Goal: Communication & Community: Participate in discussion

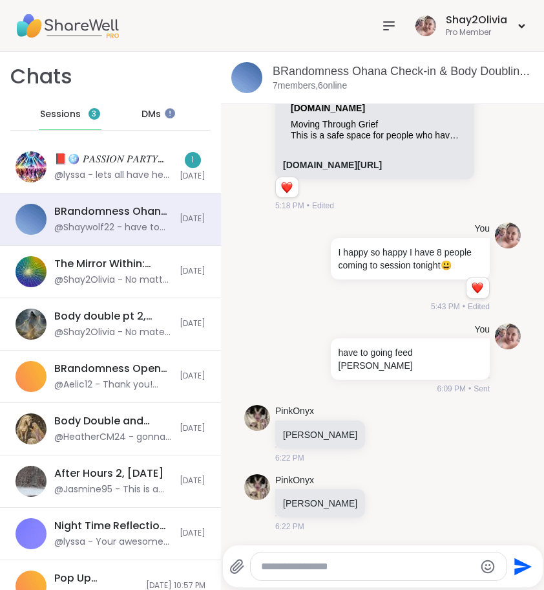
click at [61, 123] on div "Sessions 3" at bounding box center [70, 114] width 63 height 31
click at [61, 102] on div "Sessions 3" at bounding box center [70, 114] width 63 height 31
click at [61, 109] on span "Sessions" at bounding box center [60, 114] width 41 height 13
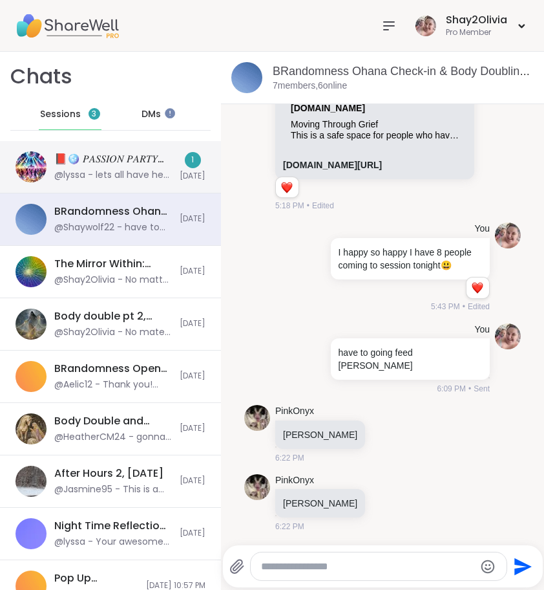
click at [124, 170] on div "@lyssa - lets all have her in our thouhts" at bounding box center [113, 175] width 118 height 13
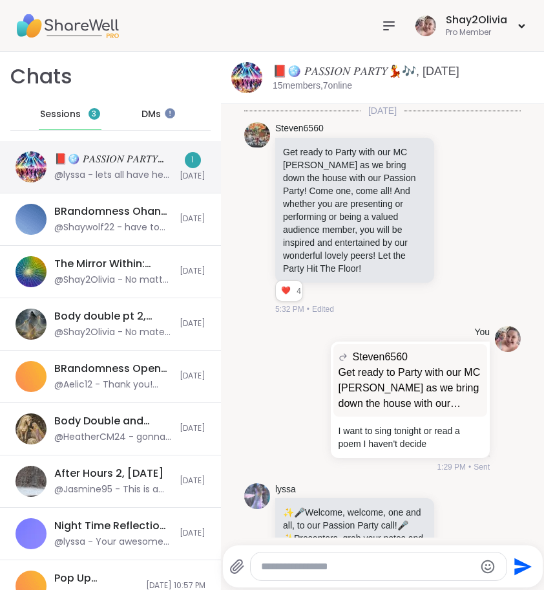
scroll to position [13381, 0]
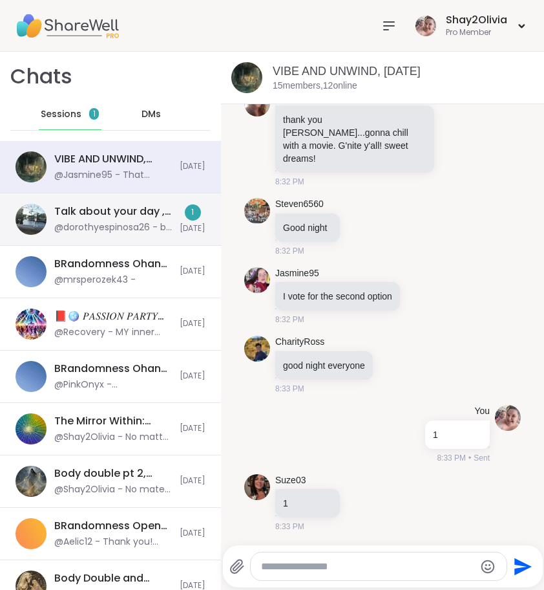
click at [104, 224] on div "@dorothyespinosa26 - be right back" at bounding box center [113, 227] width 118 height 13
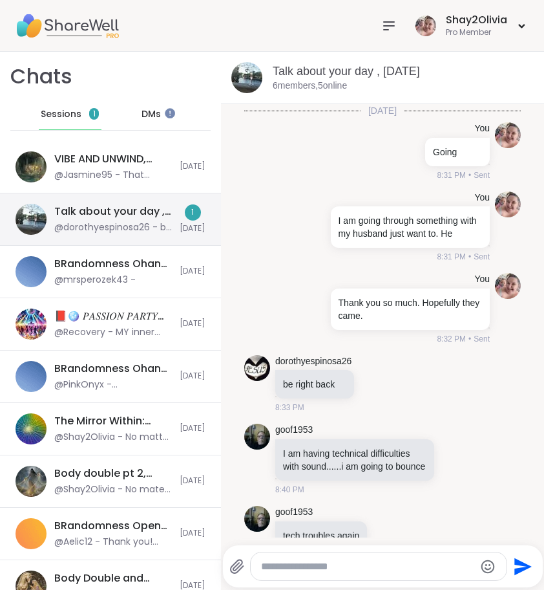
scroll to position [280, 0]
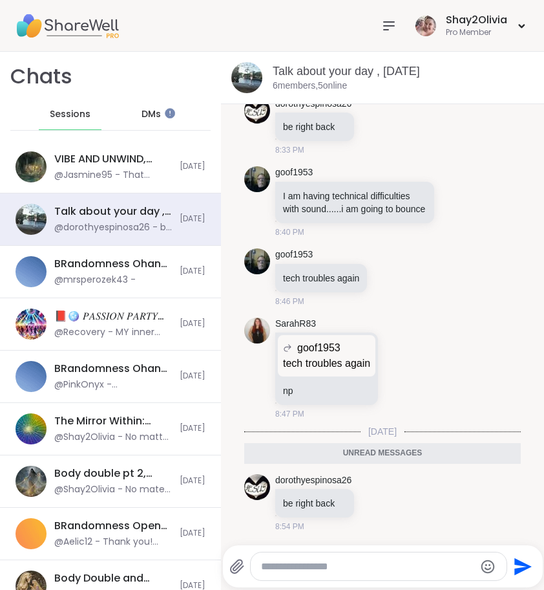
click at [352, 563] on textarea "Type your message" at bounding box center [368, 566] width 214 height 13
type textarea "**********"
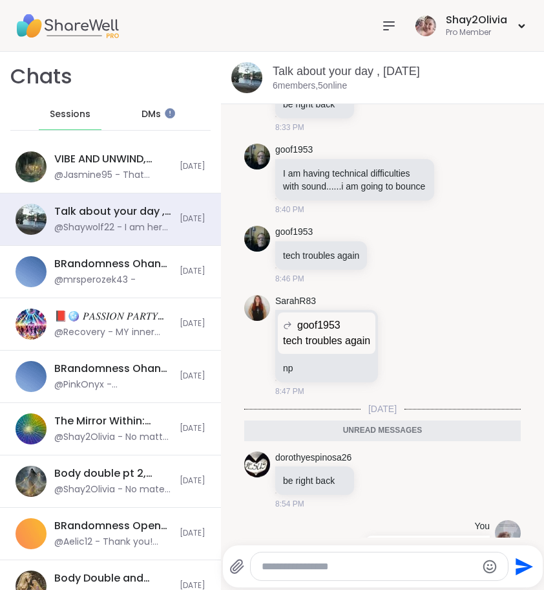
scroll to position [318, 0]
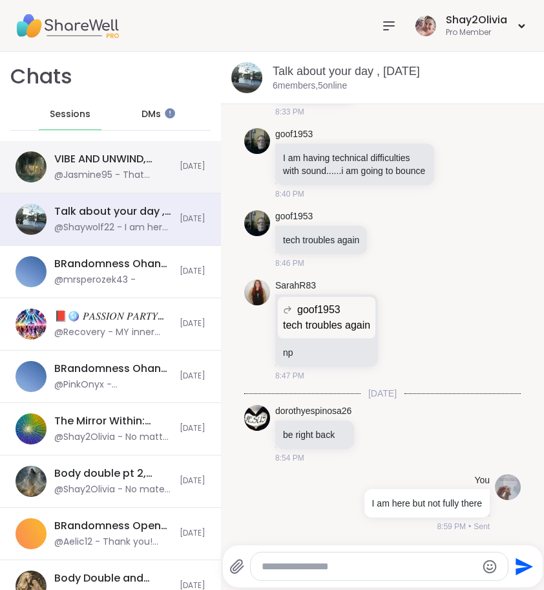
click at [141, 146] on div "VIBE AND UNWIND, Sep 06 @Jasmine95 - That made my night Mr. Navajo Nation!!!! T…" at bounding box center [110, 167] width 221 height 52
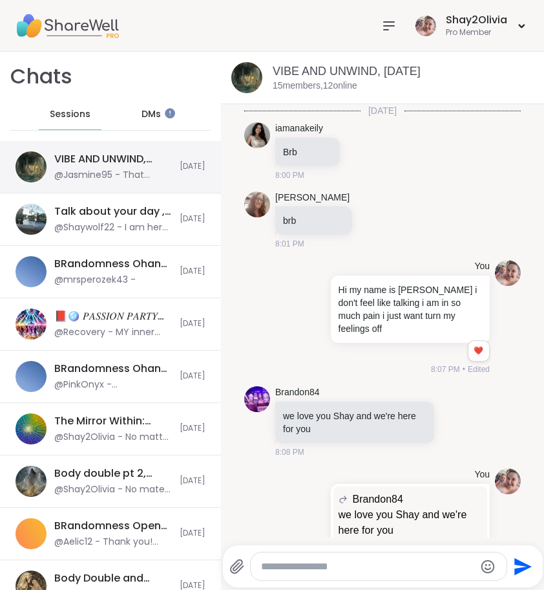
scroll to position [2773, 0]
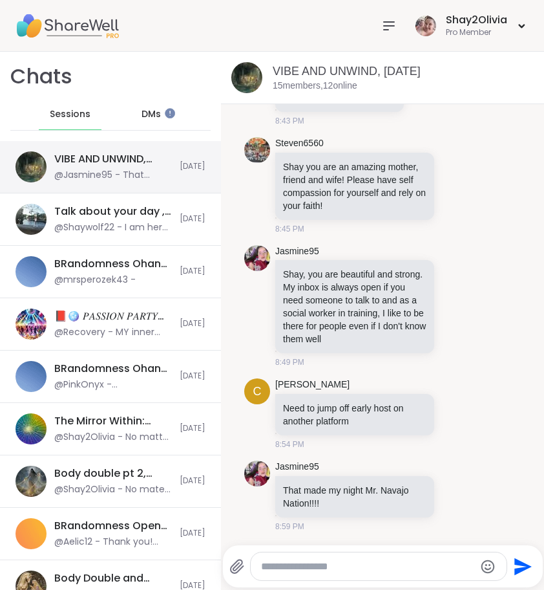
click at [156, 166] on div "VIBE AND UNWIND, Sep 06 @Jasmine95 - That made my night Mr. Navajo Nation!!!!" at bounding box center [113, 167] width 118 height 30
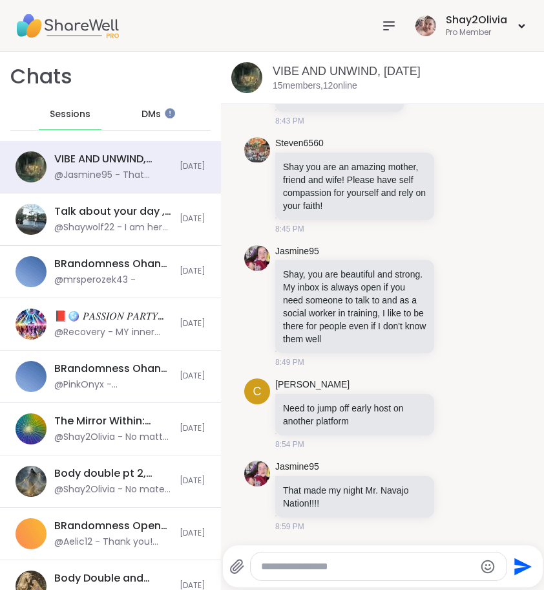
click at [342, 562] on textarea "Type your message" at bounding box center [368, 566] width 214 height 13
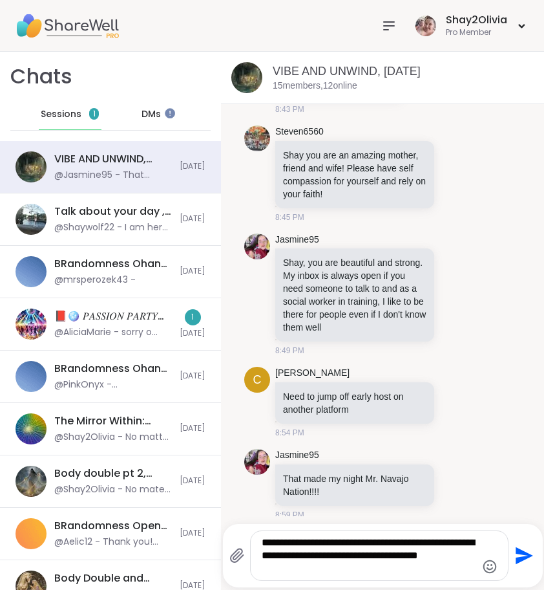
type textarea "**********"
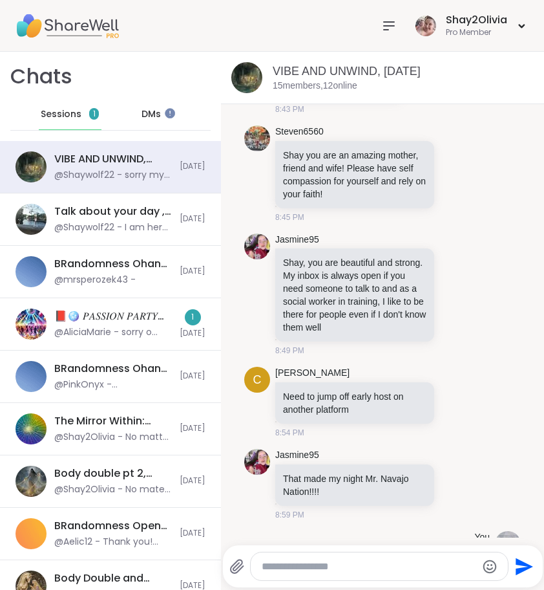
scroll to position [2880, 0]
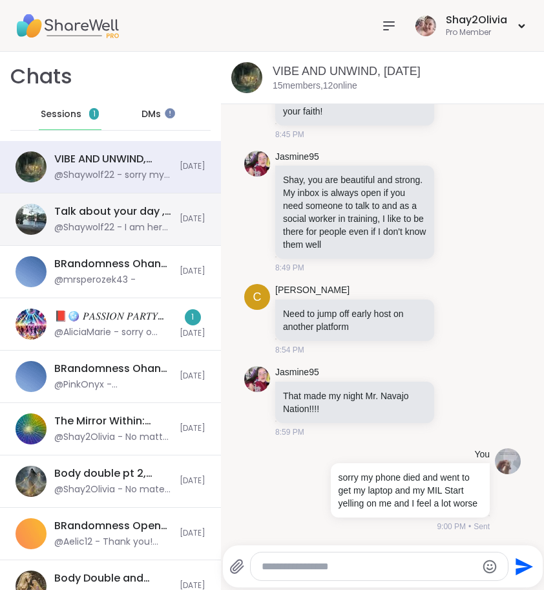
click at [100, 223] on div "@Shaywolf22 - I am here but not fully there" at bounding box center [113, 227] width 118 height 13
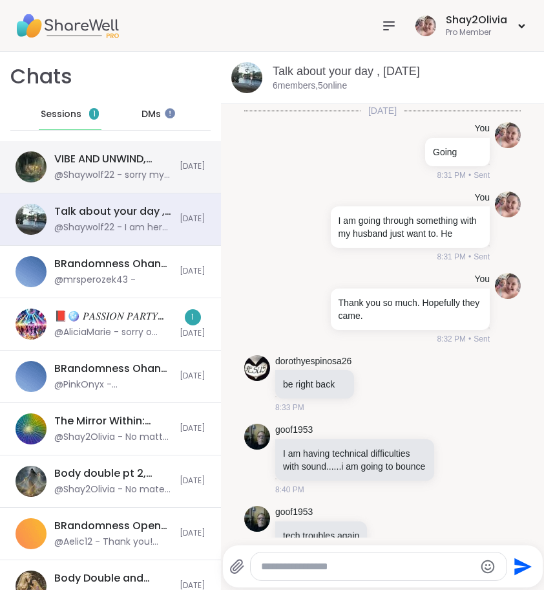
scroll to position [305, 0]
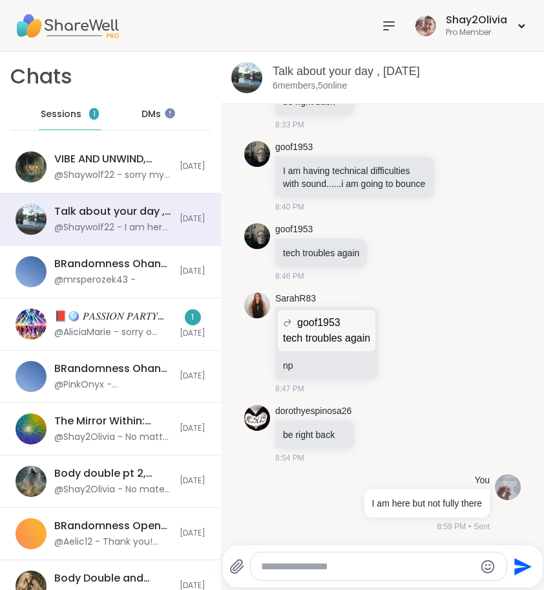
click at [72, 122] on div "Sessions 1" at bounding box center [70, 114] width 63 height 31
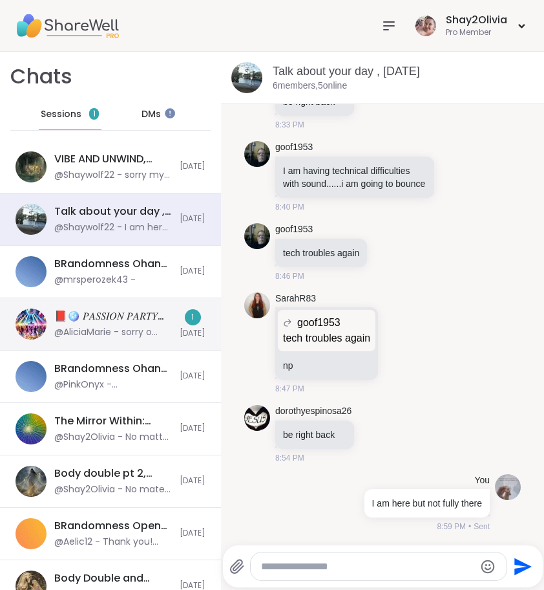
click at [152, 337] on div "@AliciaMarie - sorry o miss the show i had not being feeling good grandma died …" at bounding box center [113, 332] width 118 height 13
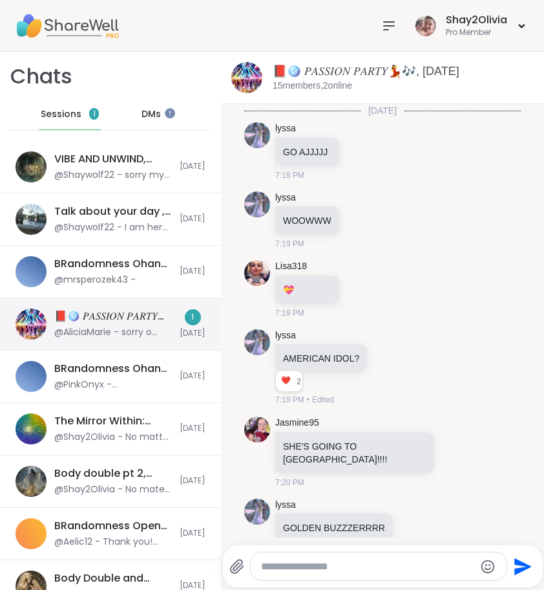
scroll to position [2431, 0]
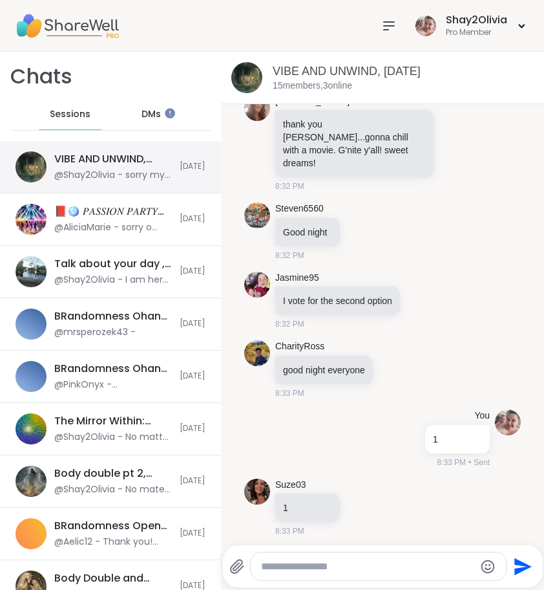
click at [129, 171] on div "@Shay2Olivia - sorry my phone died and went to get my laptop and my MIL Start y…" at bounding box center [113, 175] width 118 height 13
click at [100, 169] on div "@Shay2Olivia - sorry my phone died and went to get my laptop and my MIL Start y…" at bounding box center [113, 175] width 118 height 13
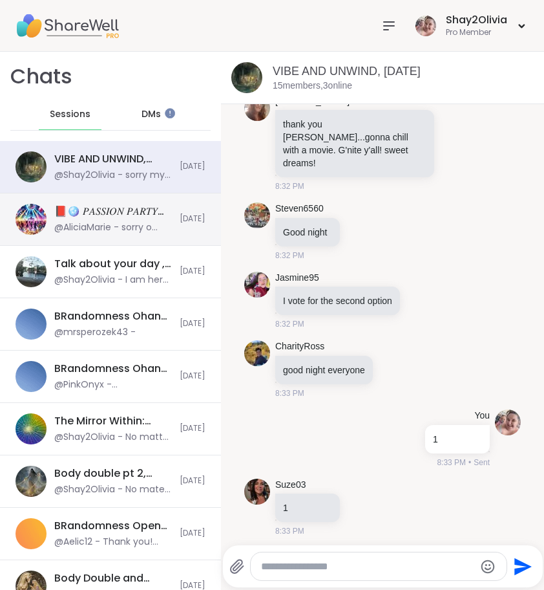
click at [116, 208] on div "📕🪩 𝑃𝐴𝑆𝑆𝐼𝑂𝑁 𝑃𝐴𝑅𝑇𝑌💃🎶, [DATE]" at bounding box center [113, 211] width 118 height 14
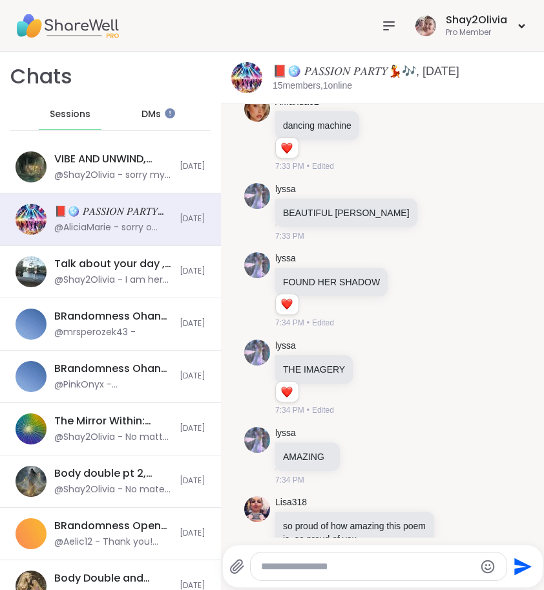
scroll to position [3870, 0]
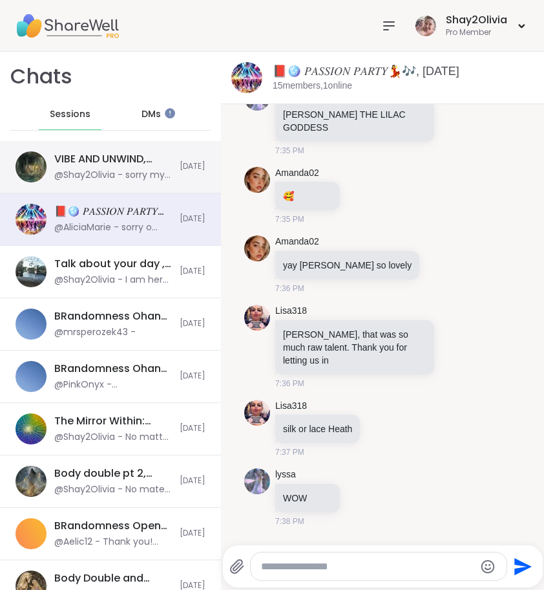
click at [122, 154] on div "VIBE AND UNWIND, Sep 06" at bounding box center [113, 159] width 118 height 14
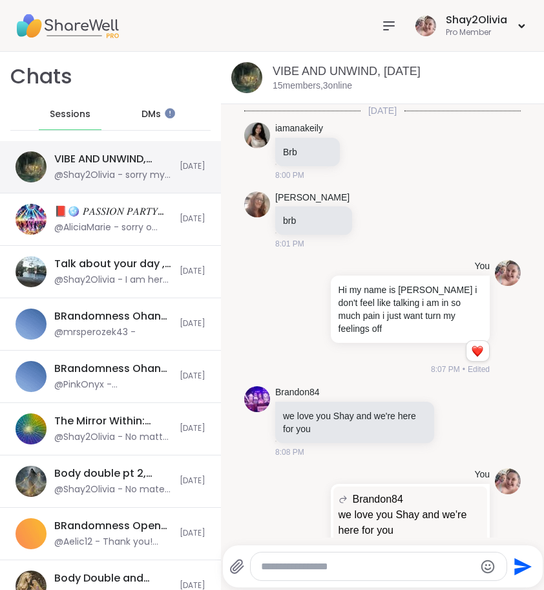
scroll to position [2880, 0]
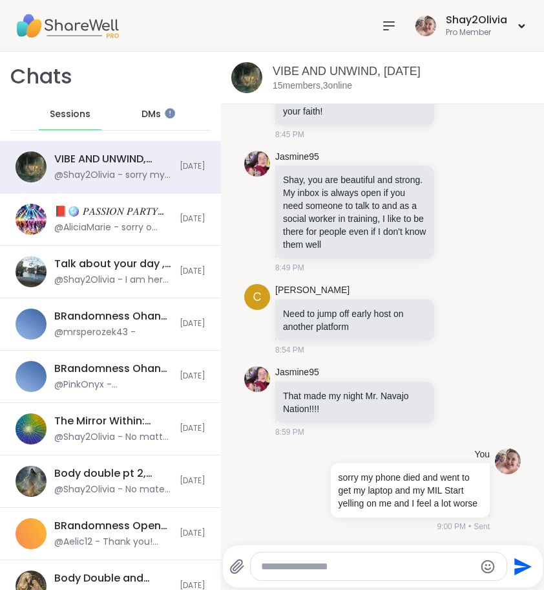
click at [396, 30] on icon at bounding box center [389, 26] width 16 height 16
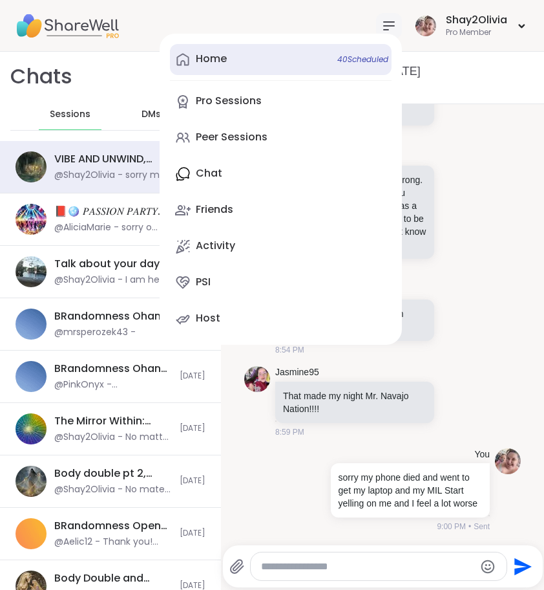
click at [286, 71] on link "Home 40 Scheduled" at bounding box center [281, 59] width 222 height 31
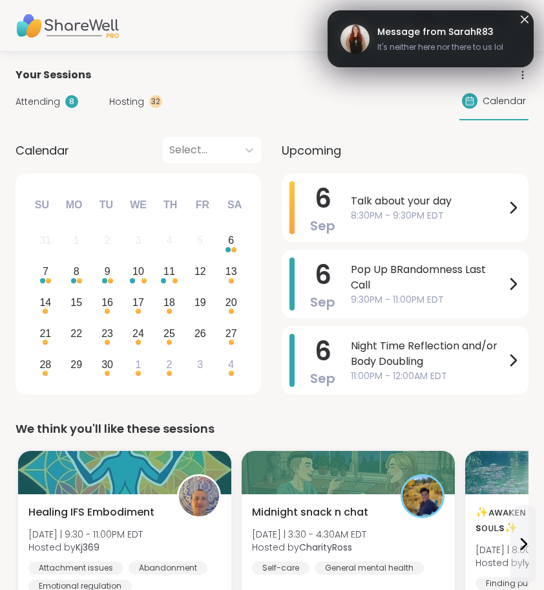
click at [531, 19] on icon at bounding box center [525, 20] width 16 height 16
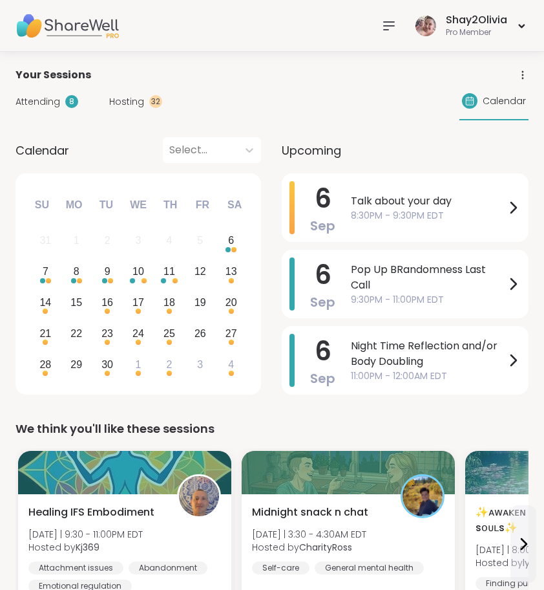
click at [391, 30] on icon at bounding box center [389, 26] width 16 height 16
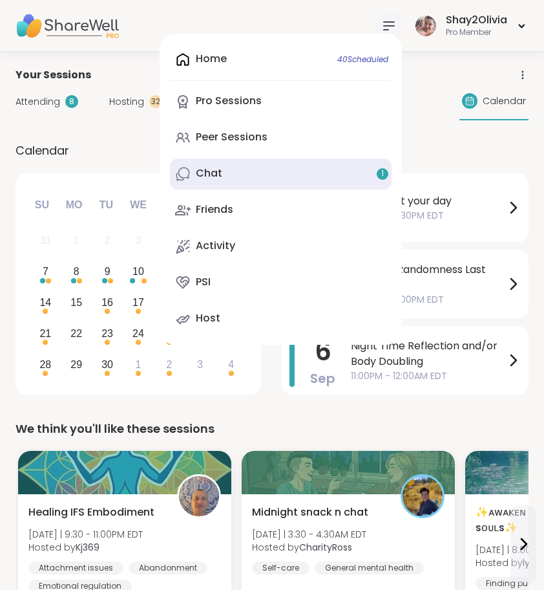
click at [317, 179] on link "Chat 1" at bounding box center [281, 173] width 222 height 31
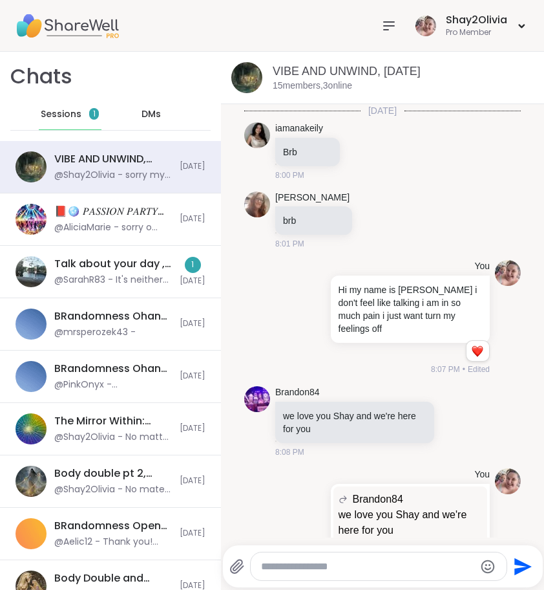
scroll to position [2880, 0]
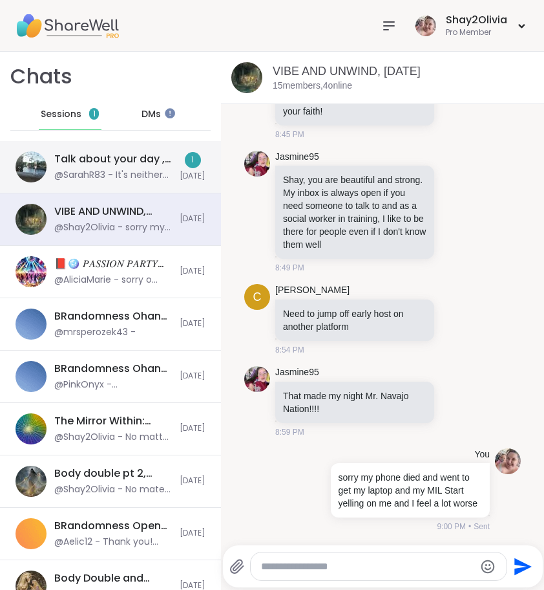
click at [171, 182] on div "Talk about your day , Sep 06 @SarahR83 - It's neither here nor there to us lol …" at bounding box center [110, 167] width 221 height 52
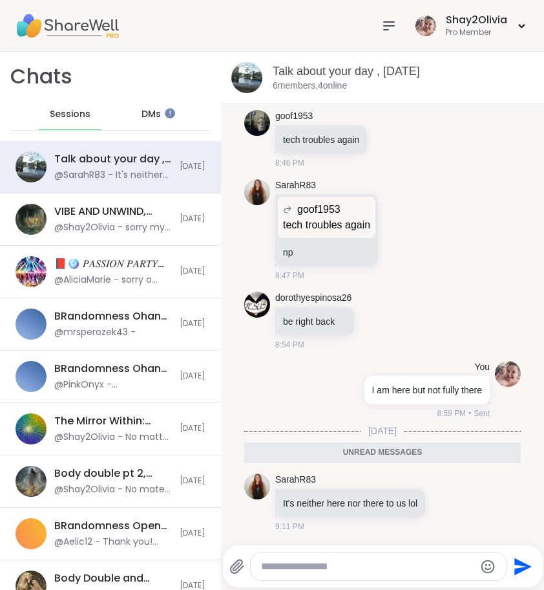
scroll to position [0, 0]
click at [380, 568] on textarea "Type your message" at bounding box center [368, 566] width 214 height 13
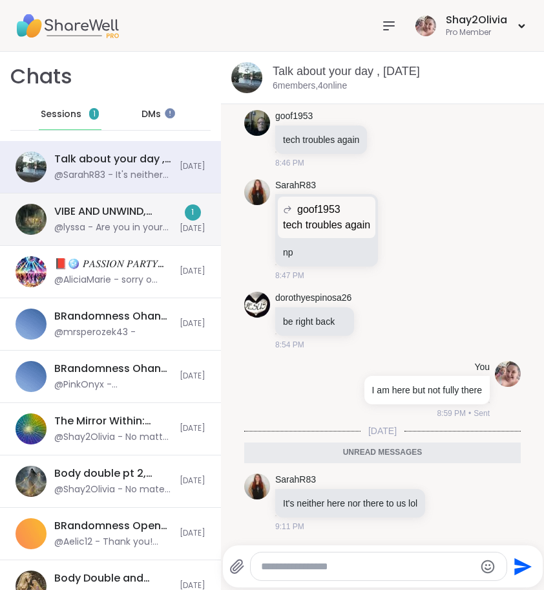
click at [144, 237] on div "VIBE AND UNWIND, Sep 06 @lyssa - Are you in your session Shay ? 1 Today" at bounding box center [110, 219] width 221 height 52
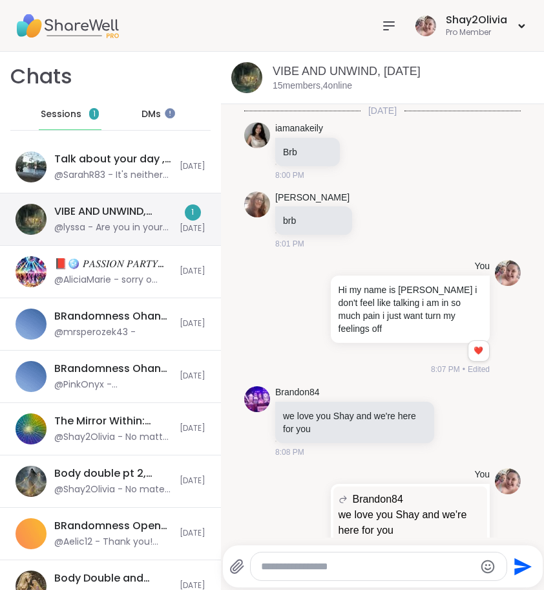
scroll to position [3010, 0]
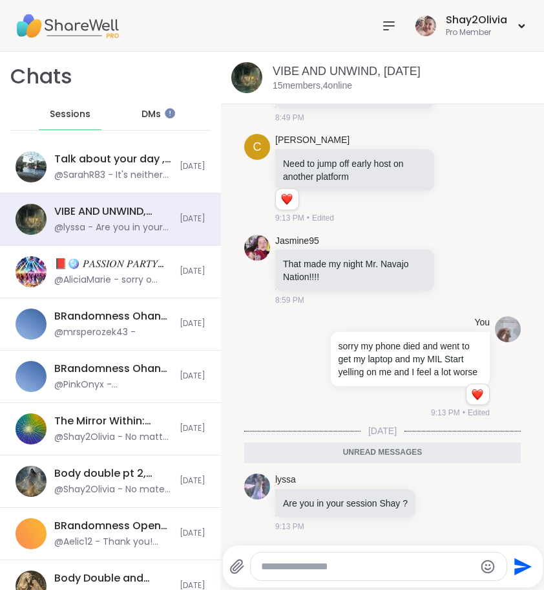
click at [408, 563] on textarea "Type your message" at bounding box center [368, 566] width 214 height 13
type textarea "**********"
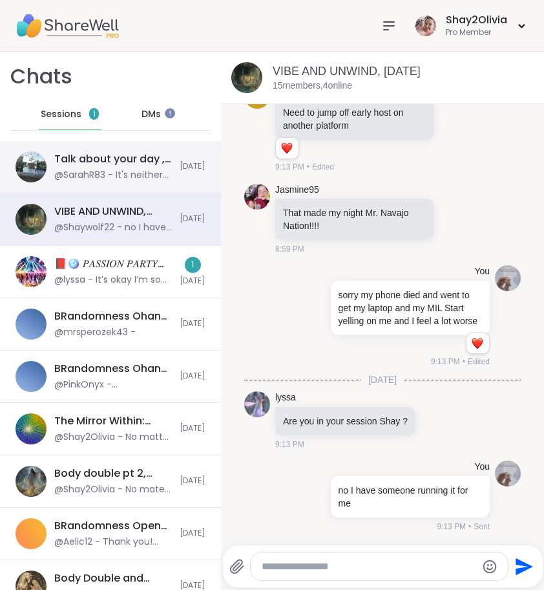
click at [109, 180] on div "@SarahR83 - It's neither here nor there to us lol" at bounding box center [113, 175] width 118 height 13
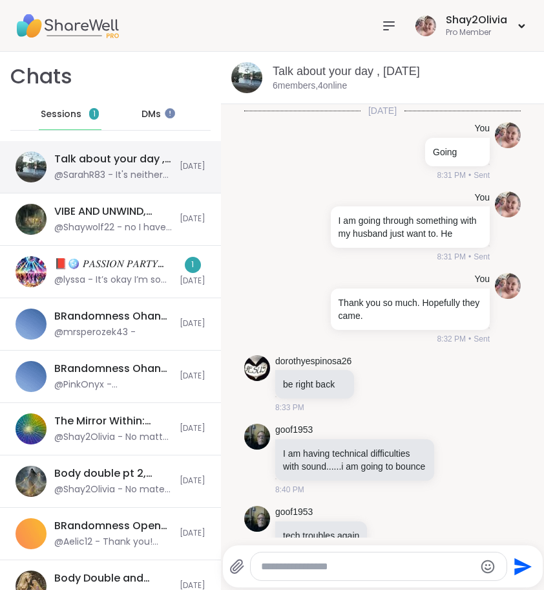
scroll to position [387, 0]
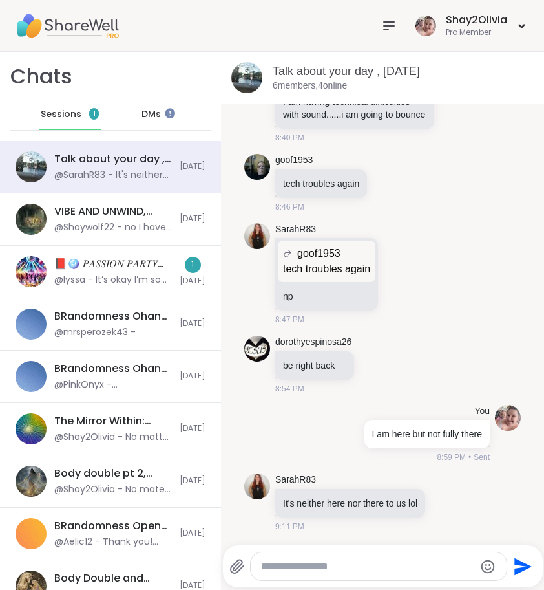
click at [345, 570] on textarea "Type your message" at bounding box center [368, 566] width 214 height 13
type textarea "*"
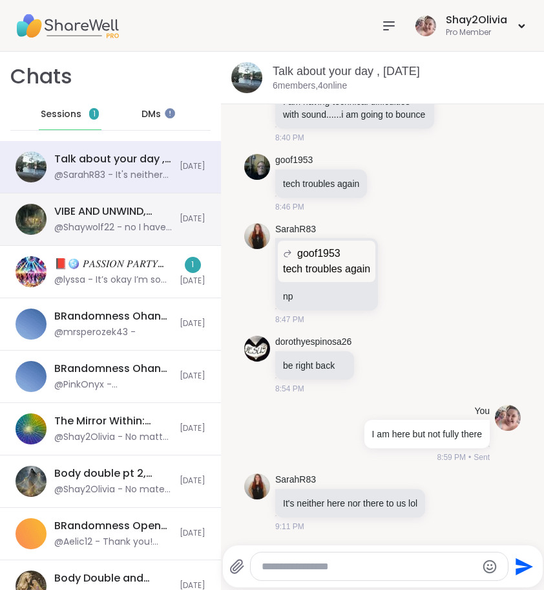
click at [123, 218] on div "VIBE AND UNWIND, Sep 06 @Shaywolf22 - no I have someone running it for me" at bounding box center [113, 219] width 118 height 30
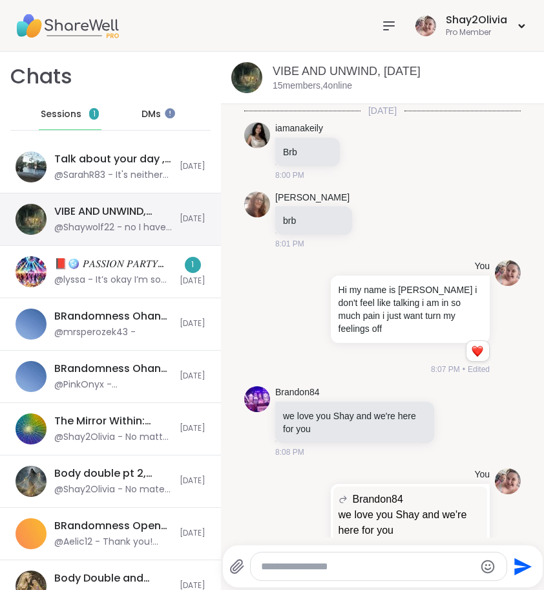
scroll to position [3067, 0]
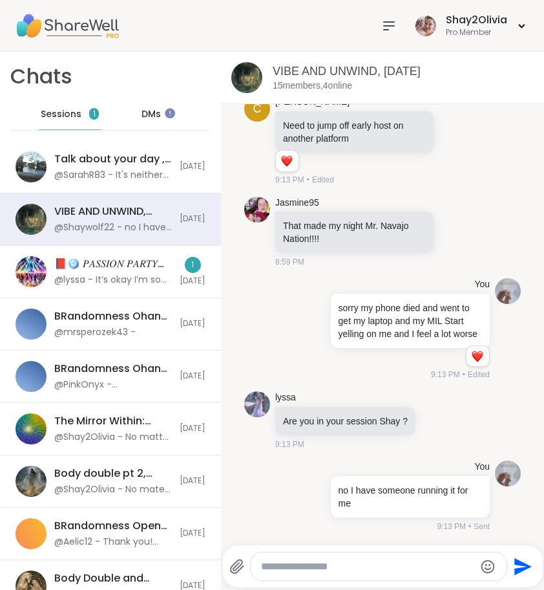
click at [277, 561] on textarea "Type your message" at bounding box center [368, 566] width 214 height 13
click at [463, 405] on div "lyssa Are you in your session Shay ? 9:13 PM" at bounding box center [382, 420] width 277 height 69
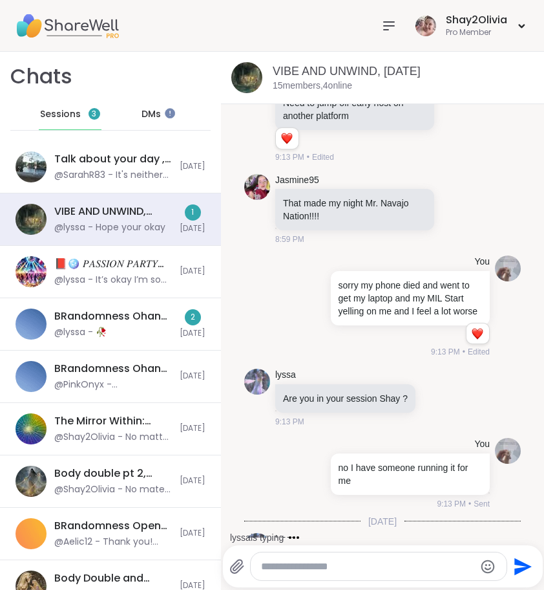
scroll to position [3207, 0]
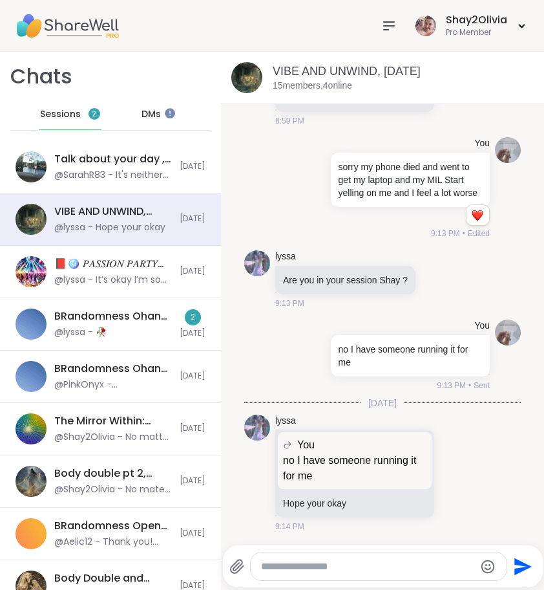
click at [385, 571] on textarea "Type your message" at bounding box center [368, 566] width 214 height 13
type textarea "**********"
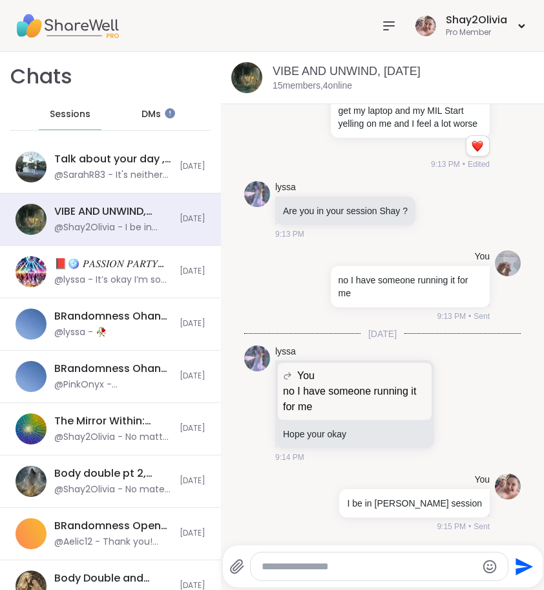
click at [379, 33] on div at bounding box center [389, 26] width 26 height 26
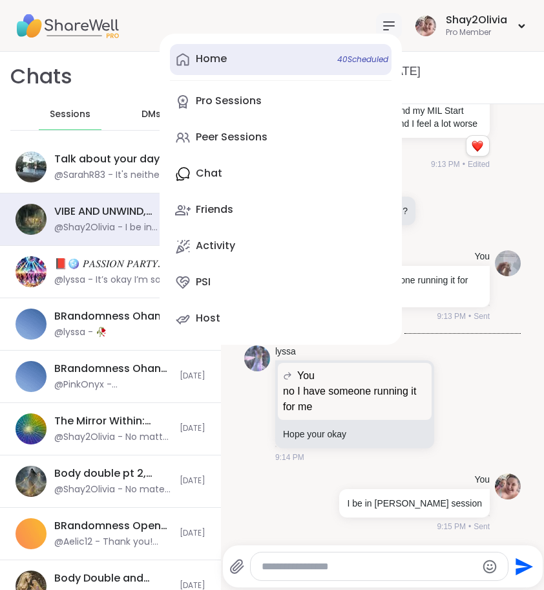
click at [273, 64] on link "Home 40 Scheduled" at bounding box center [281, 59] width 222 height 31
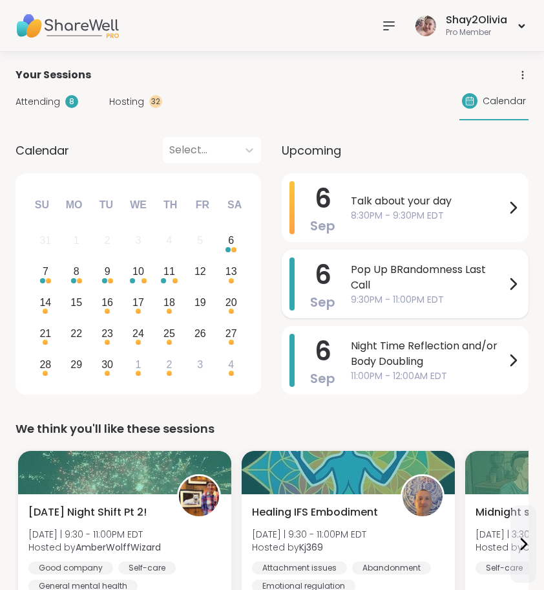
click at [470, 264] on span "Pop Up BRandomness Last Call" at bounding box center [428, 277] width 154 height 31
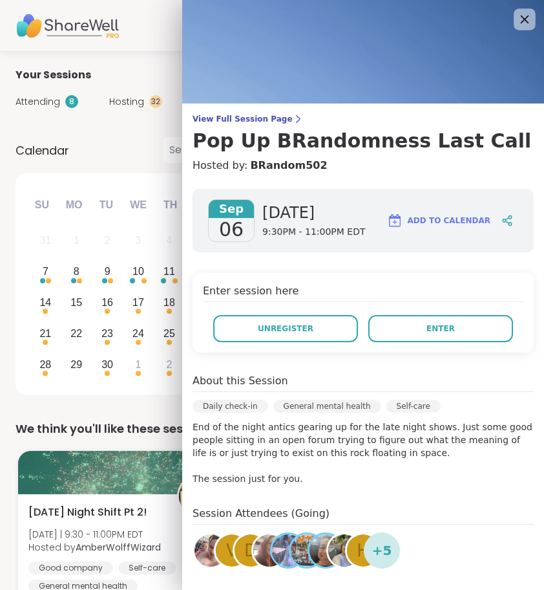
click at [519, 18] on icon at bounding box center [524, 19] width 16 height 16
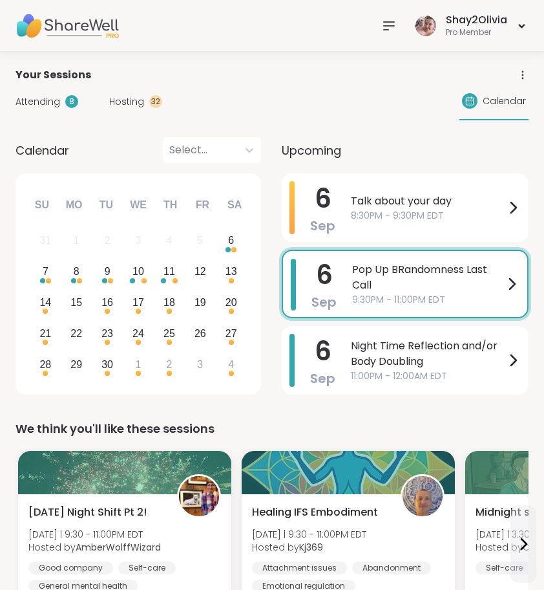
click at [390, 27] on icon at bounding box center [389, 26] width 16 height 16
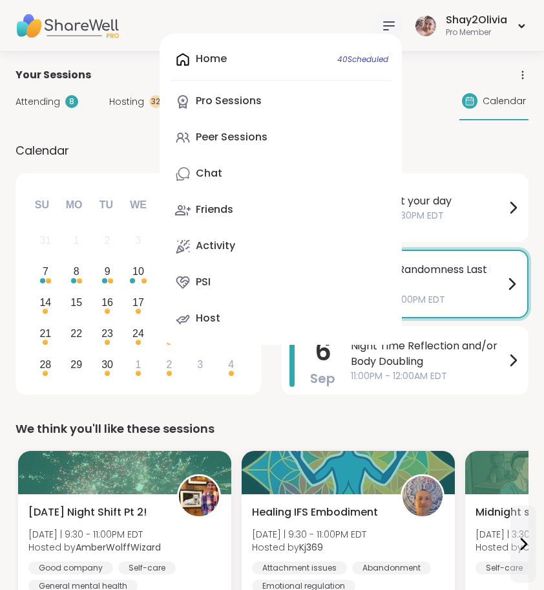
click at [257, 63] on div "Home 40 Scheduled Pro Sessions Peer Sessions Chat Friends Activity PSI Host" at bounding box center [281, 189] width 242 height 311
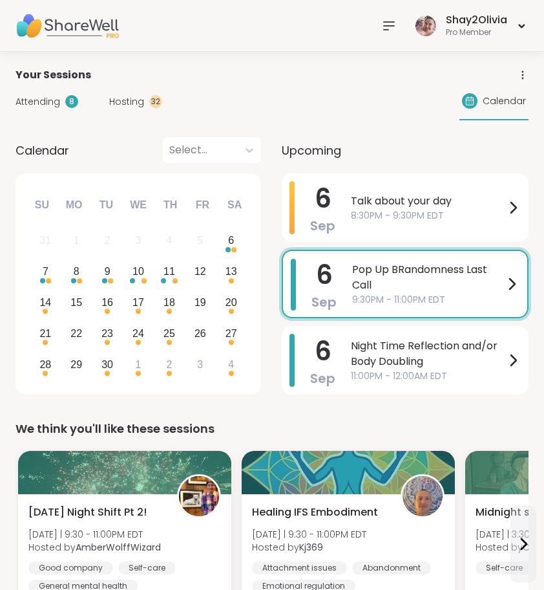
click at [390, 23] on icon at bounding box center [389, 26] width 16 height 16
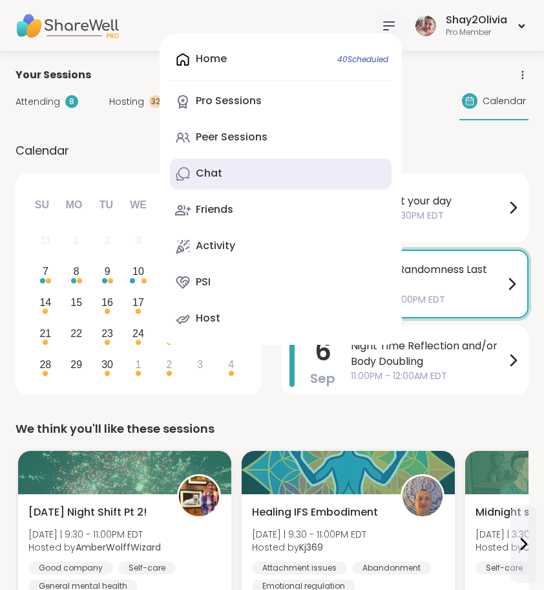
click at [290, 175] on link "Chat" at bounding box center [281, 173] width 222 height 31
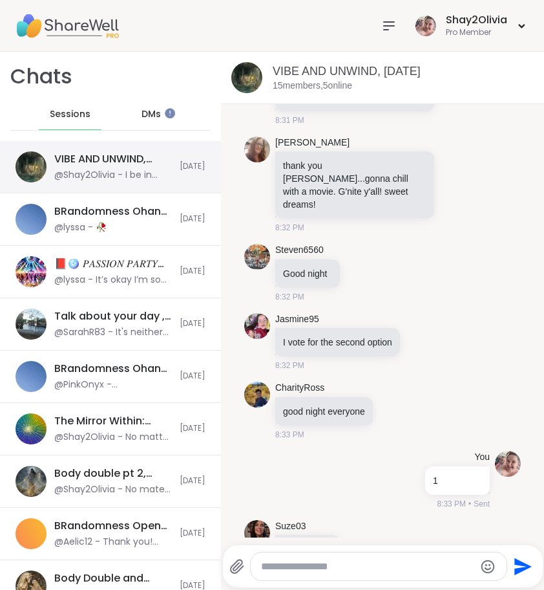
click at [147, 149] on div "VIBE AND UNWIND, Sep 06 @Shay2Olivia - I be in bradon session Today" at bounding box center [110, 167] width 221 height 52
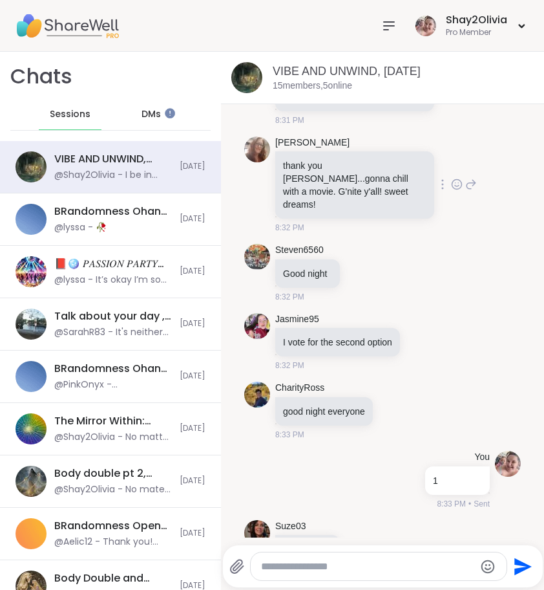
click at [382, 28] on icon at bounding box center [389, 26] width 16 height 16
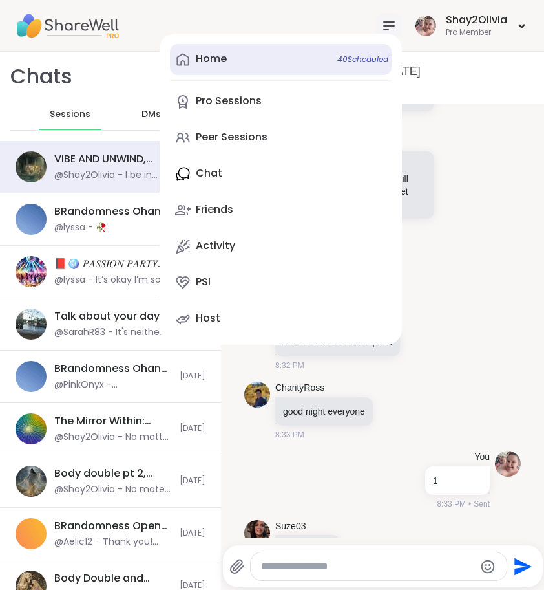
click at [261, 62] on link "Home 40 Scheduled" at bounding box center [281, 59] width 222 height 31
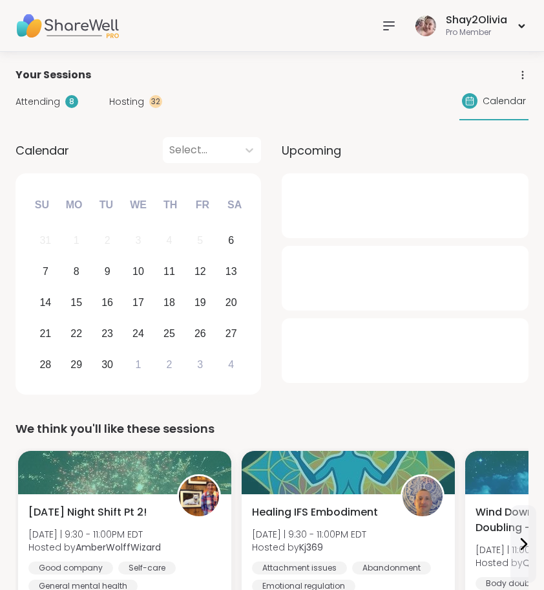
click at [386, 27] on icon at bounding box center [389, 26] width 16 height 16
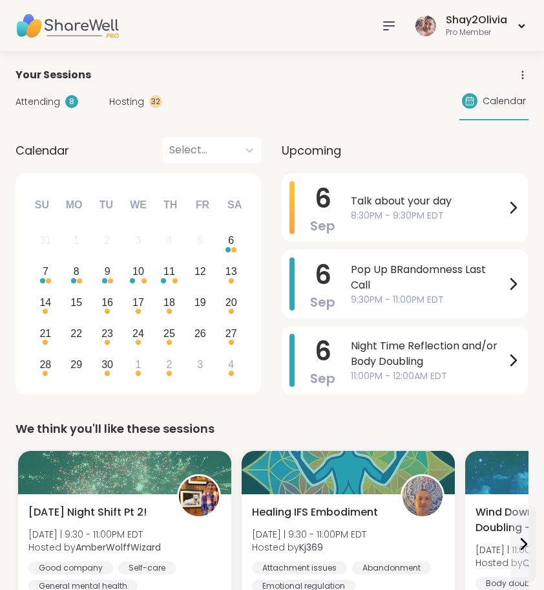
click at [415, 109] on div "Attending 8 Hosting 32 Calendar" at bounding box center [272, 101] width 513 height 37
click at [444, 291] on span "Pop Up BRandomness Last Call" at bounding box center [428, 277] width 154 height 31
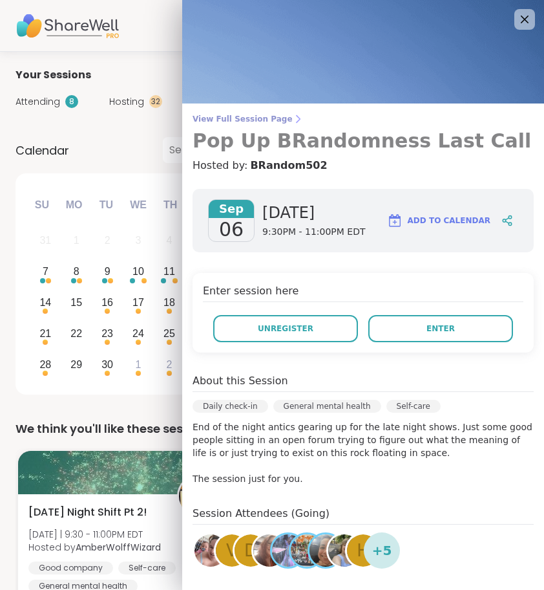
click at [266, 118] on span "View Full Session Page" at bounding box center [363, 119] width 341 height 10
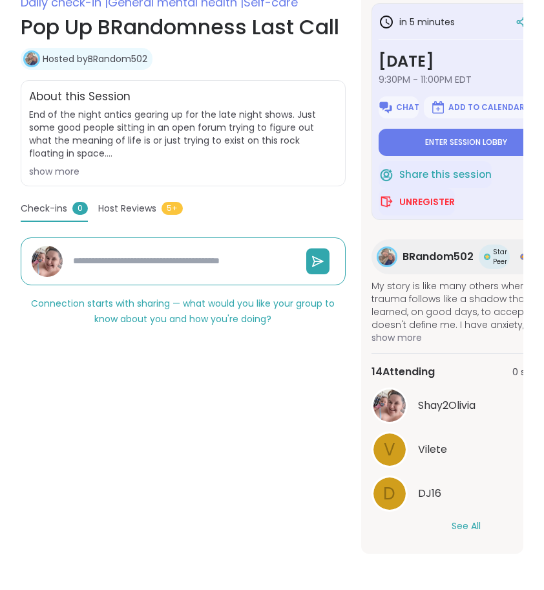
scroll to position [253, 0]
click at [469, 510] on div "Shay2Olivia V Vilete D DJ16 See All" at bounding box center [466, 459] width 189 height 145
click at [471, 519] on button "See All" at bounding box center [466, 526] width 29 height 14
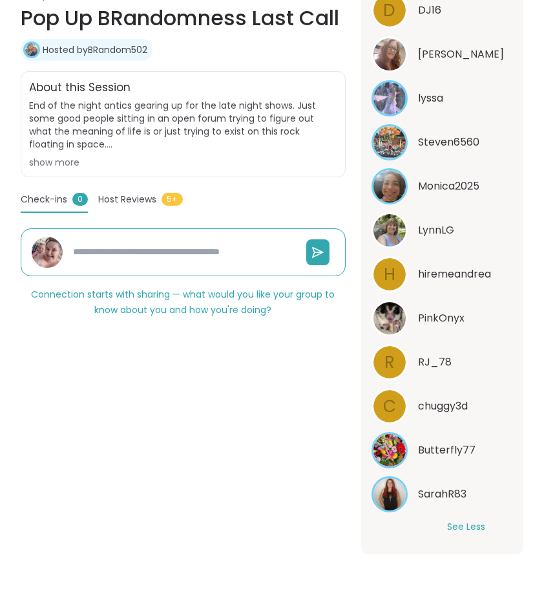
scroll to position [483, 0]
type textarea "*"
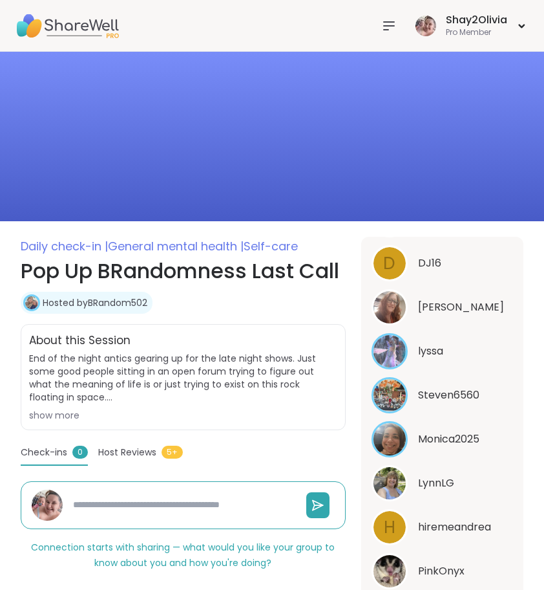
scroll to position [0, 0]
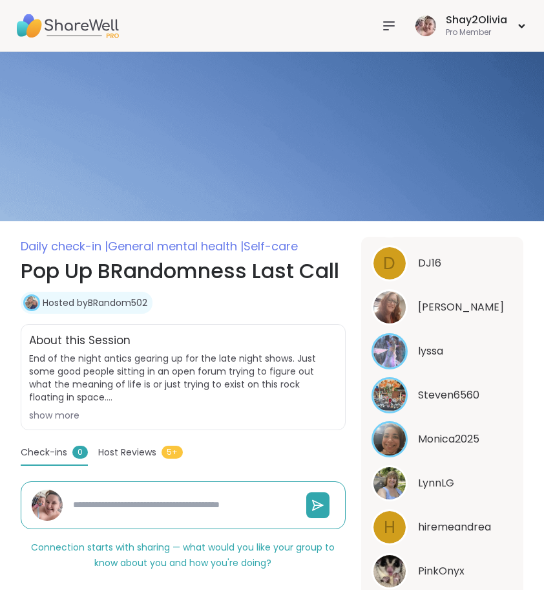
click at [386, 29] on icon at bounding box center [389, 26] width 10 height 8
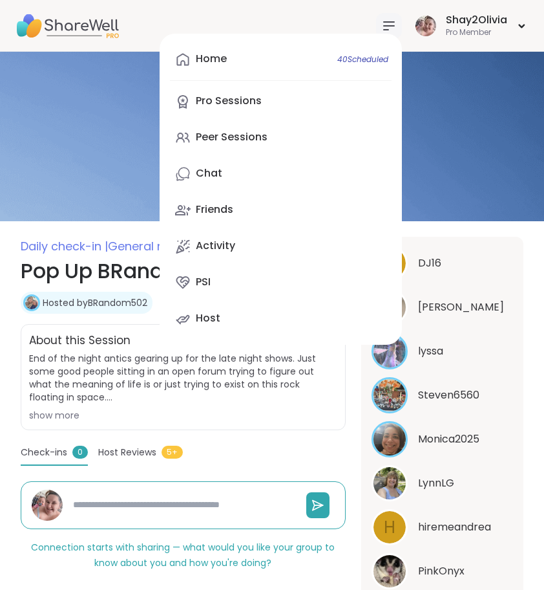
click at [386, 29] on icon at bounding box center [389, 26] width 10 height 8
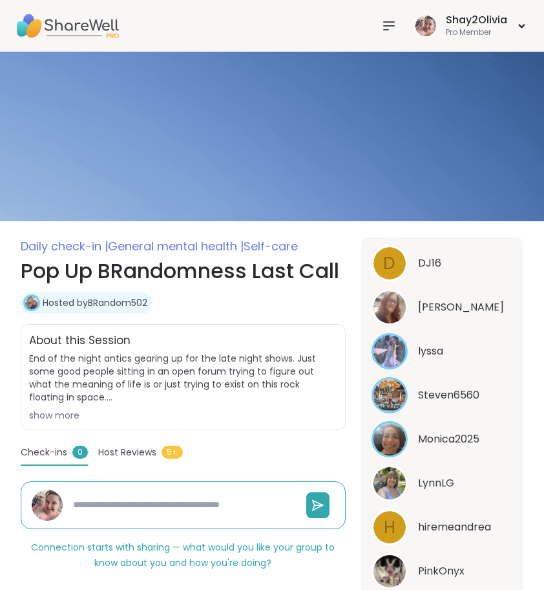
click at [386, 29] on icon at bounding box center [389, 26] width 10 height 8
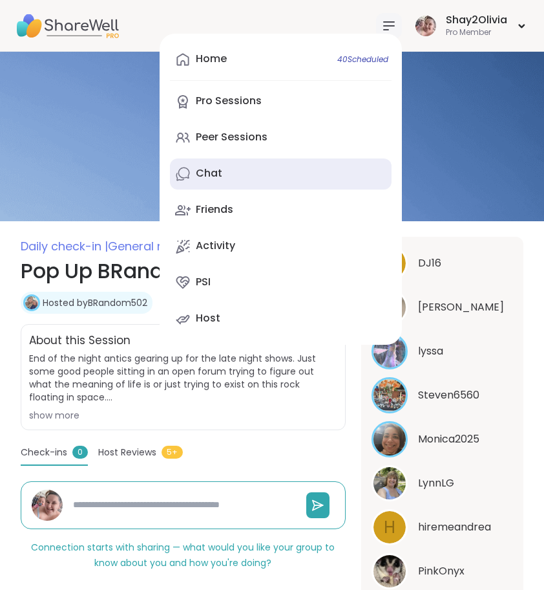
click at [296, 167] on link "Chat" at bounding box center [281, 173] width 222 height 31
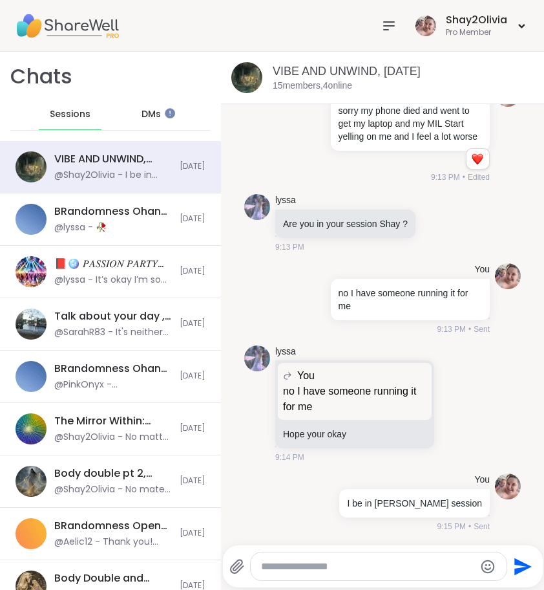
click at [170, 118] on div "DMs" at bounding box center [151, 114] width 63 height 31
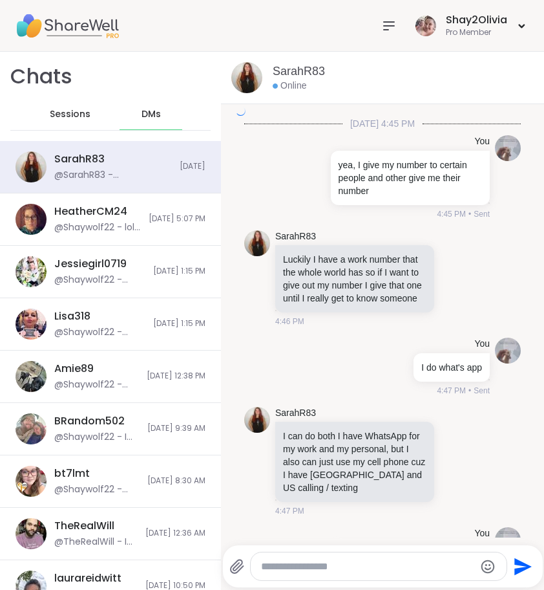
scroll to position [1890, 0]
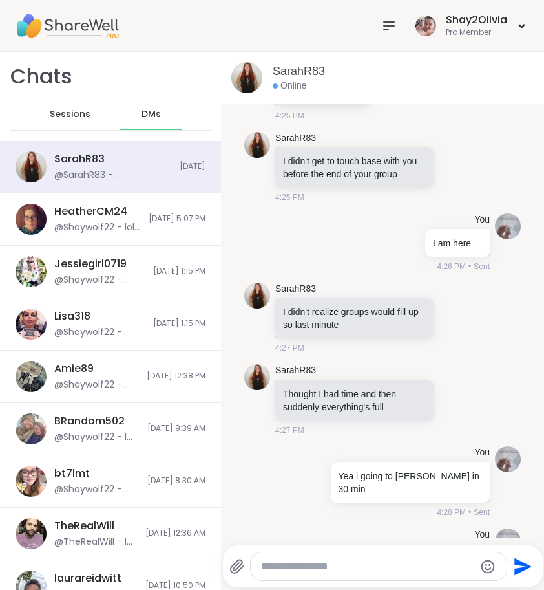
click at [80, 116] on span "Sessions" at bounding box center [70, 114] width 41 height 13
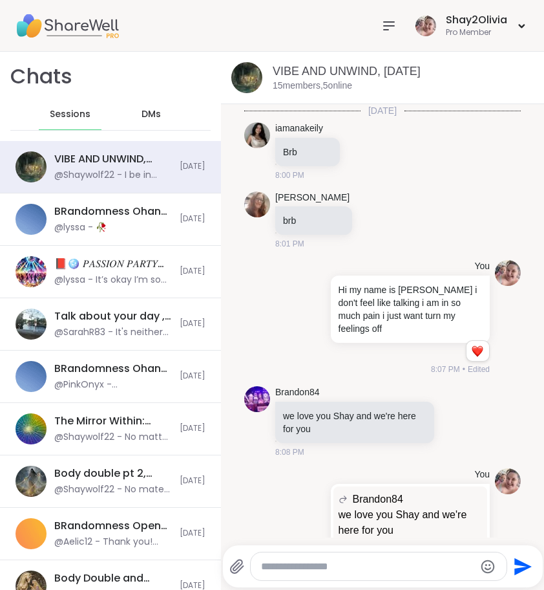
scroll to position [3263, 0]
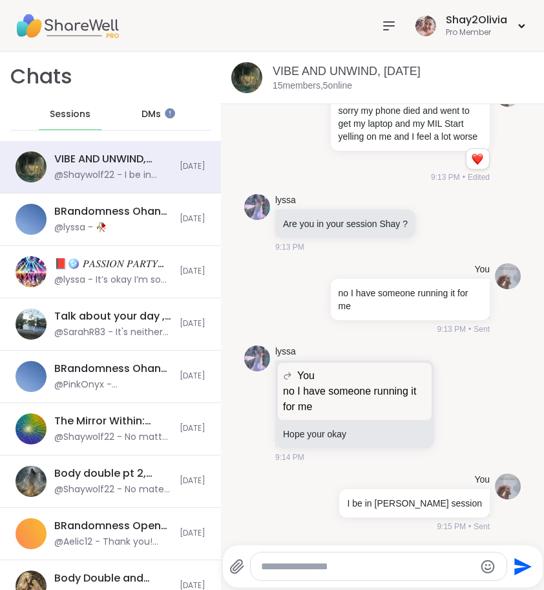
click at [388, 45] on div "Shay2Olivia Pro Member" at bounding box center [272, 26] width 544 height 52
click at [387, 35] on div at bounding box center [389, 26] width 26 height 26
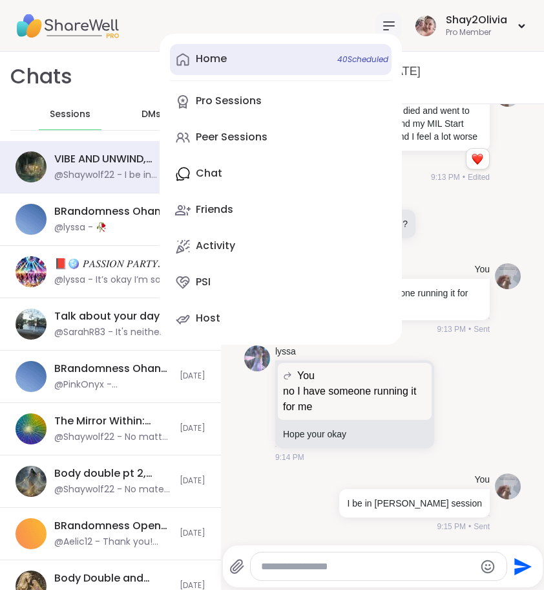
click at [264, 65] on link "Home 40 Scheduled" at bounding box center [281, 59] width 222 height 31
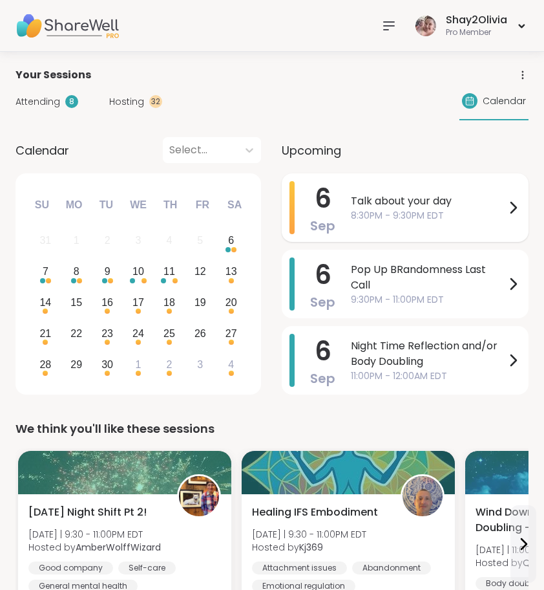
click at [409, 212] on span "8:30PM - 9:30PM EDT" at bounding box center [428, 216] width 154 height 14
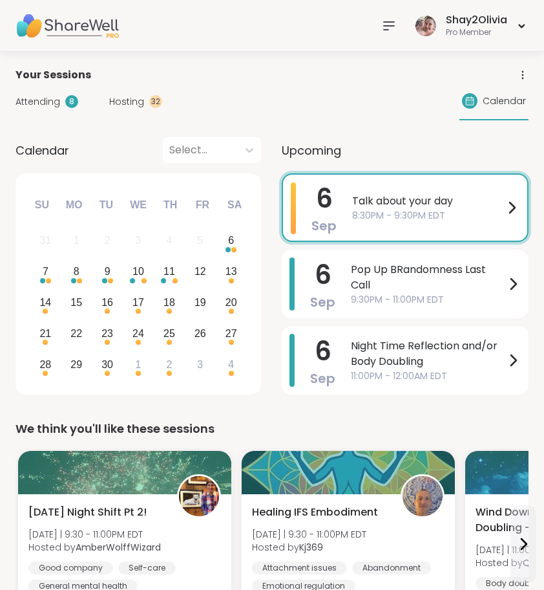
click at [160, 137] on div "Calendar Select..." at bounding box center [139, 150] width 246 height 26
click at [390, 25] on icon at bounding box center [389, 26] width 10 height 8
click at [387, 29] on icon at bounding box center [389, 26] width 10 height 8
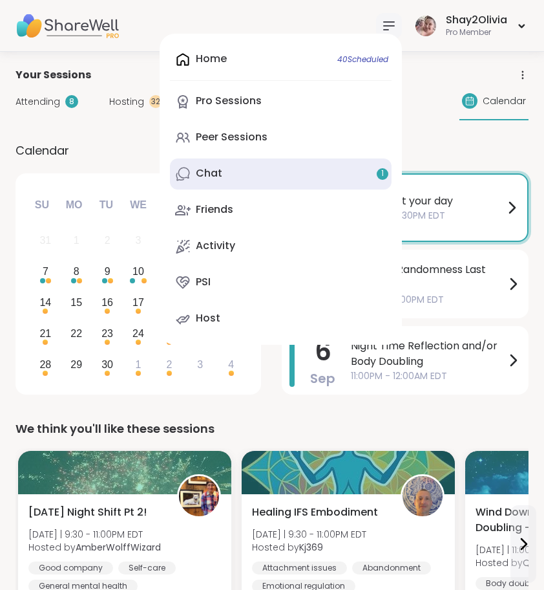
click at [263, 175] on link "Chat 1" at bounding box center [281, 173] width 222 height 31
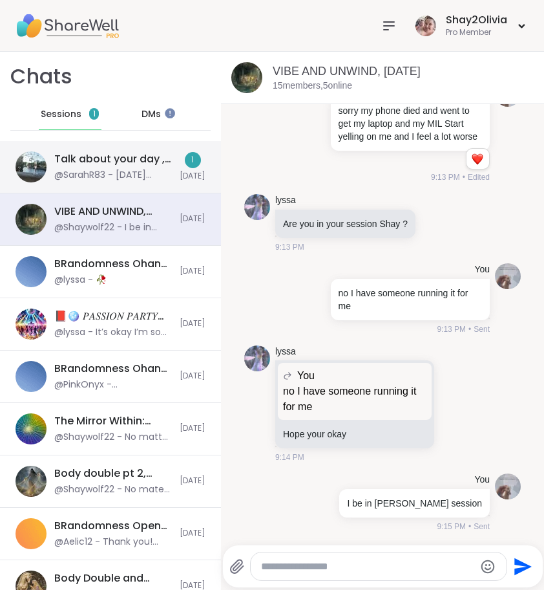
click at [153, 178] on div "@SarahR83 - Sunday's session https://sharewellnow.com/session/99a91198-3da8-42e…" at bounding box center [113, 175] width 118 height 13
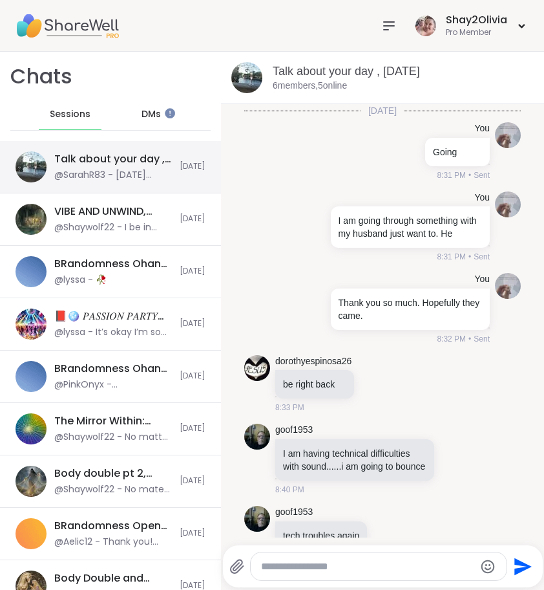
scroll to position [747, 0]
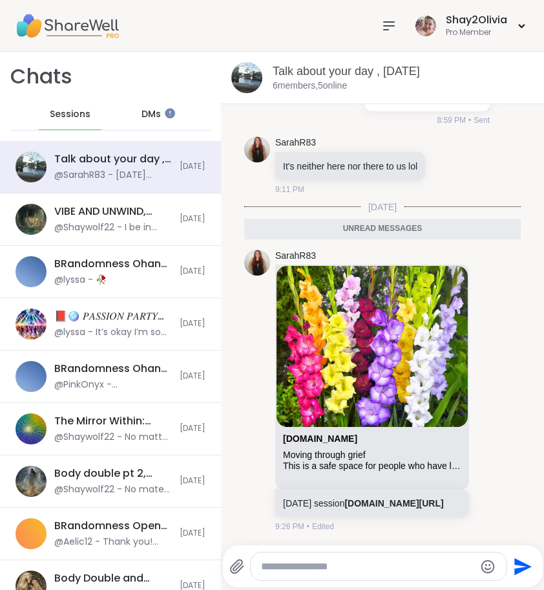
click at [59, 116] on span "Sessions" at bounding box center [70, 114] width 41 height 13
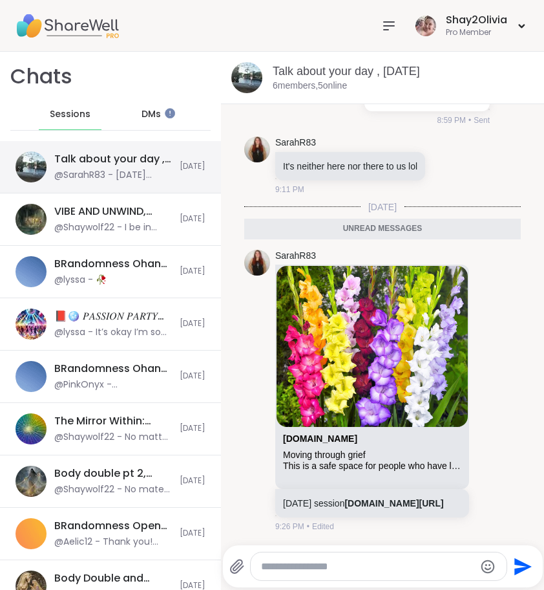
click at [103, 159] on div "Talk about your day , Sep 06" at bounding box center [113, 159] width 118 height 14
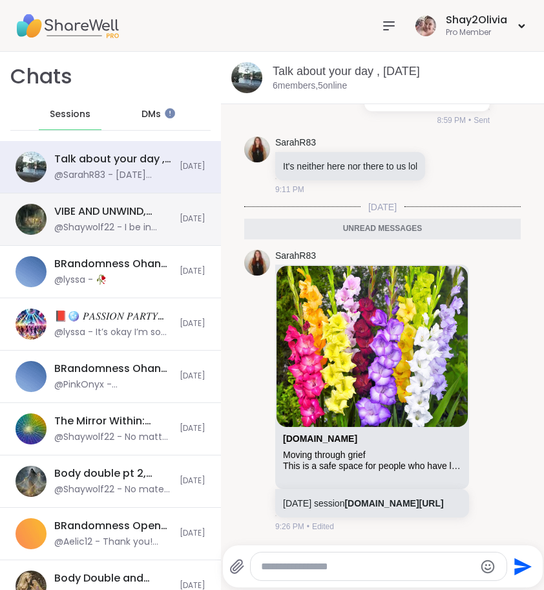
click at [125, 215] on div "VIBE AND UNWIND, Sep 06" at bounding box center [113, 211] width 118 height 14
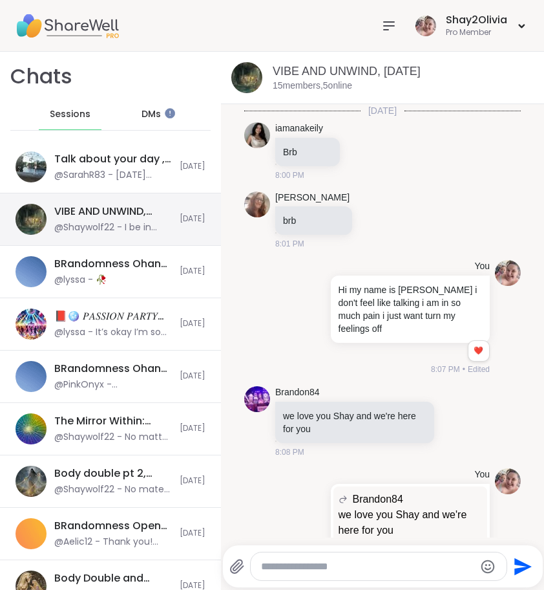
scroll to position [3263, 0]
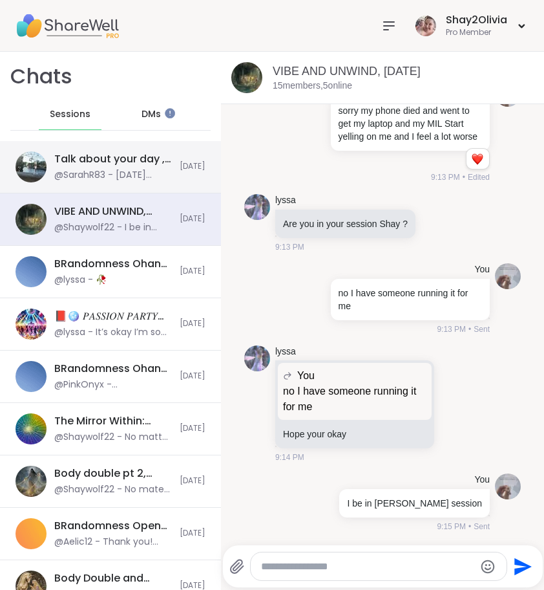
click at [126, 173] on div "@SarahR83 - Sunday's session https://sharewellnow.com/session/99a91198-3da8-42e…" at bounding box center [113, 175] width 118 height 13
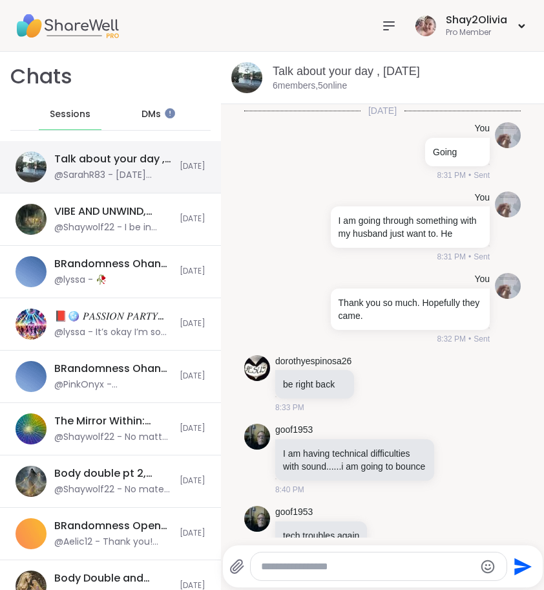
scroll to position [703, 0]
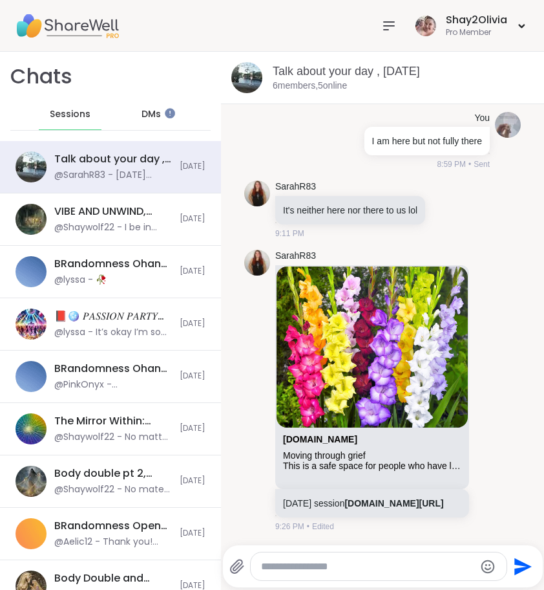
click at [385, 27] on icon at bounding box center [389, 26] width 16 height 16
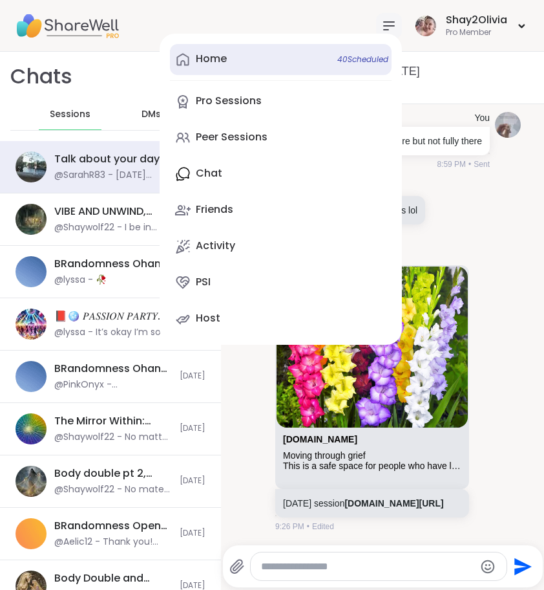
click at [246, 58] on link "Home 40 Scheduled" at bounding box center [281, 59] width 222 height 31
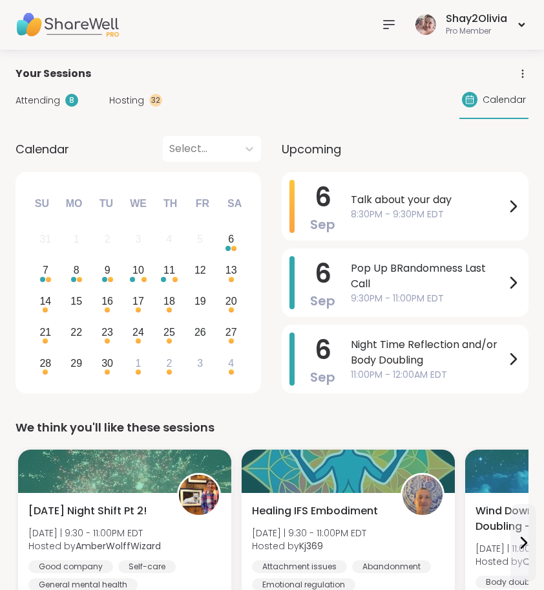
scroll to position [3, 0]
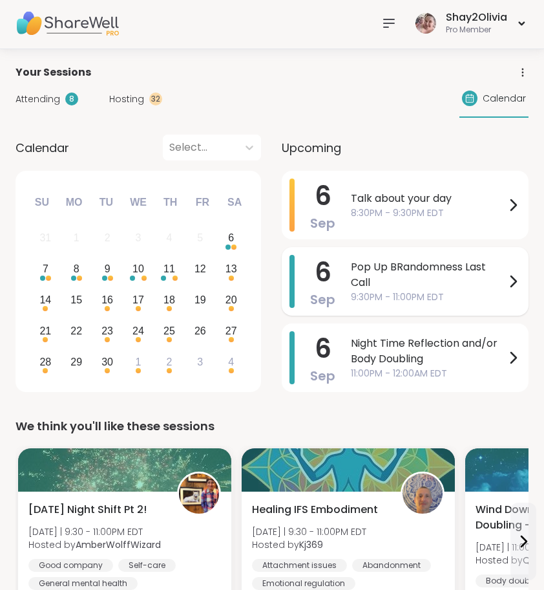
click at [408, 285] on span "Pop Up BRandomness Last Call" at bounding box center [428, 274] width 154 height 31
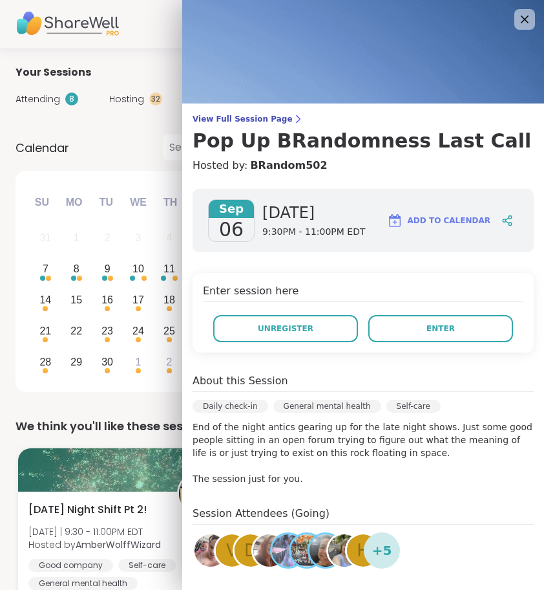
click at [131, 116] on div "Attending 8 Hosting 32 Calendar" at bounding box center [272, 98] width 513 height 37
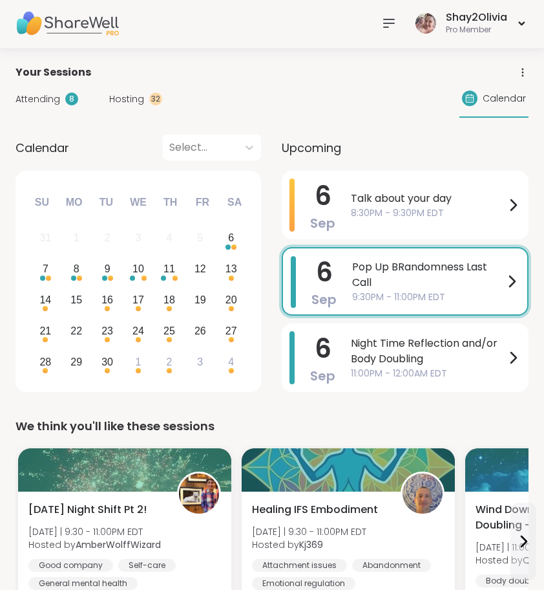
click at [56, 100] on span "Attending" at bounding box center [38, 99] width 45 height 14
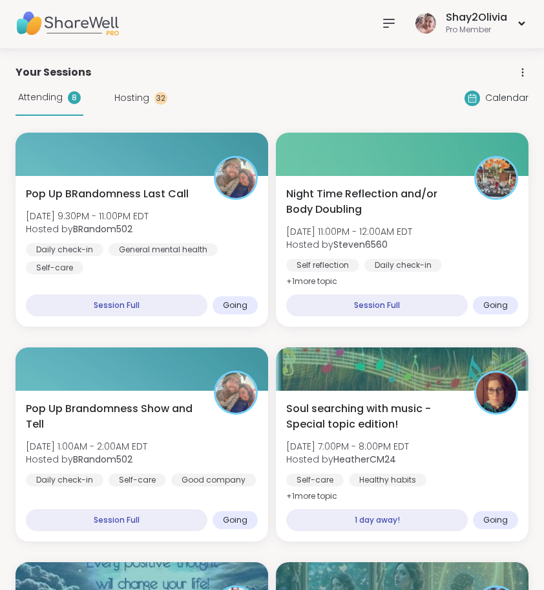
click at [131, 101] on span "Hosting" at bounding box center [131, 98] width 35 height 14
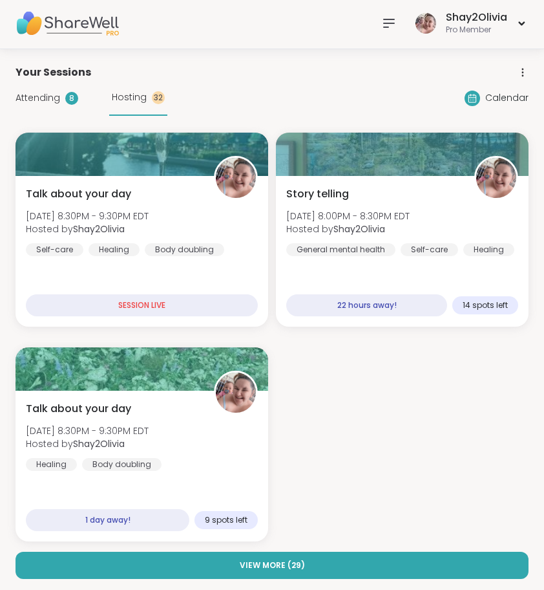
click at [385, 23] on icon at bounding box center [389, 23] width 10 height 8
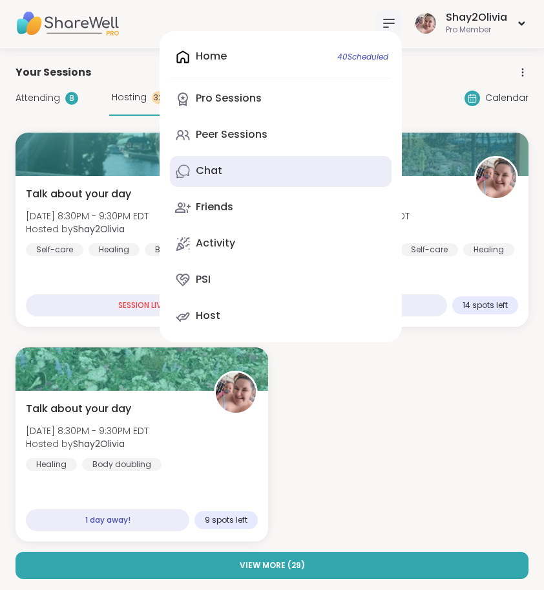
click at [233, 175] on link "Chat" at bounding box center [281, 171] width 222 height 31
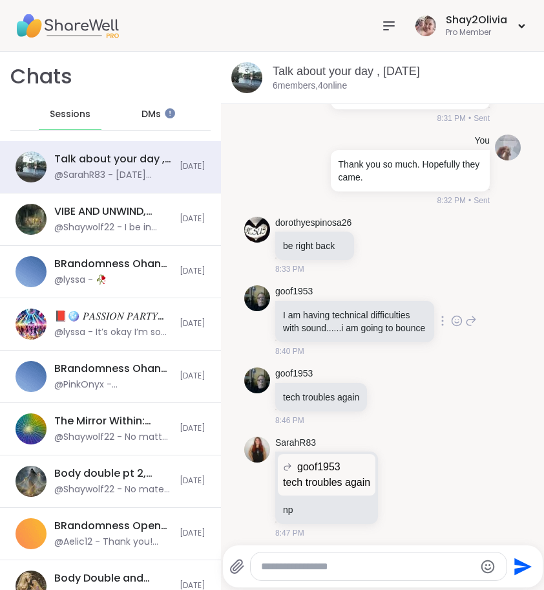
scroll to position [703, 0]
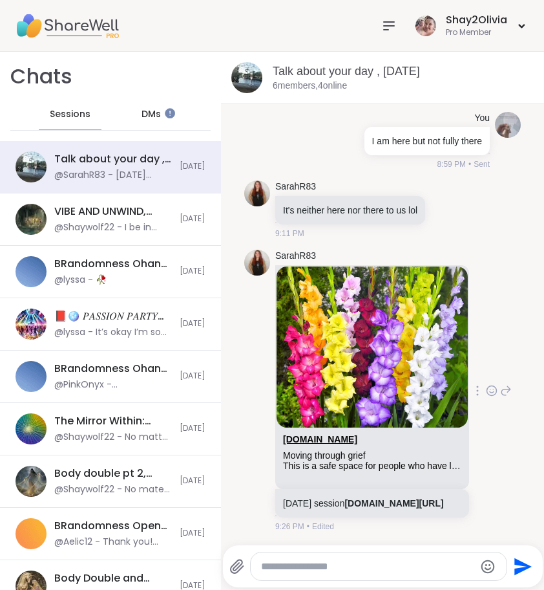
click at [356, 434] on link "sharewellnow.com" at bounding box center [320, 439] width 74 height 10
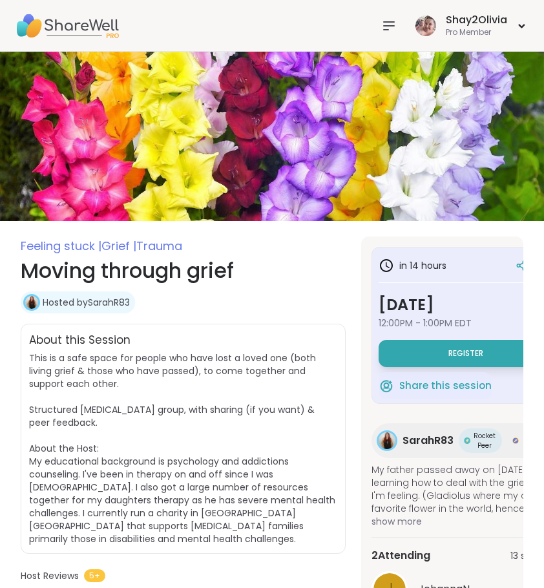
click at [383, 49] on div "Shay2Olivia Pro Member" at bounding box center [272, 26] width 544 height 52
click at [401, 19] on div at bounding box center [389, 26] width 26 height 26
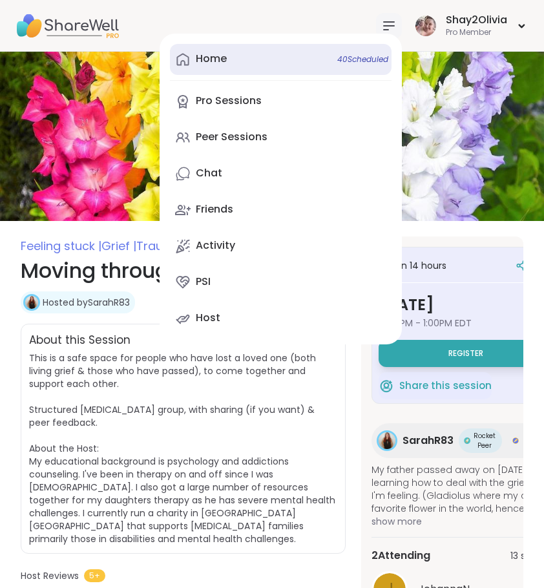
click at [290, 50] on link "Home 40 Scheduled" at bounding box center [281, 59] width 222 height 31
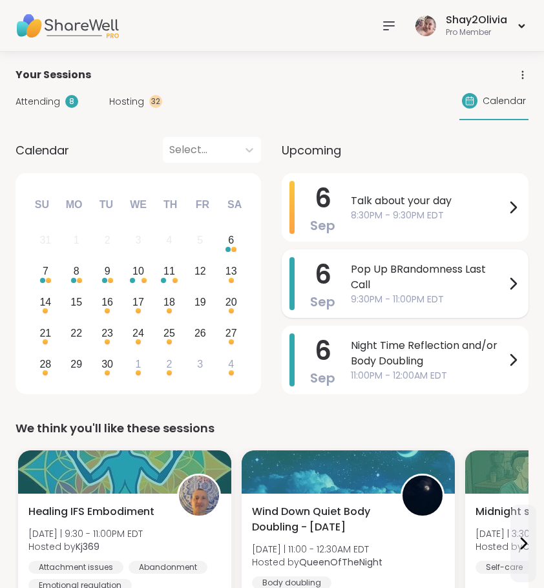
click at [418, 290] on span "Pop Up BRandomness Last Call" at bounding box center [428, 277] width 154 height 31
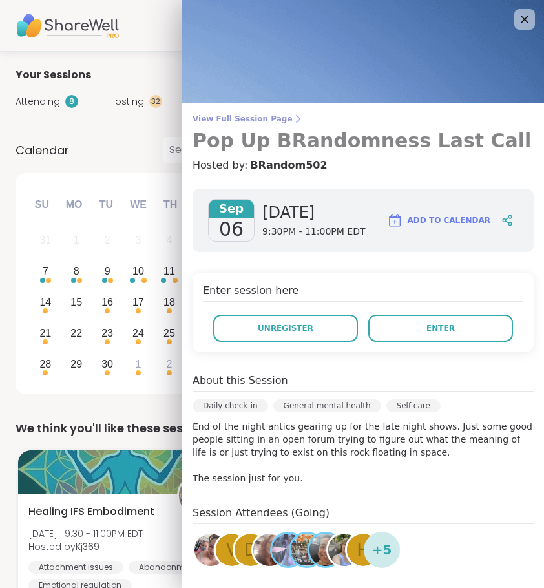
click at [293, 116] on icon at bounding box center [298, 119] width 10 height 10
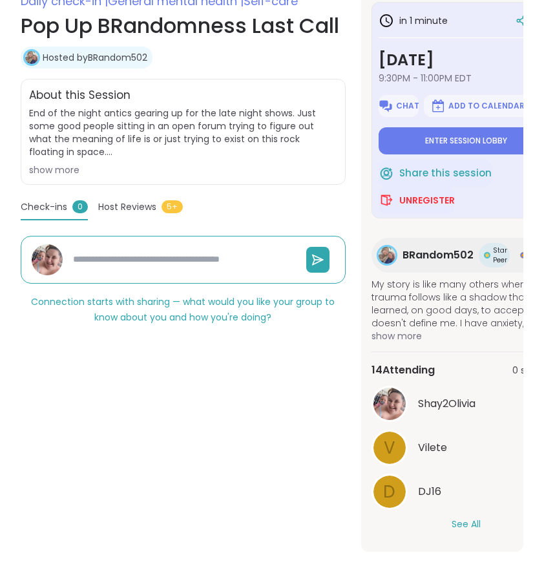
scroll to position [253, 0]
click at [467, 520] on button "See All" at bounding box center [466, 525] width 29 height 14
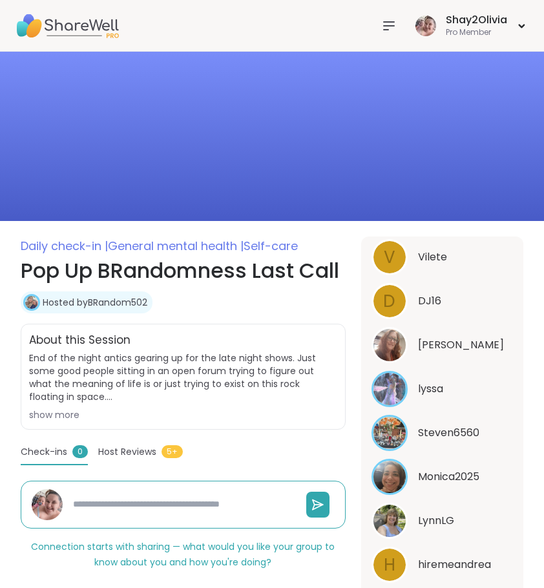
scroll to position [0, 0]
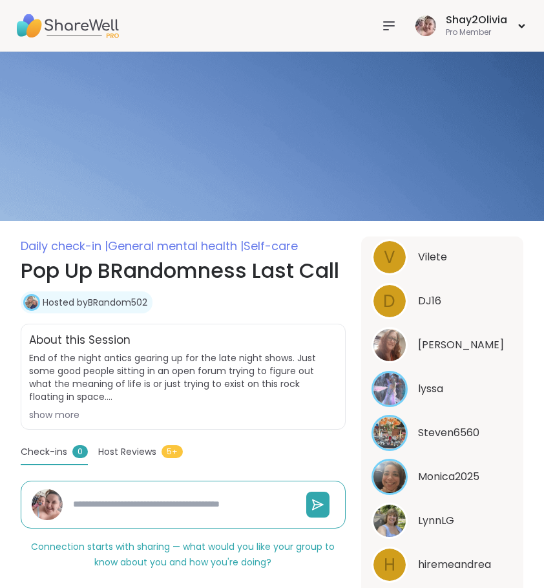
click at [393, 36] on div at bounding box center [389, 26] width 26 height 26
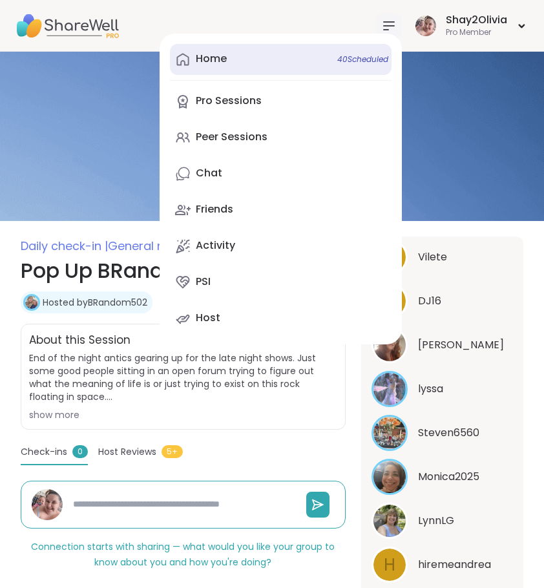
click at [303, 63] on link "Home 40 Scheduled" at bounding box center [281, 59] width 222 height 31
type textarea "*"
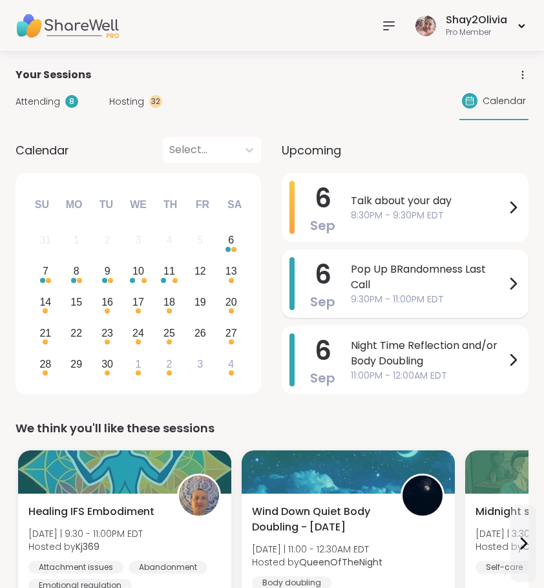
click at [427, 290] on span "Pop Up BRandomness Last Call" at bounding box center [428, 277] width 154 height 31
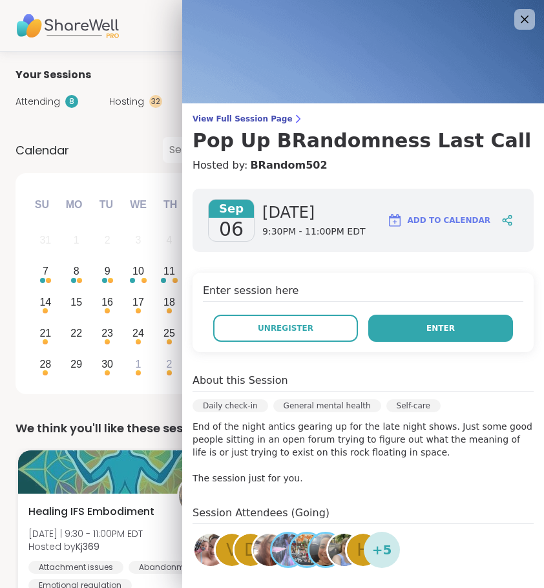
click at [437, 334] on span "Enter" at bounding box center [441, 329] width 28 height 12
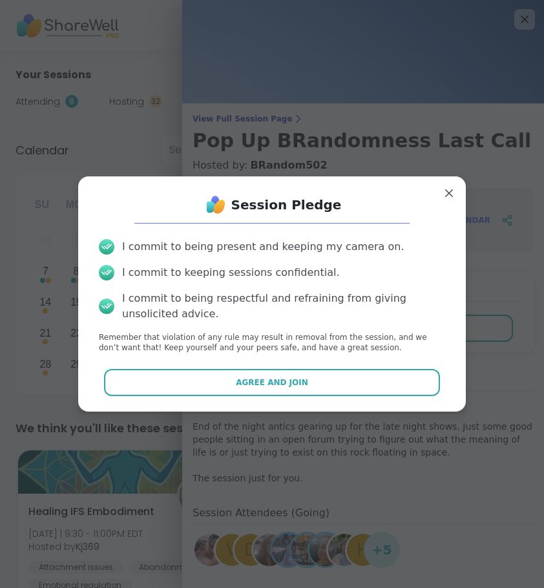
click at [403, 367] on div "Session Pledge I commit to being present and keeping my camera on. I commit to …" at bounding box center [272, 294] width 367 height 215
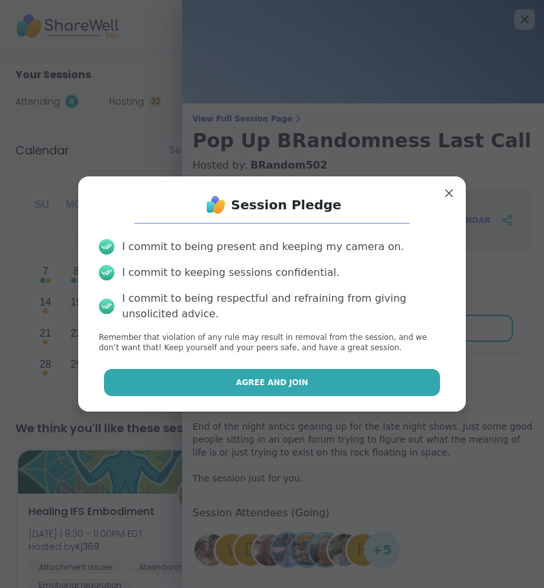
click at [403, 373] on button "Agree and Join" at bounding box center [272, 382] width 337 height 27
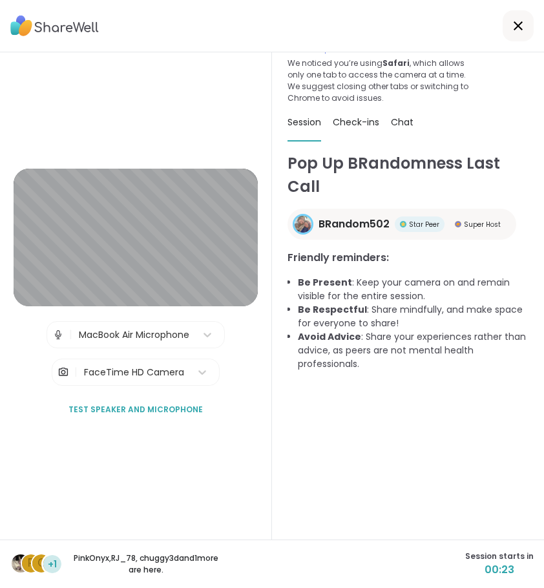
scroll to position [49, 0]
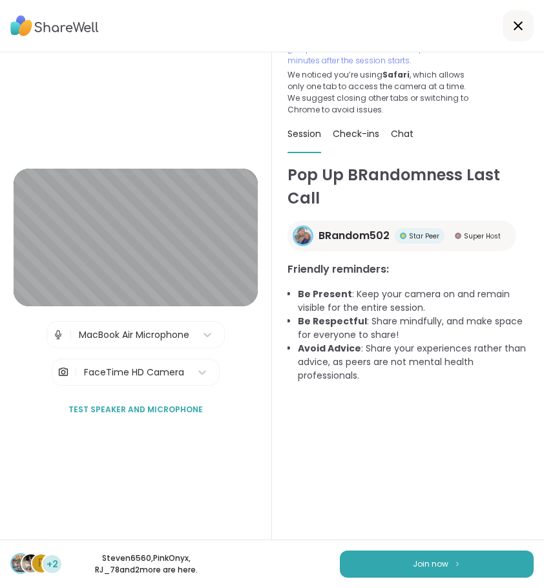
click at [486, 562] on button "Join now" at bounding box center [437, 564] width 194 height 27
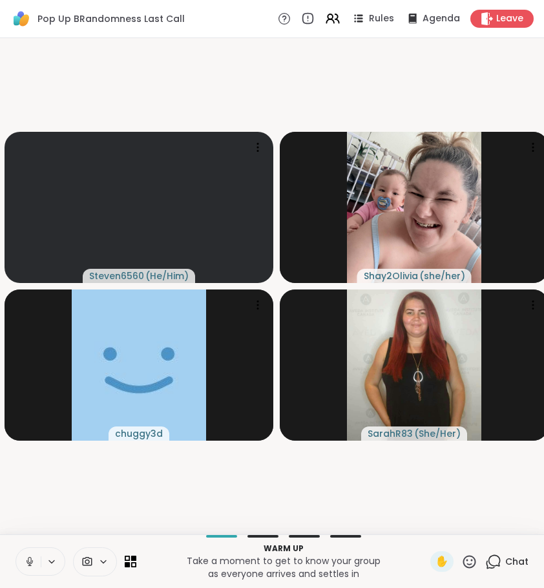
drag, startPoint x: 384, startPoint y: 544, endPoint x: 334, endPoint y: 544, distance: 50.4
click at [366, 544] on p "Warm up" at bounding box center [283, 549] width 279 height 12
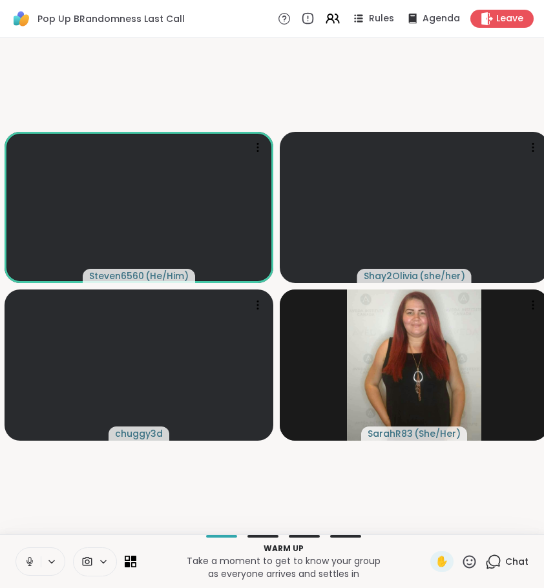
click at [30, 558] on icon at bounding box center [30, 562] width 12 height 12
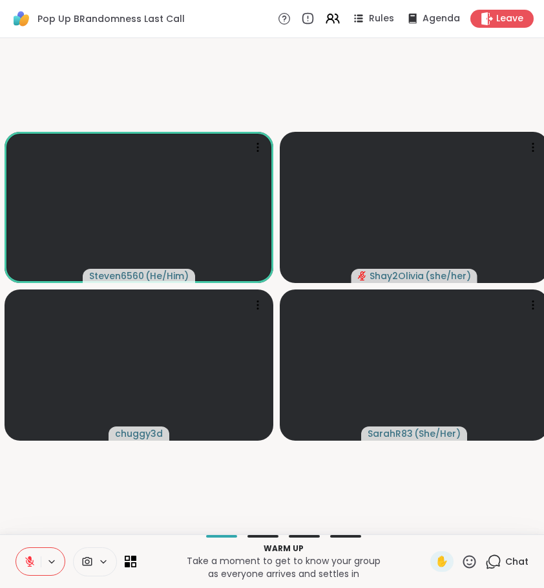
click at [16, 559] on button at bounding box center [28, 561] width 25 height 27
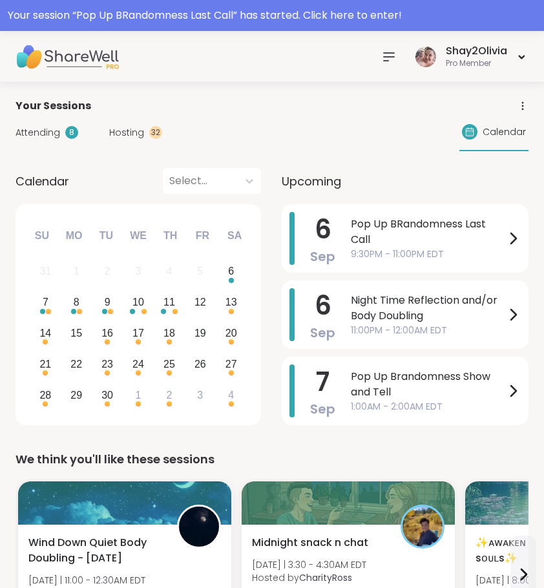
click at [390, 55] on icon at bounding box center [389, 57] width 16 height 16
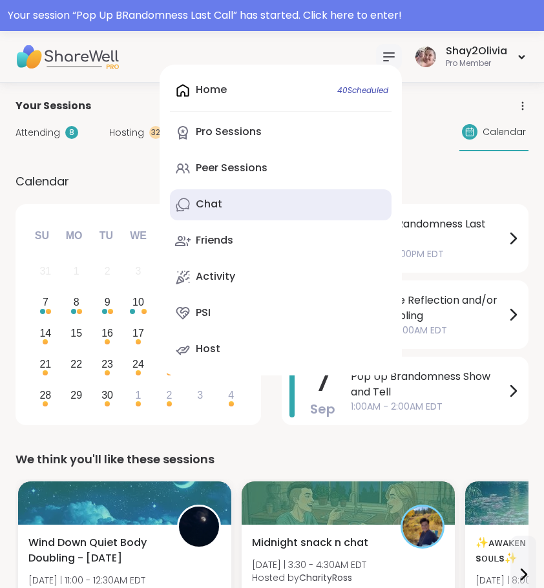
click at [242, 200] on link "Chat" at bounding box center [281, 204] width 222 height 31
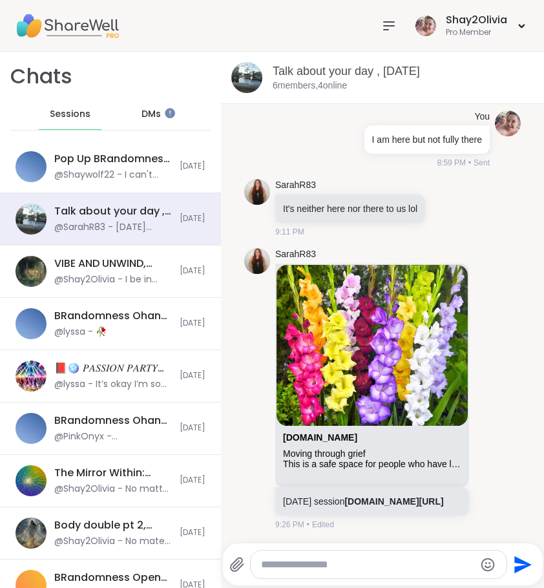
click at [391, 33] on icon at bounding box center [389, 26] width 16 height 16
click at [488, 33] on div "Pro Member" at bounding box center [476, 32] width 61 height 11
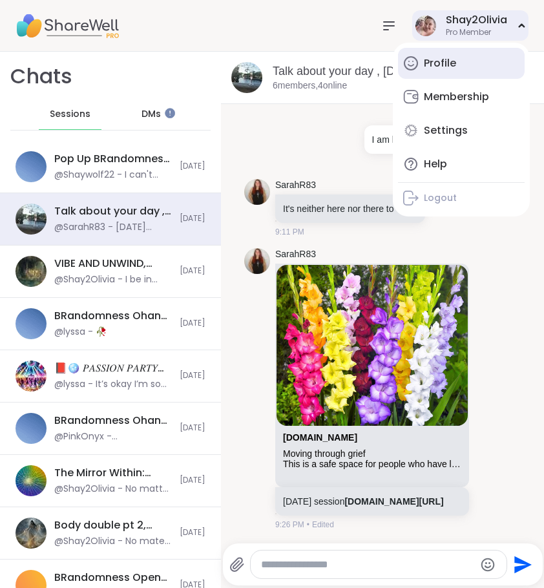
click at [456, 68] on link "Profile" at bounding box center [461, 63] width 127 height 31
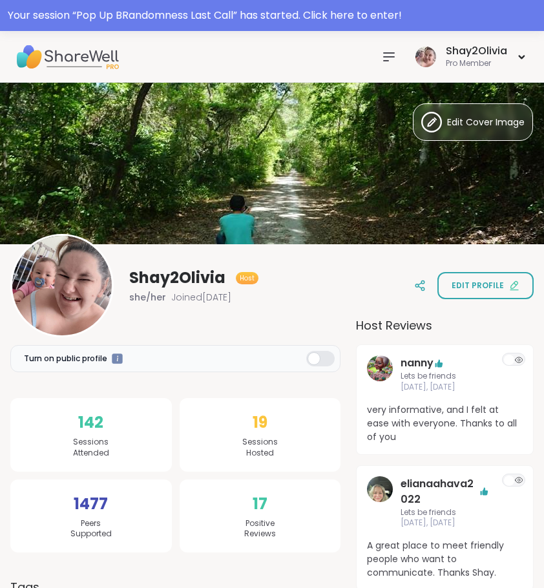
scroll to position [69, 0]
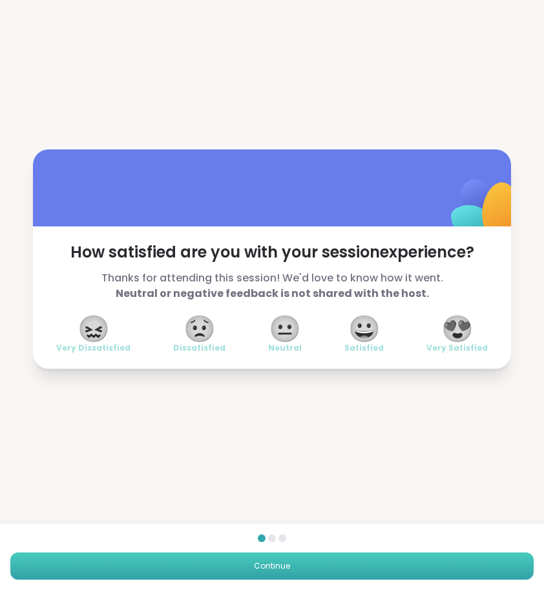
click at [304, 557] on button "Continue" at bounding box center [272, 565] width 524 height 27
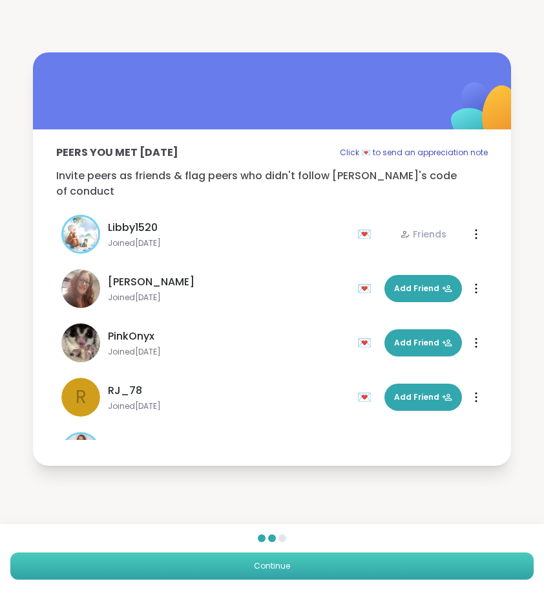
click at [304, 557] on button "Continue" at bounding box center [272, 565] width 524 height 27
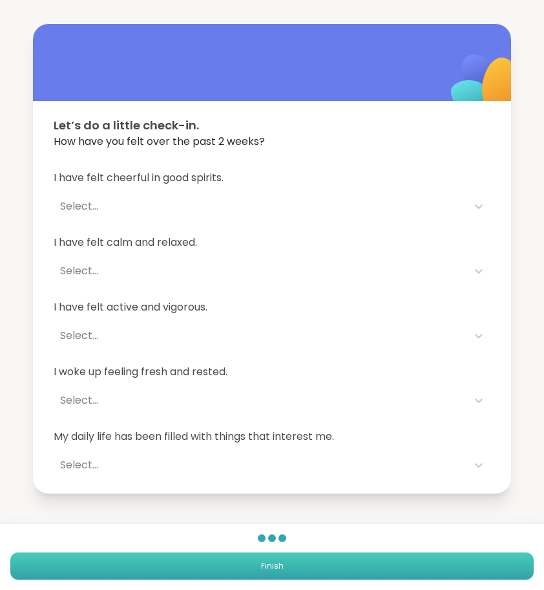
click at [304, 557] on button "Finish" at bounding box center [272, 565] width 524 height 27
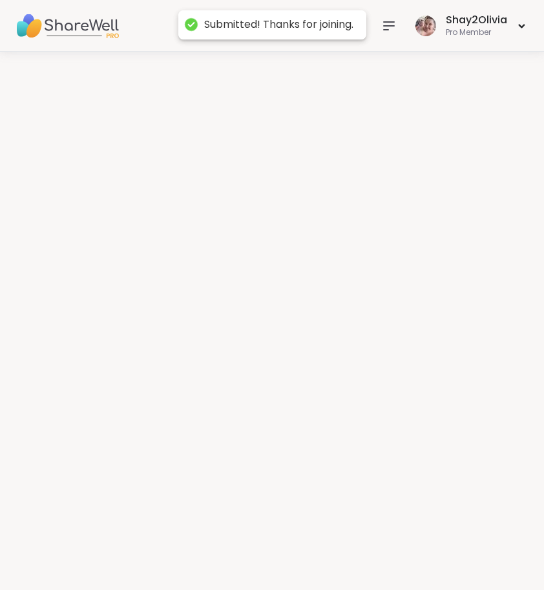
click at [304, 557] on div at bounding box center [272, 321] width 544 height 538
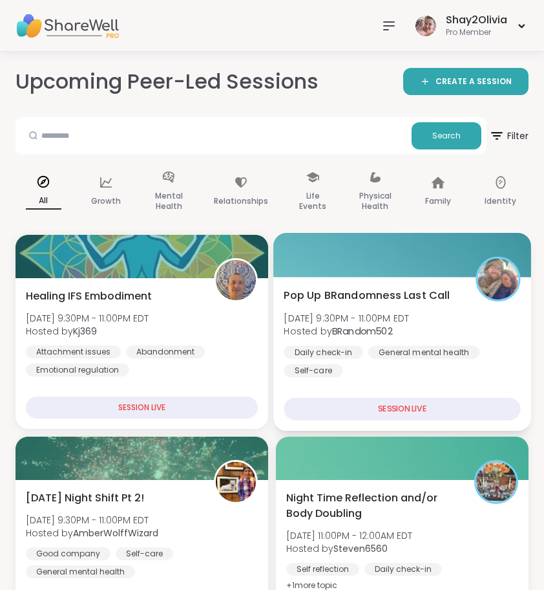
click at [344, 277] on div "Pop Up BRandomness Last Call Sat, Sep 06 | 9:30PM - 11:00PM EDT Hosted by BRand…" at bounding box center [402, 354] width 258 height 154
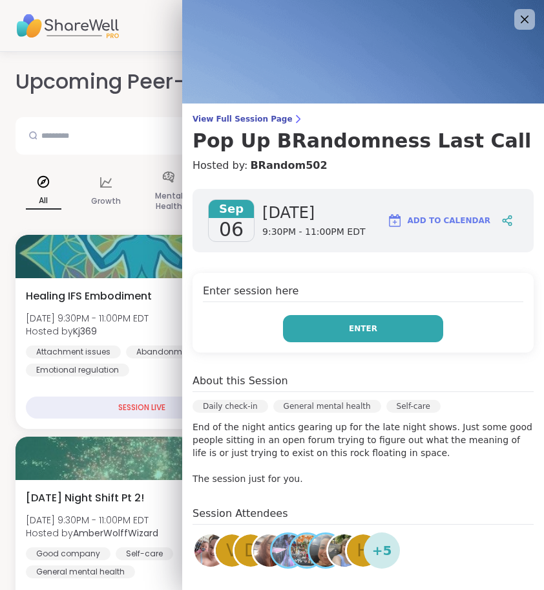
click at [368, 326] on span "Enter" at bounding box center [363, 329] width 28 height 12
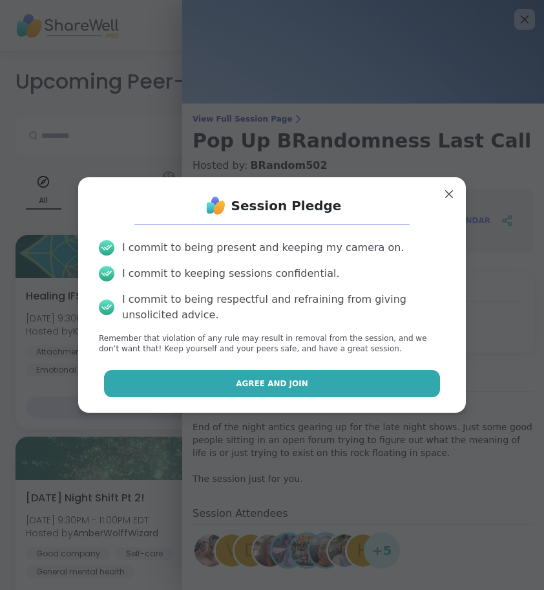
click at [357, 370] on button "Agree and Join" at bounding box center [272, 383] width 337 height 27
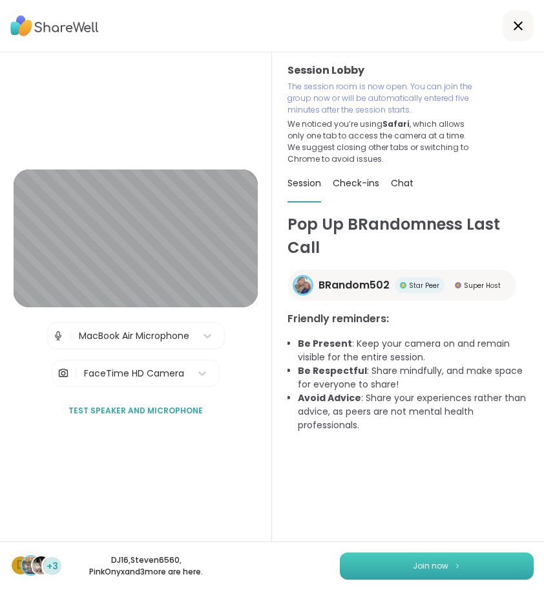
click at [436, 566] on span "Join now" at bounding box center [431, 566] width 36 height 12
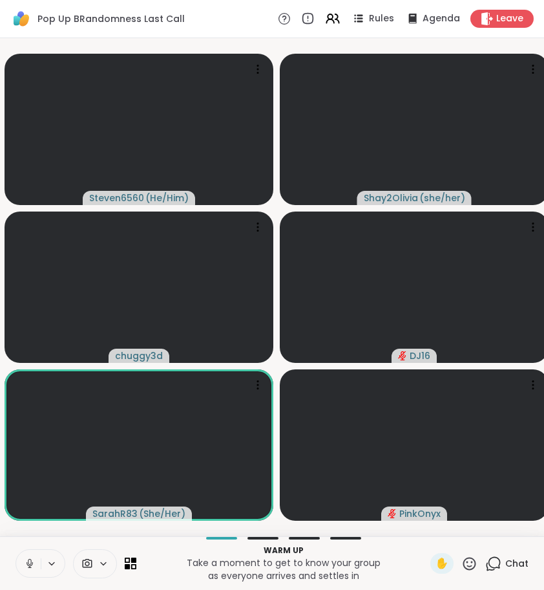
click at [497, 565] on icon at bounding box center [493, 563] width 16 height 16
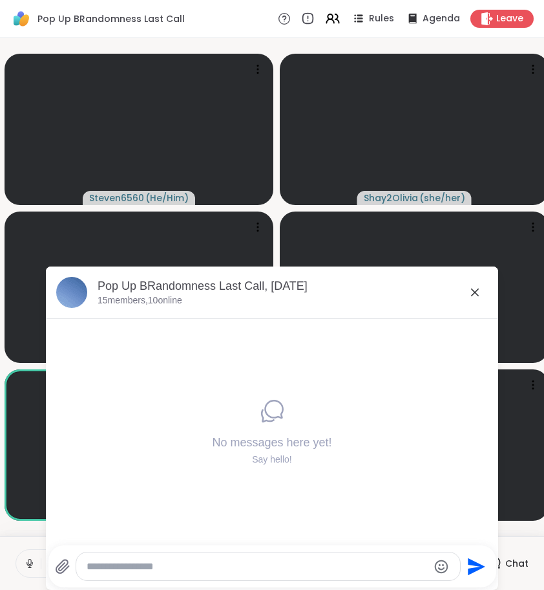
click at [335, 572] on textarea "Type your message" at bounding box center [258, 566] width 342 height 13
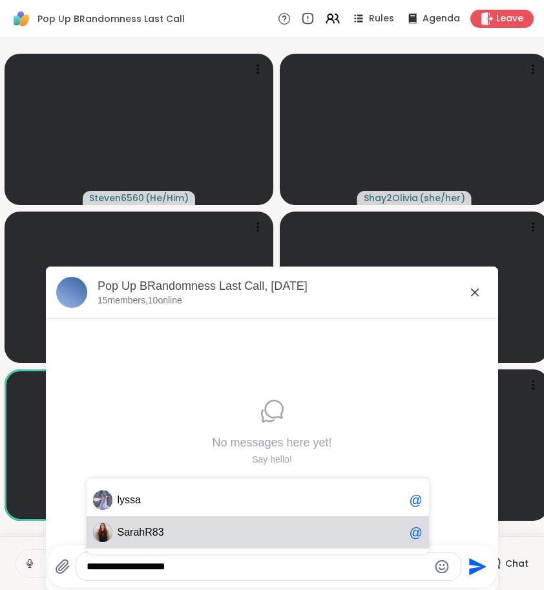
click at [284, 540] on div "Sa rahR83 @" at bounding box center [258, 532] width 343 height 32
type textarea "**********"
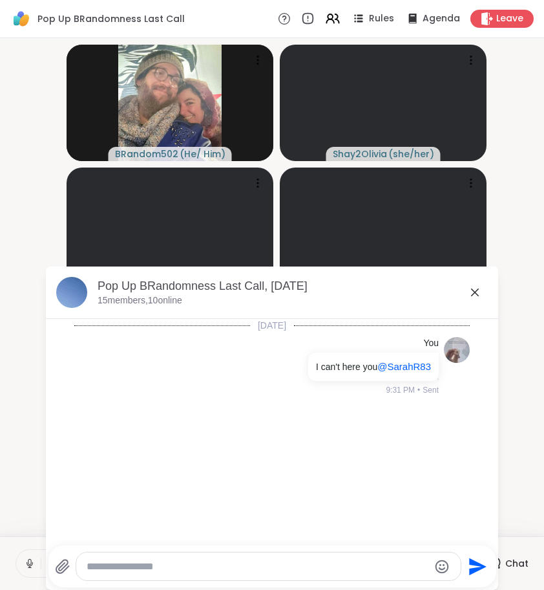
click at [24, 249] on video-player-container "BRandom502 ( He/ Him ) Shay2Olivia ( she/her ) Steven6560 ( He/Him ) chuggy3d D…" at bounding box center [272, 286] width 529 height 487
click at [478, 290] on icon at bounding box center [475, 292] width 8 height 8
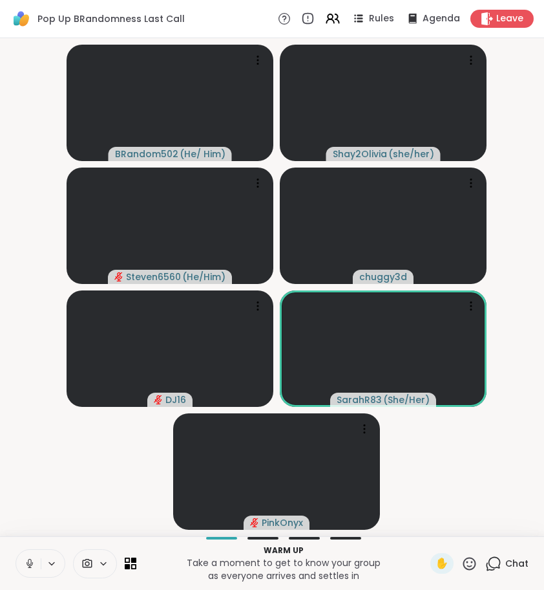
click at [476, 515] on video-player-container "BRandom502 ( He/ Him ) Shay2Olivia ( she/her ) Steven6560 ( He/Him ) chuggy3d D…" at bounding box center [272, 286] width 529 height 487
click at [495, 555] on icon at bounding box center [493, 563] width 16 height 16
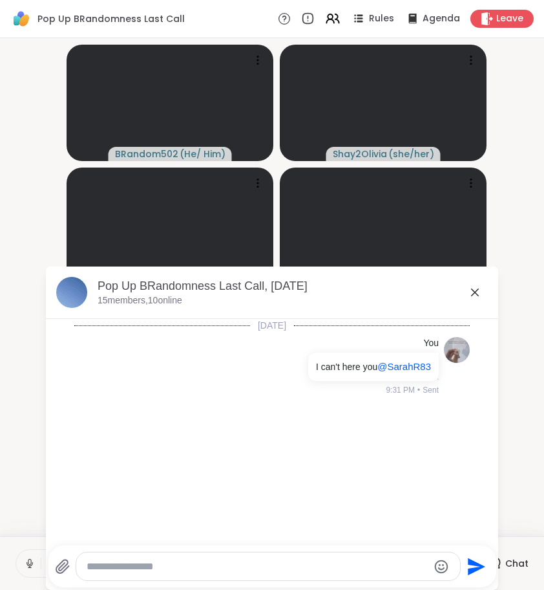
click at [308, 558] on div at bounding box center [268, 566] width 384 height 28
click at [311, 575] on div at bounding box center [268, 566] width 384 height 28
click at [285, 560] on textarea "Type your message" at bounding box center [258, 566] width 342 height 13
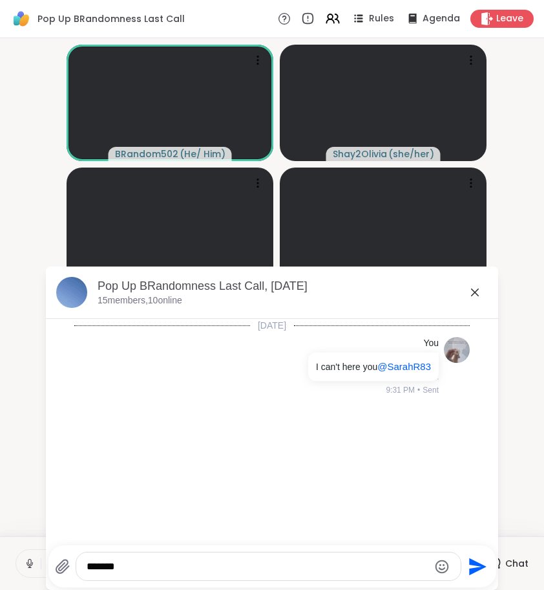
type textarea "*******"
click at [476, 291] on icon at bounding box center [475, 292] width 8 height 8
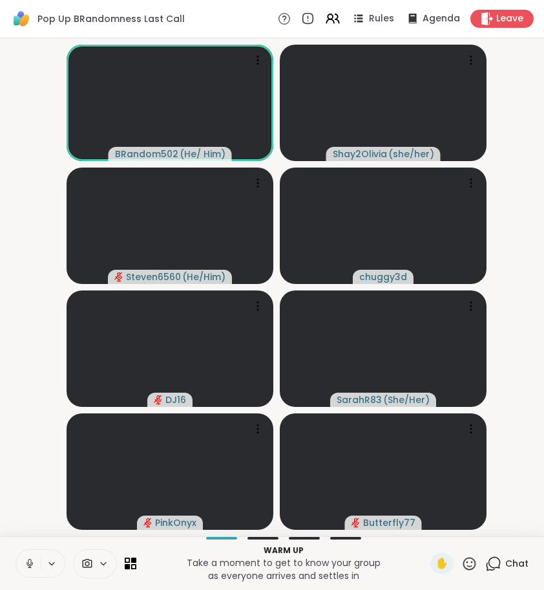
click at [496, 557] on icon at bounding box center [495, 562] width 12 height 12
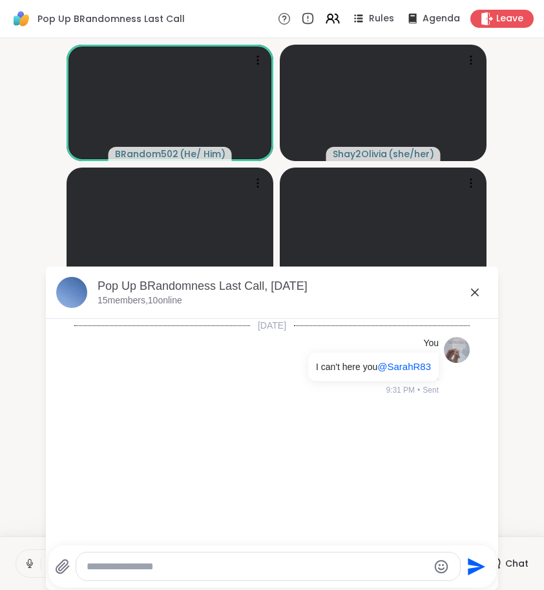
click at [324, 560] on textarea "Type your message" at bounding box center [258, 566] width 342 height 13
click at [478, 297] on icon at bounding box center [475, 292] width 16 height 16
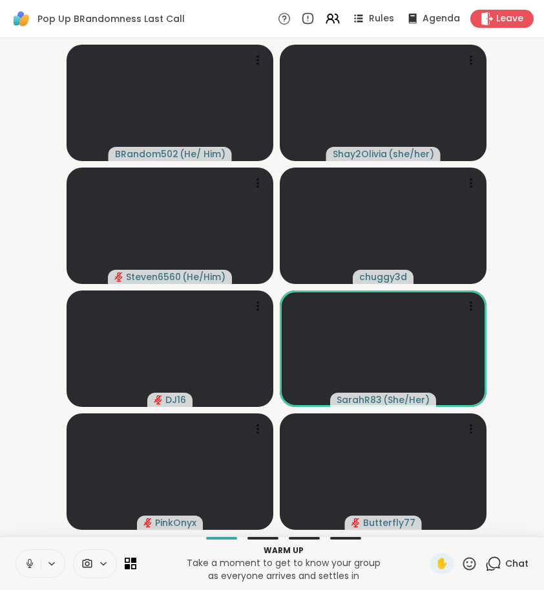
click at [519, 213] on video-player-container "BRandom502 ( He/ Him ) Shay2Olivia ( she/her ) Steven6560 ( He/Him ) chuggy3d D…" at bounding box center [272, 286] width 529 height 487
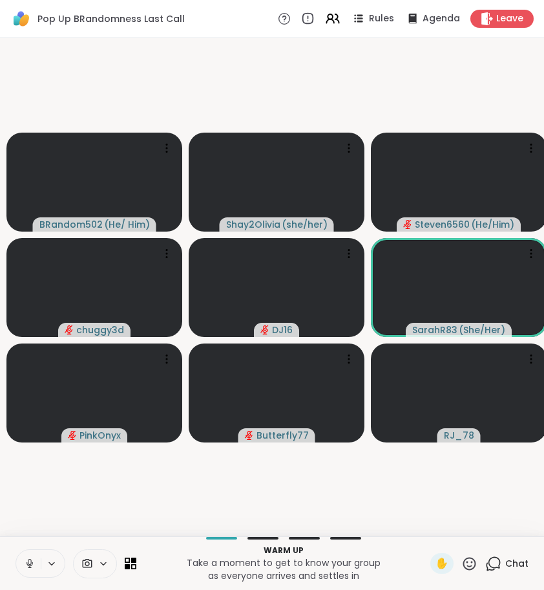
click at [27, 560] on icon at bounding box center [30, 563] width 12 height 12
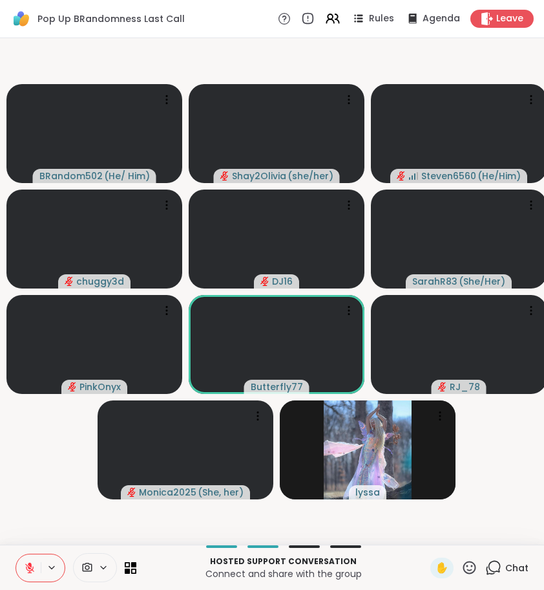
click at [503, 567] on div "Chat" at bounding box center [506, 567] width 43 height 21
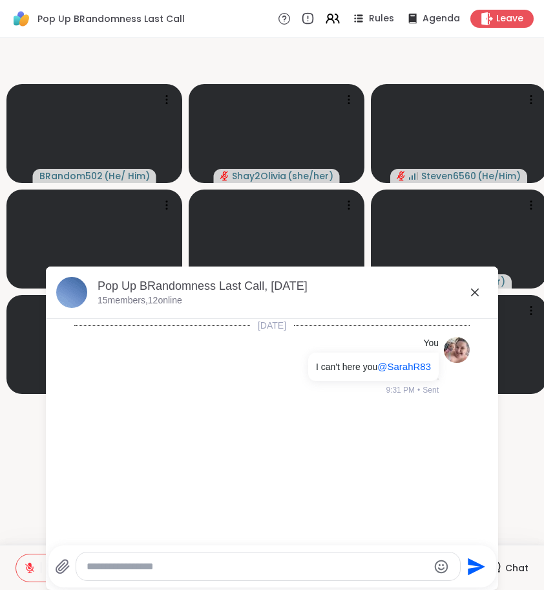
click at [376, 562] on textarea "Type your message" at bounding box center [258, 566] width 342 height 13
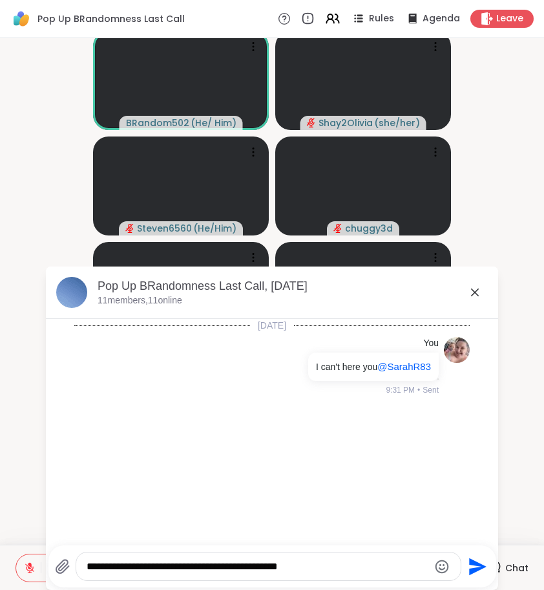
click at [300, 566] on textarea "**********" at bounding box center [258, 566] width 342 height 13
drag, startPoint x: 317, startPoint y: 581, endPoint x: 339, endPoint y: 560, distance: 30.2
click at [339, 560] on textarea "**********" at bounding box center [258, 566] width 342 height 13
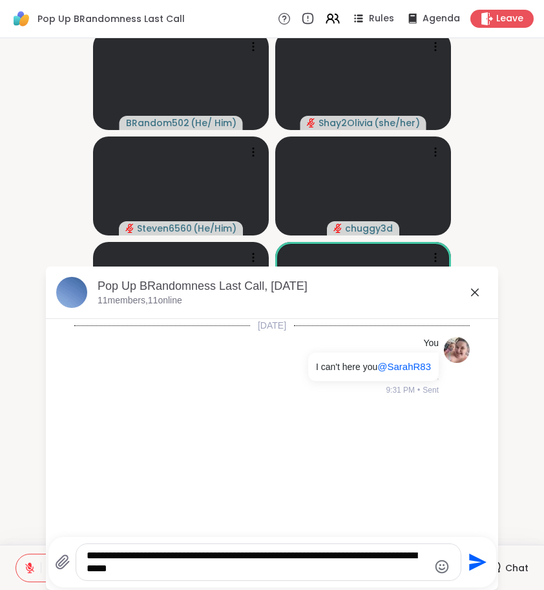
type textarea "**********"
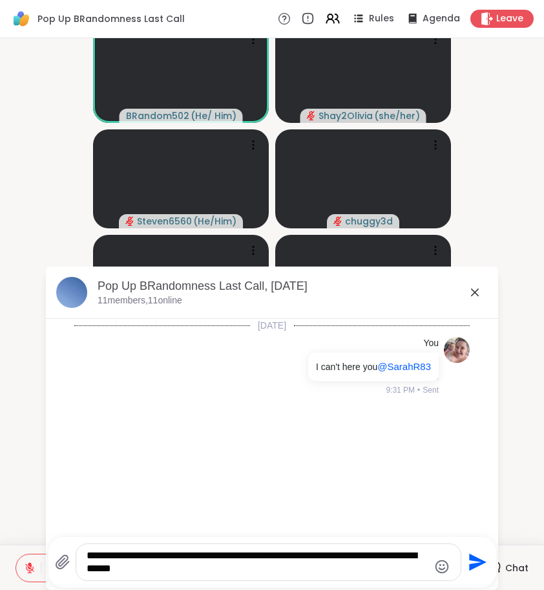
drag, startPoint x: 180, startPoint y: 569, endPoint x: 26, endPoint y: 544, distance: 156.0
click at [26, 544] on div "**********" at bounding box center [272, 291] width 544 height 506
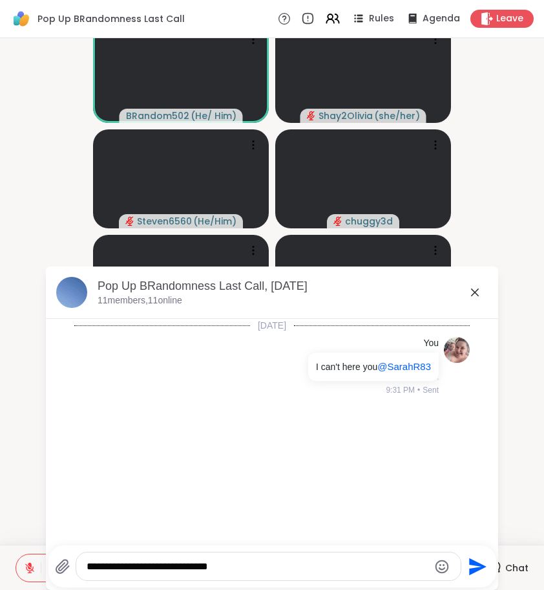
scroll to position [0, 0]
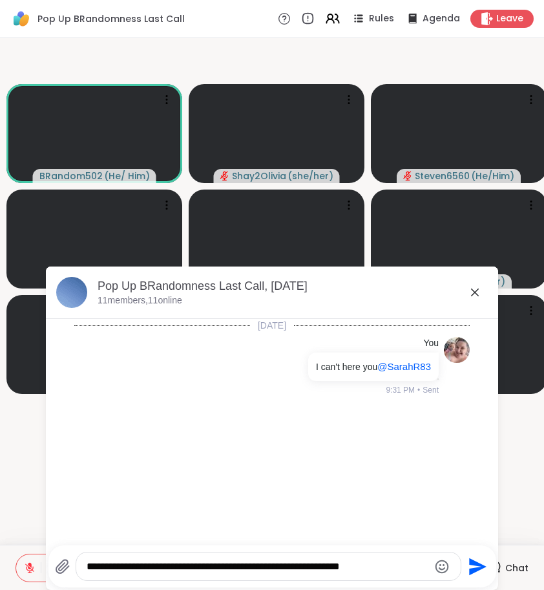
type textarea "**********"
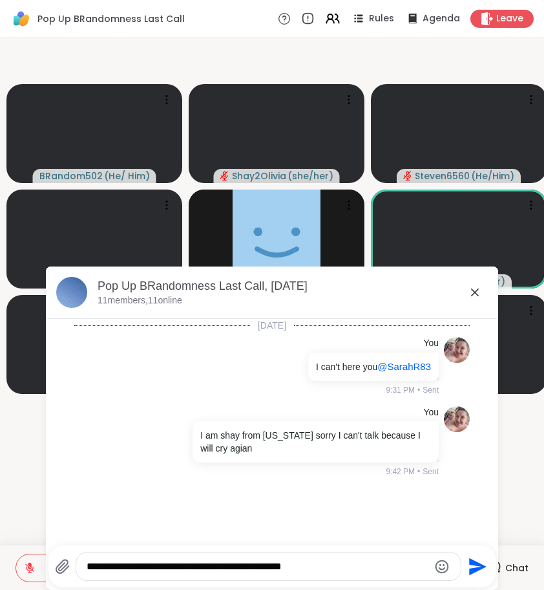
scroll to position [13, 0]
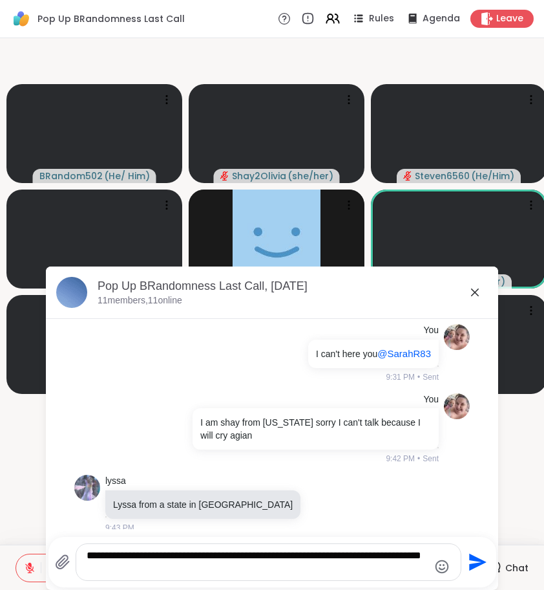
click at [384, 558] on textarea "**********" at bounding box center [258, 562] width 342 height 26
click at [202, 573] on textarea "**********" at bounding box center [258, 562] width 342 height 26
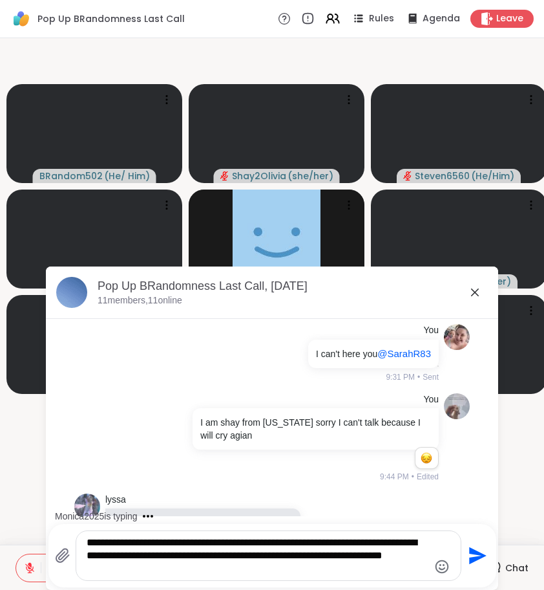
click at [145, 564] on textarea "**********" at bounding box center [258, 555] width 342 height 39
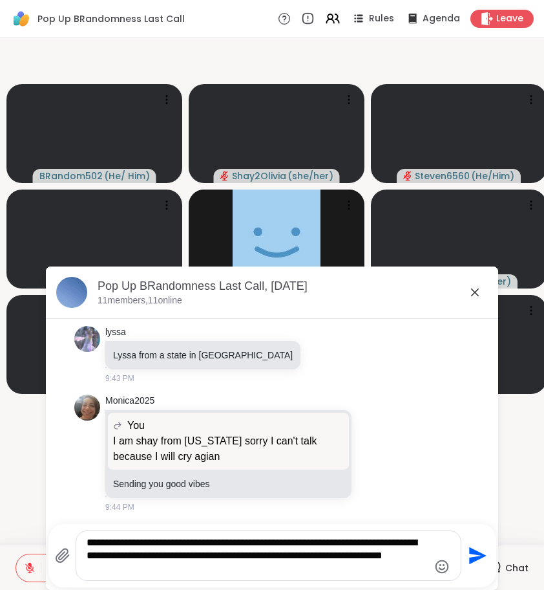
click at [182, 573] on textarea "**********" at bounding box center [258, 555] width 342 height 39
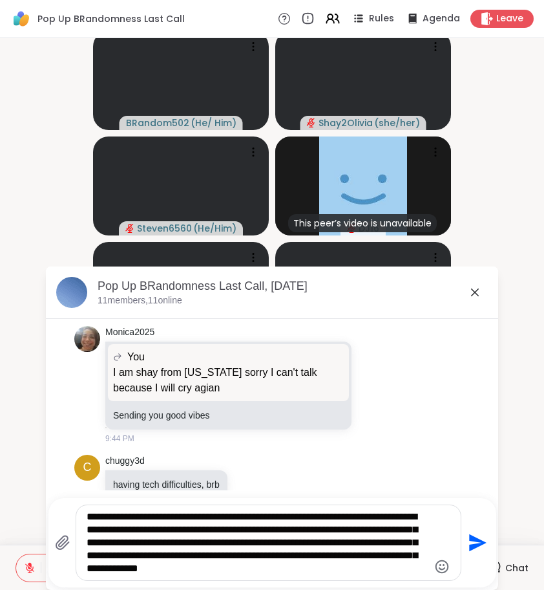
scroll to position [0, 0]
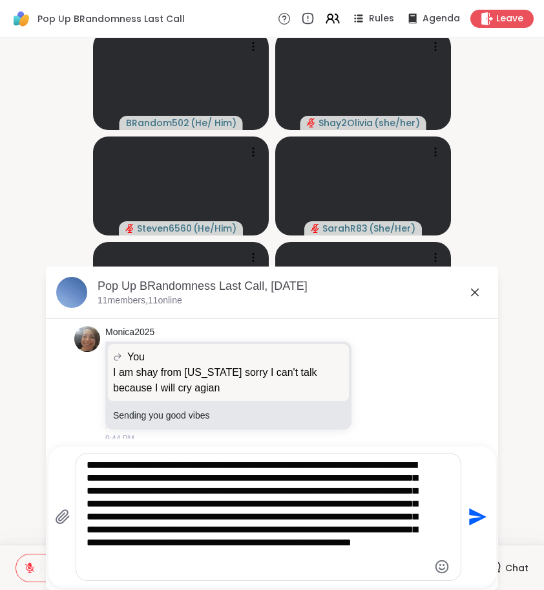
click at [184, 565] on textarea "**********" at bounding box center [258, 516] width 342 height 116
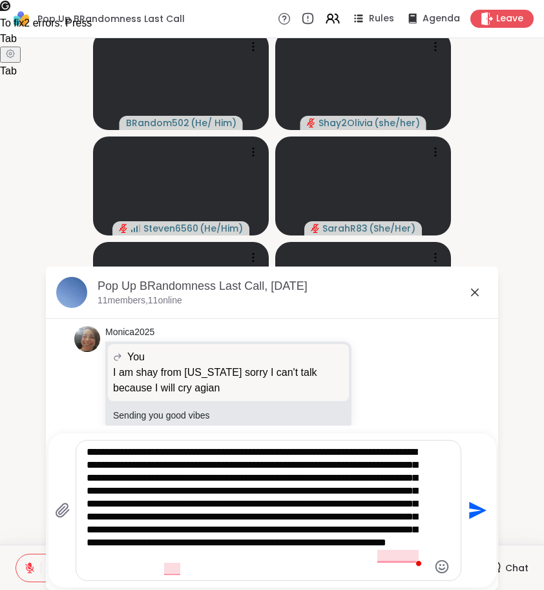
scroll to position [7, 0]
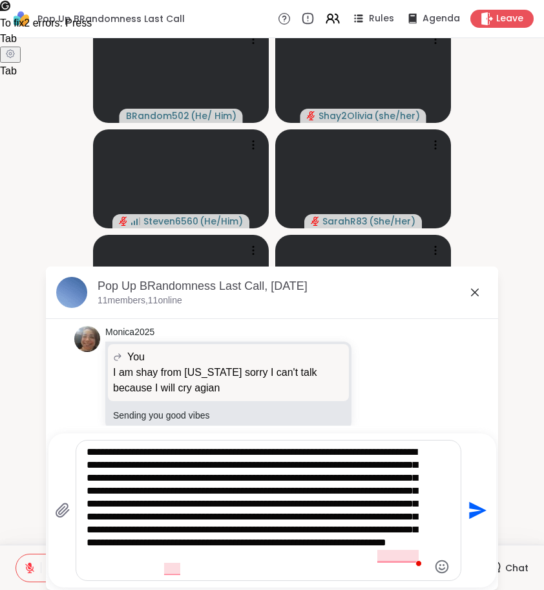
click at [339, 575] on div "**********" at bounding box center [268, 510] width 385 height 140
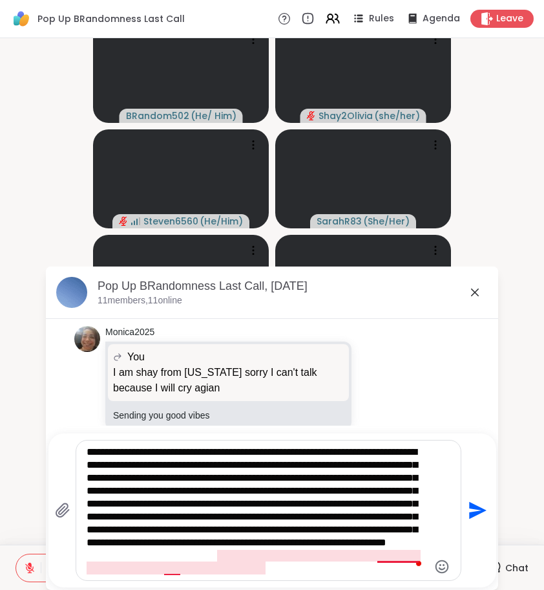
click at [407, 556] on textarea "**********" at bounding box center [258, 509] width 342 height 129
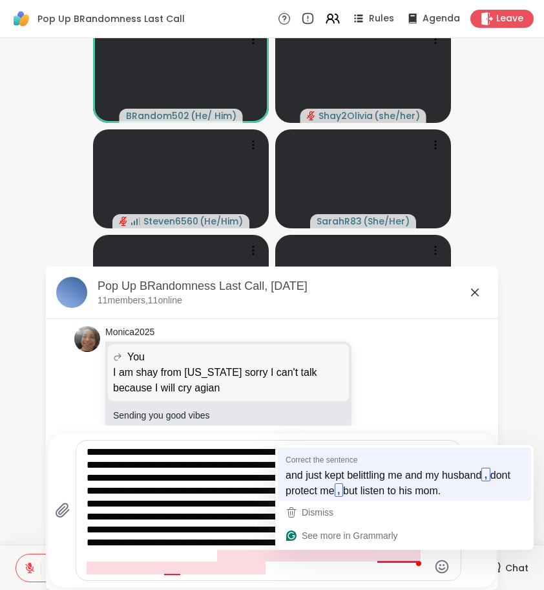
drag, startPoint x: 371, startPoint y: 500, endPoint x: 368, endPoint y: 485, distance: 15.8
click at [368, 485] on div "Correct the sentence and just kept belittling me and my husband , dont protect …" at bounding box center [404, 497] width 259 height 105
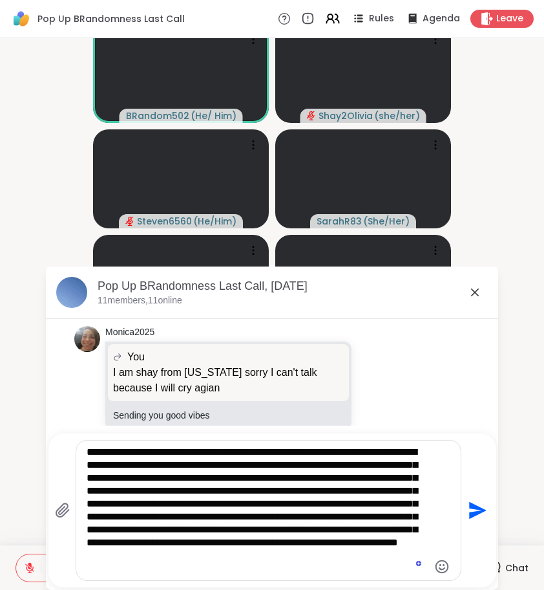
click at [290, 561] on textarea "**********" at bounding box center [258, 509] width 342 height 129
type textarea "**********"
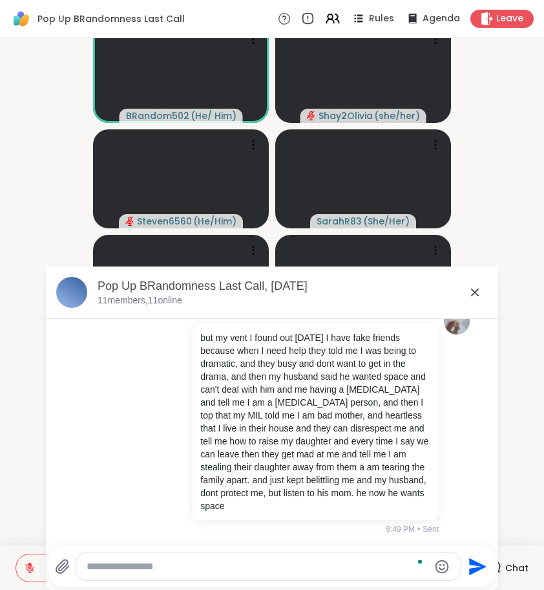
scroll to position [533, 0]
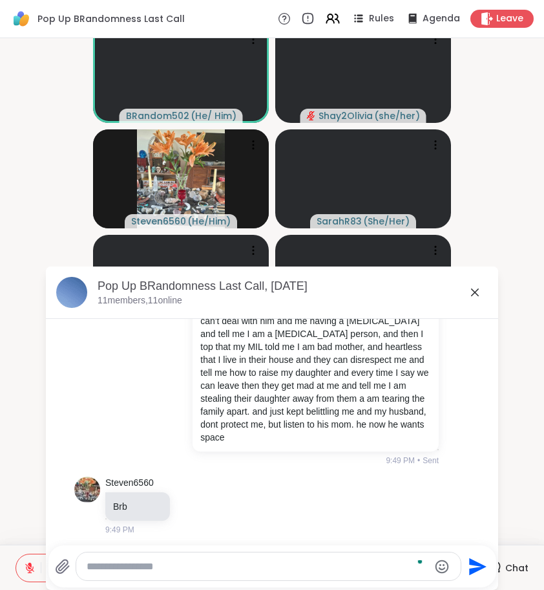
click at [97, 569] on textarea "To enrich screen reader interactions, please activate Accessibility in Grammarl…" at bounding box center [258, 566] width 342 height 13
type textarea "***"
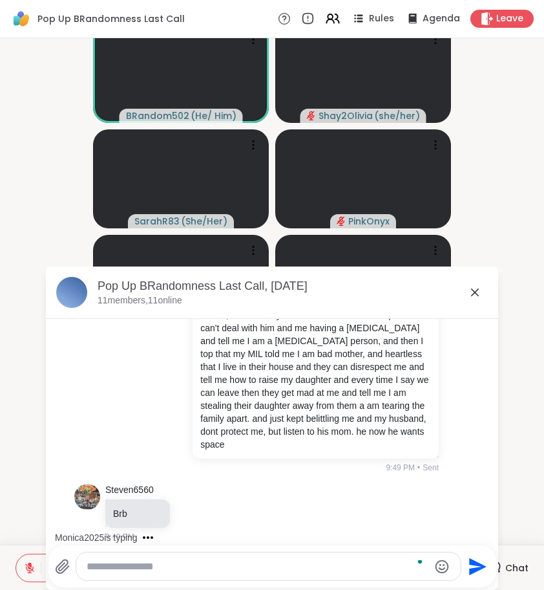
scroll to position [683, 0]
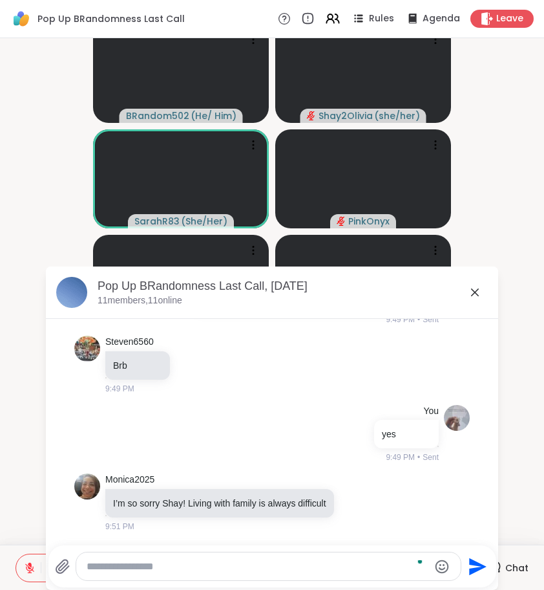
click at [476, 293] on icon at bounding box center [475, 292] width 8 height 8
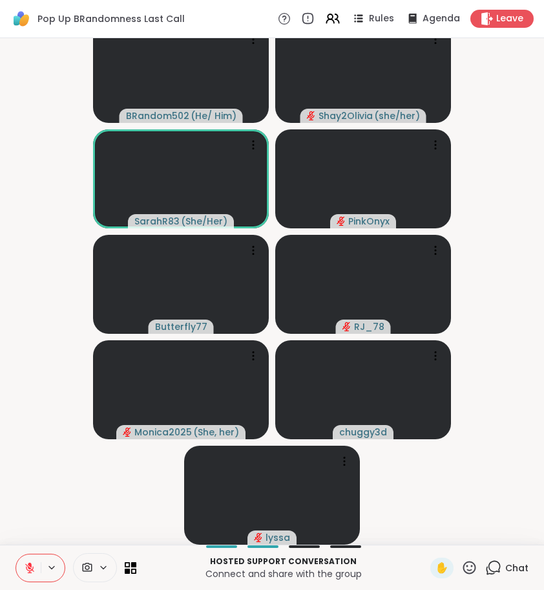
click at [499, 568] on icon at bounding box center [493, 567] width 16 height 16
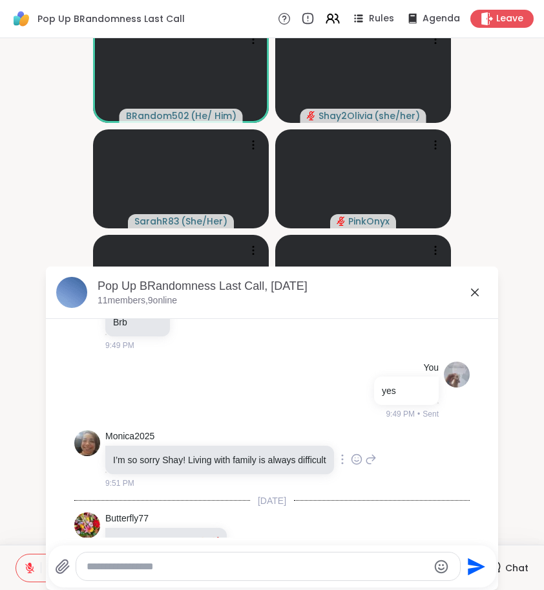
scroll to position [764, 0]
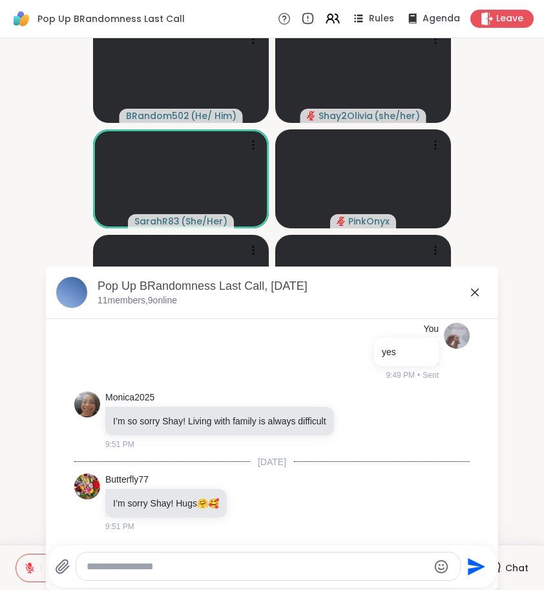
click at [352, 560] on textarea "Type your message" at bounding box center [258, 566] width 342 height 13
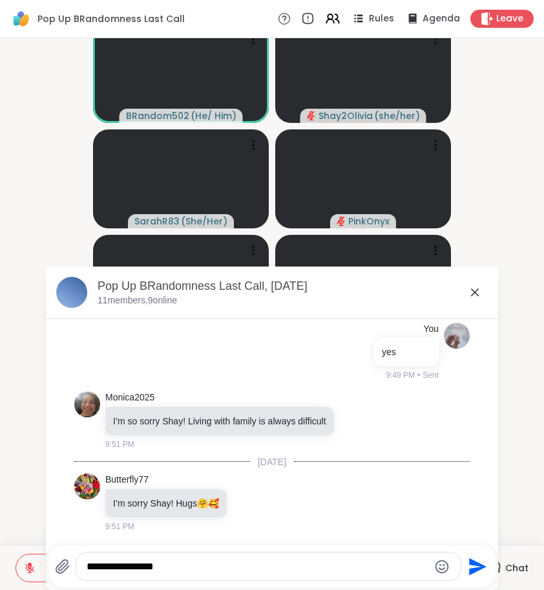
click at [299, 582] on div "**********" at bounding box center [272, 566] width 448 height 42
click at [299, 568] on textarea "**********" at bounding box center [258, 566] width 342 height 13
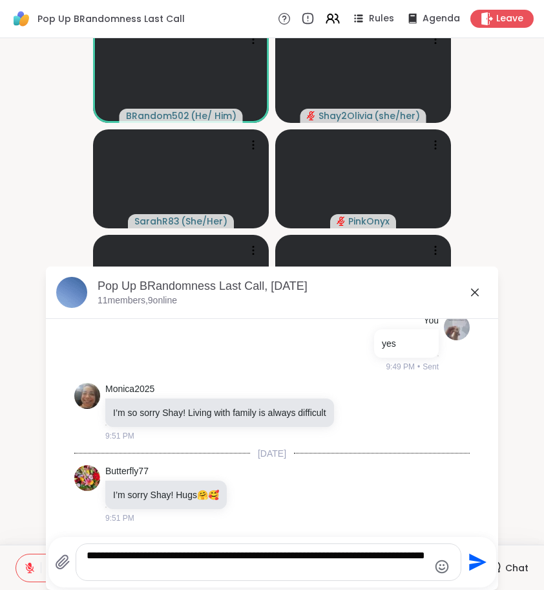
type textarea "**********"
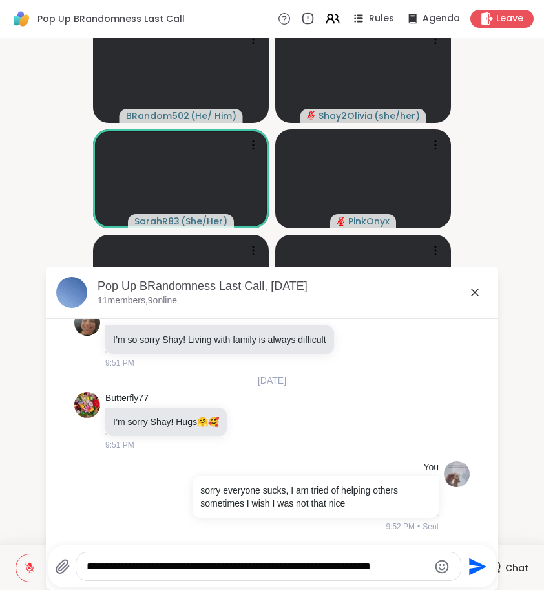
scroll to position [0, 0]
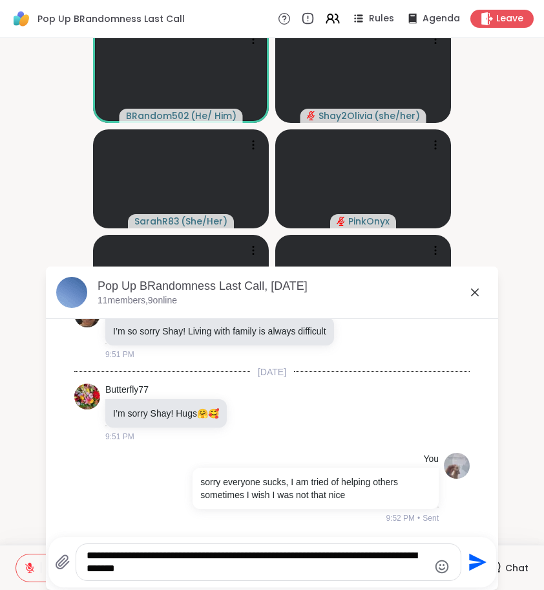
type textarea "**********"
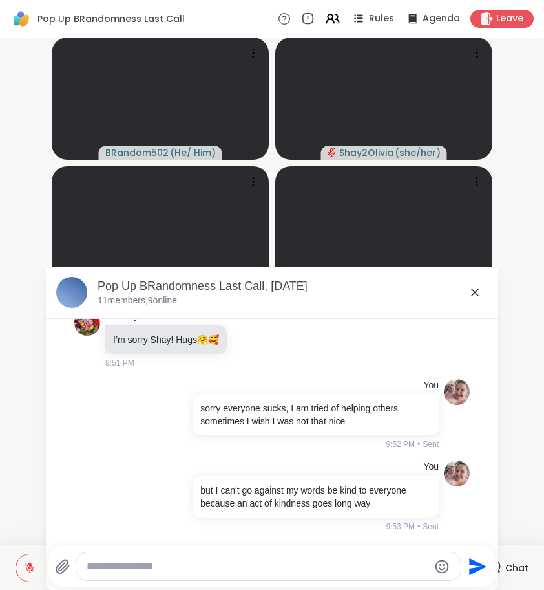
click at [473, 295] on icon at bounding box center [475, 292] width 16 height 16
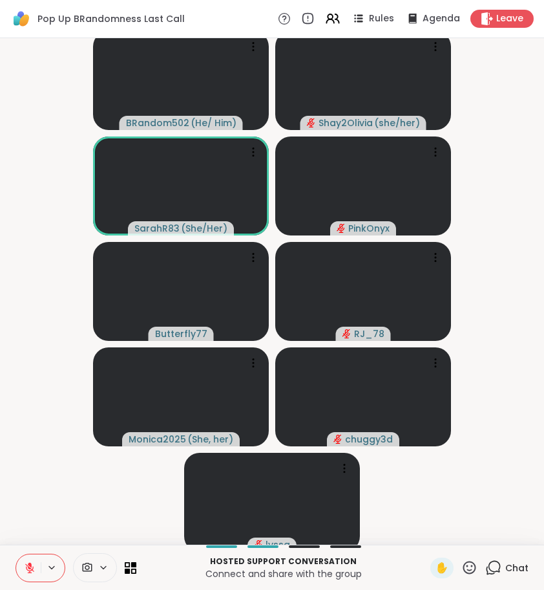
click at [493, 568] on icon at bounding box center [493, 567] width 16 height 16
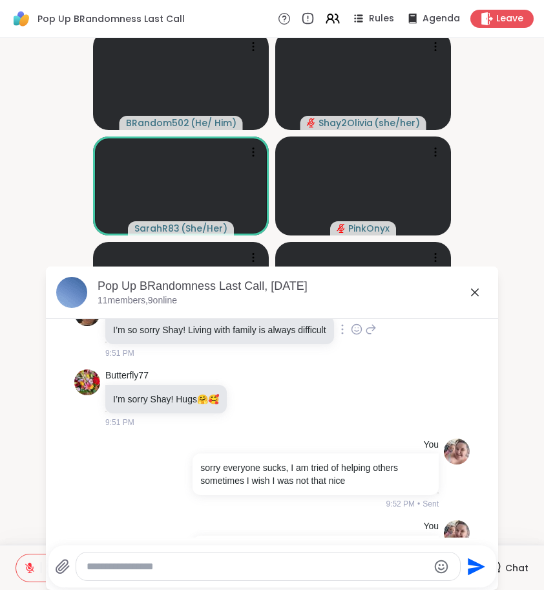
scroll to position [848, 0]
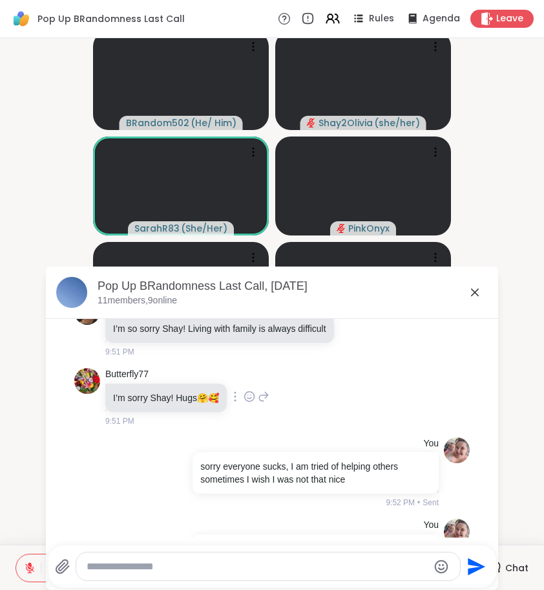
click at [270, 402] on icon at bounding box center [264, 396] width 12 height 16
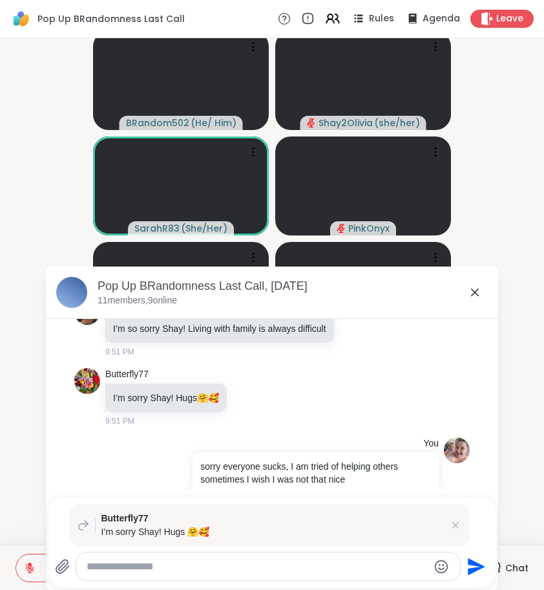
click at [63, 564] on icon at bounding box center [62, 566] width 12 height 14
click at [0, 0] on input "file" at bounding box center [0, 0] width 0 height 0
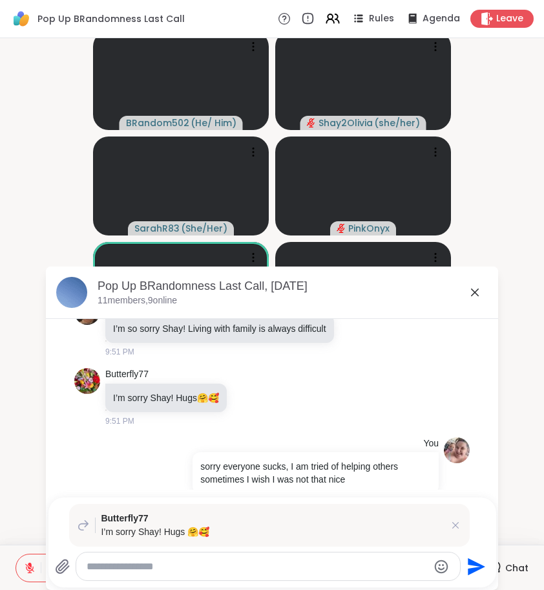
scroll to position [7, 0]
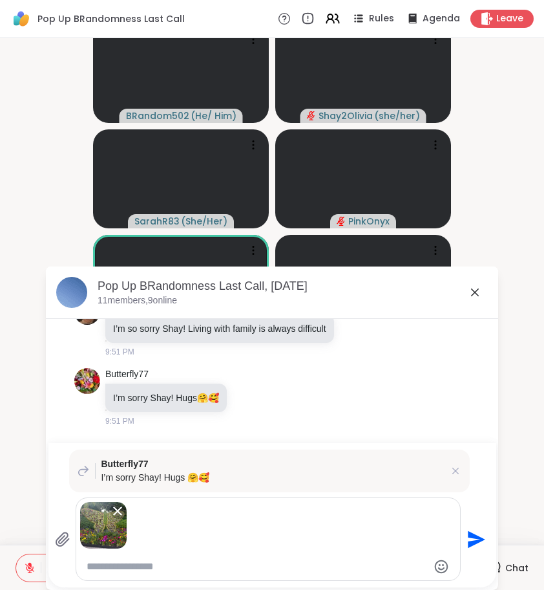
click at [475, 545] on icon "Send" at bounding box center [475, 539] width 21 height 21
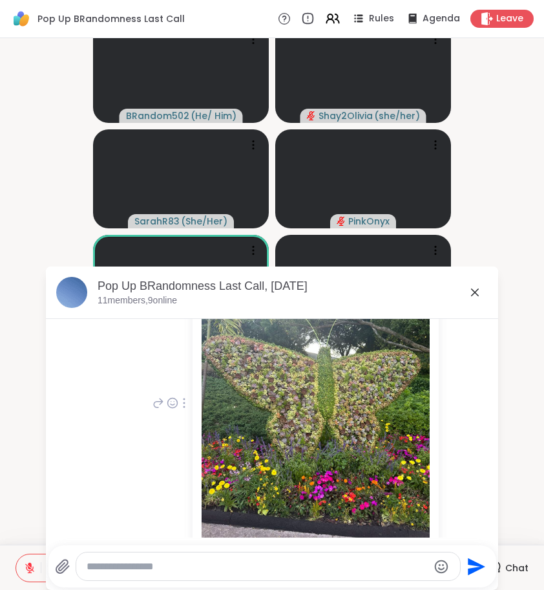
scroll to position [1265, 0]
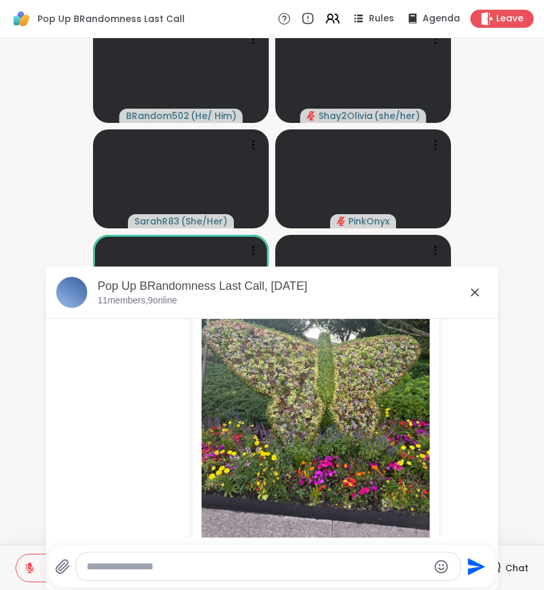
click at [473, 292] on icon at bounding box center [475, 292] width 16 height 16
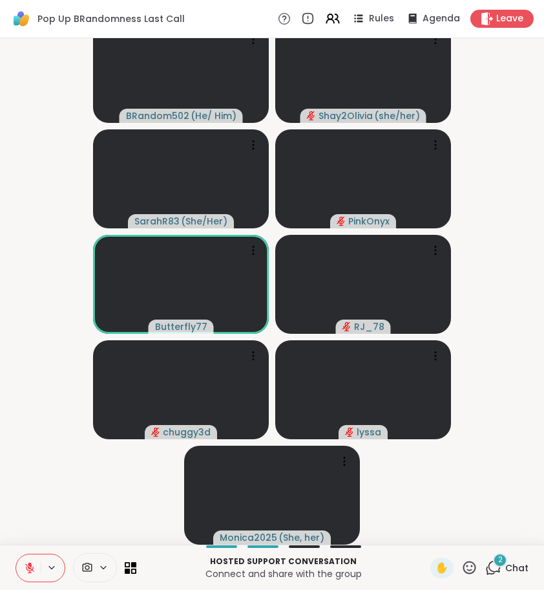
click at [493, 564] on icon at bounding box center [493, 567] width 16 height 16
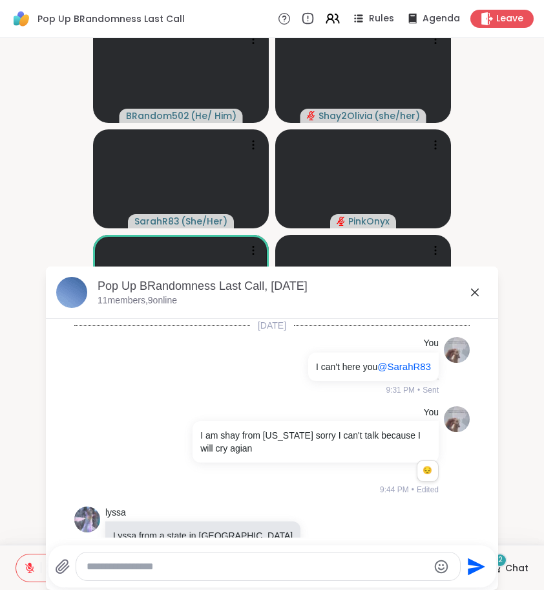
click at [493, 564] on div "Send" at bounding box center [272, 566] width 448 height 42
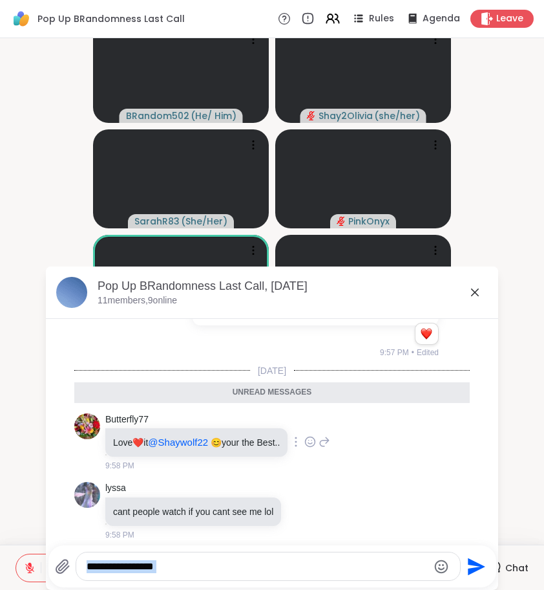
scroll to position [1515, 0]
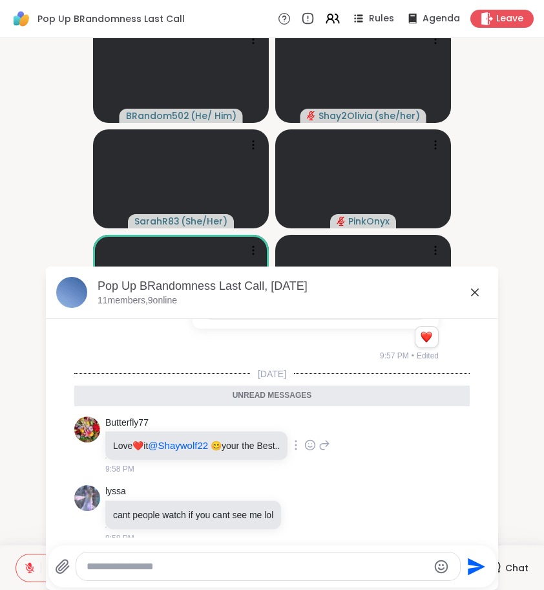
click at [330, 451] on icon at bounding box center [325, 445] width 12 height 16
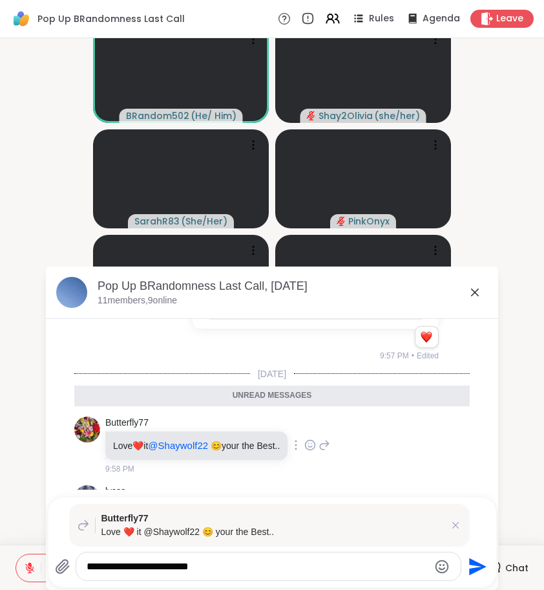
type textarea "**********"
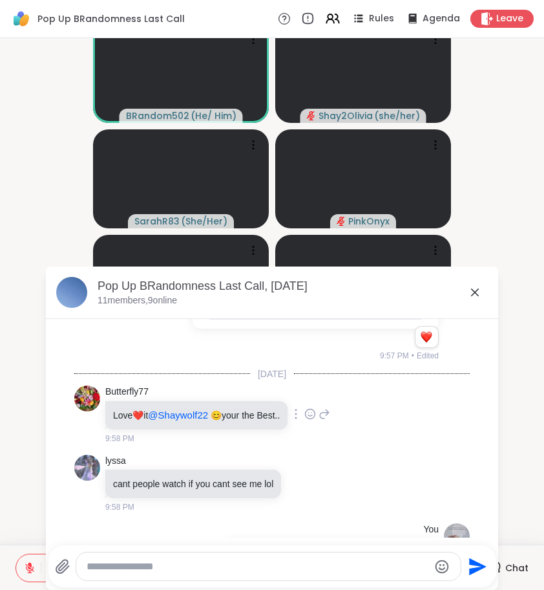
scroll to position [1614, 0]
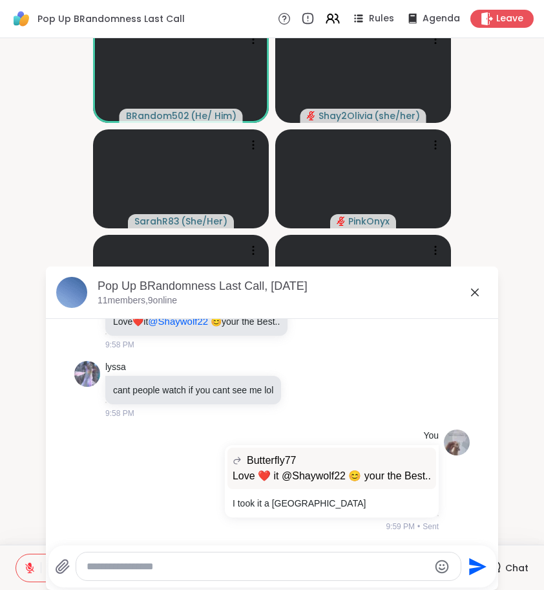
click at [255, 554] on div at bounding box center [268, 566] width 385 height 28
click at [224, 564] on textarea "Type your message" at bounding box center [258, 566] width 342 height 13
type textarea "*****"
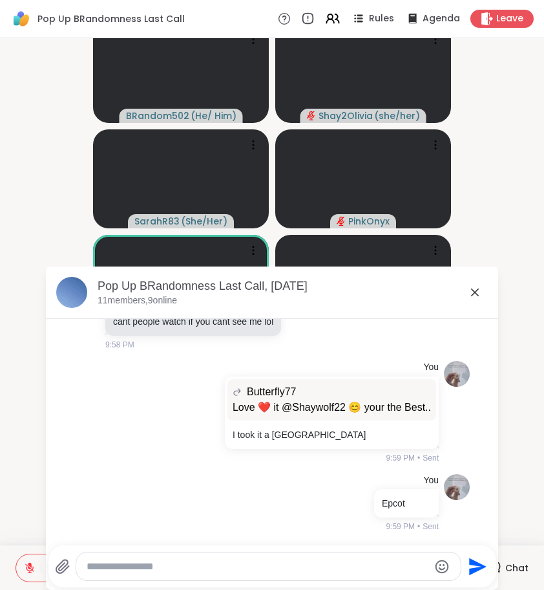
click at [476, 290] on icon at bounding box center [475, 292] width 16 height 16
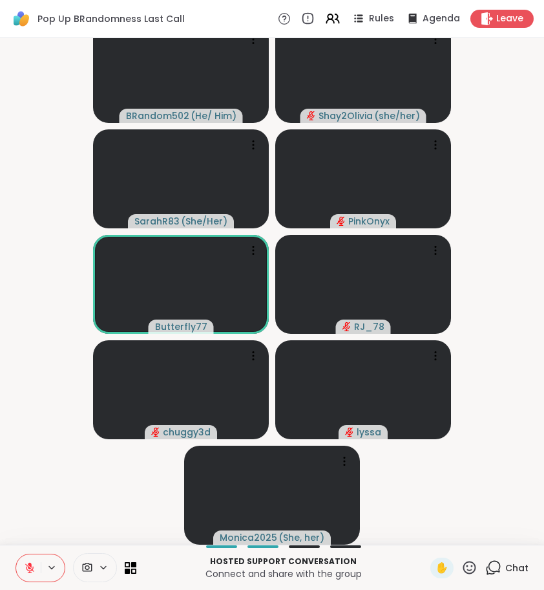
click at [494, 567] on icon at bounding box center [493, 567] width 16 height 16
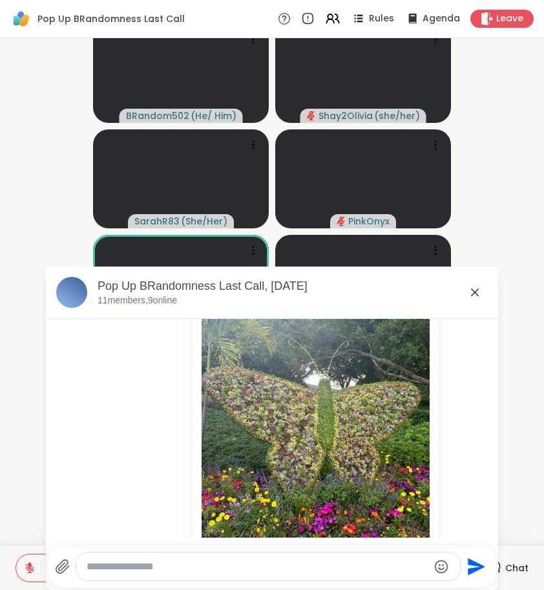
scroll to position [1218, 0]
click at [479, 292] on icon at bounding box center [475, 292] width 16 height 16
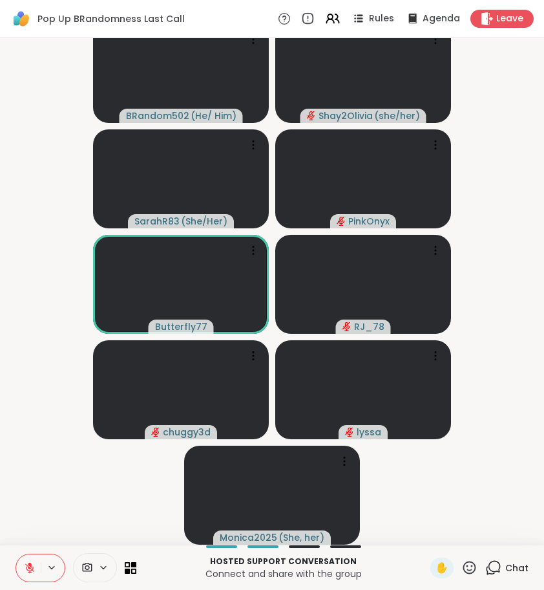
click at [495, 570] on icon at bounding box center [493, 567] width 16 height 16
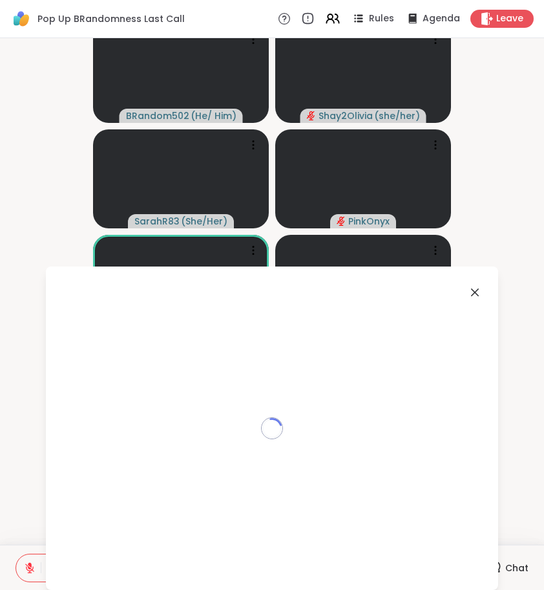
click at [495, 570] on div "Loading..." at bounding box center [272, 427] width 452 height 323
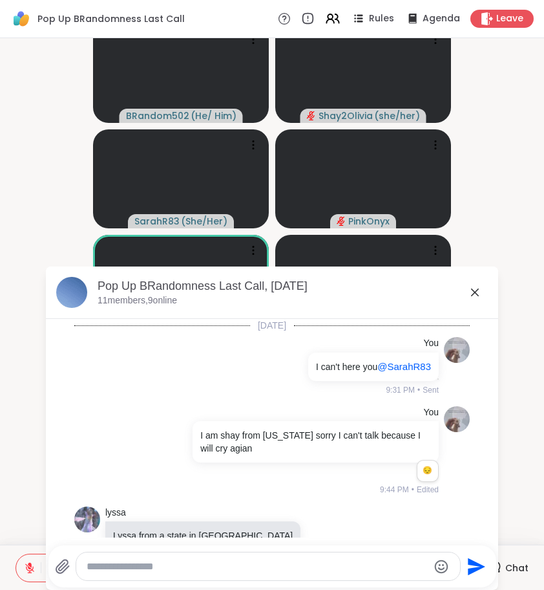
scroll to position [1670, 0]
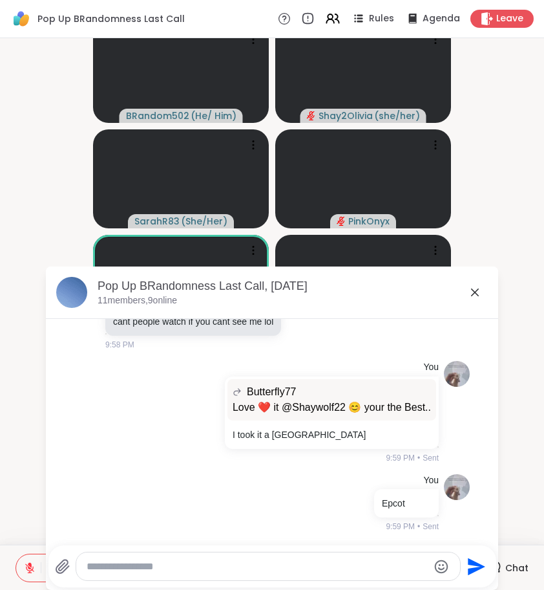
click at [471, 290] on icon at bounding box center [475, 292] width 16 height 16
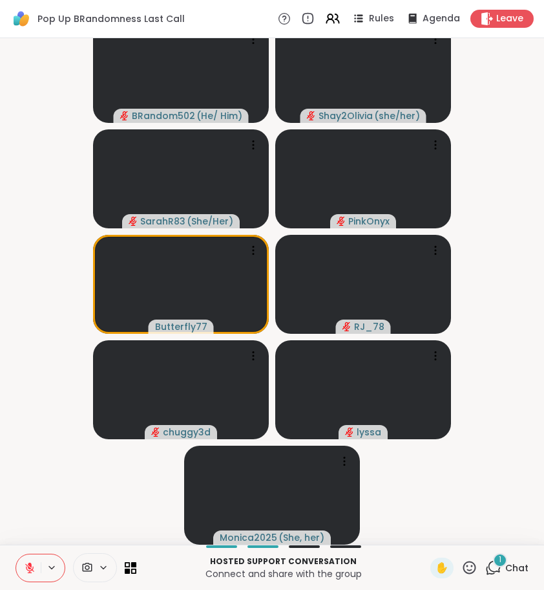
click at [495, 562] on div "1" at bounding box center [500, 560] width 14 height 14
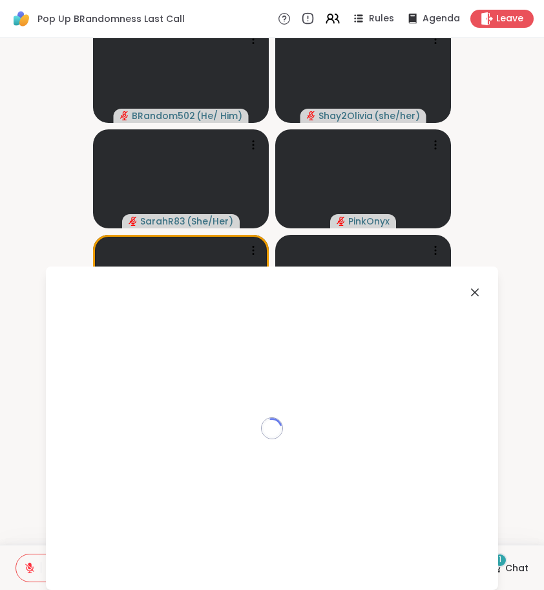
click at [495, 562] on div "Loading..." at bounding box center [272, 427] width 452 height 323
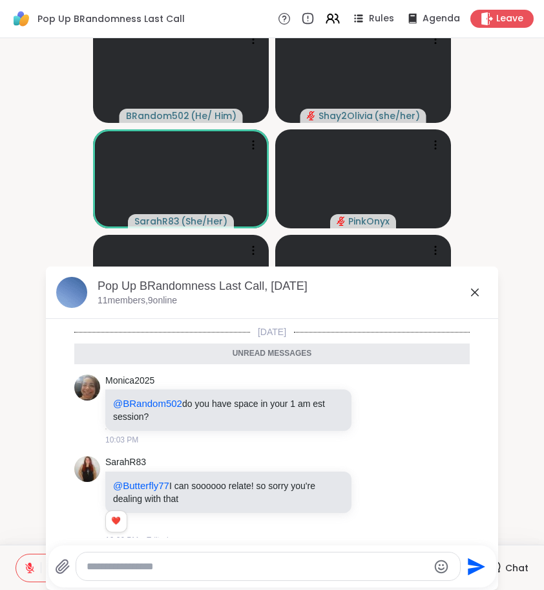
scroll to position [1894, 0]
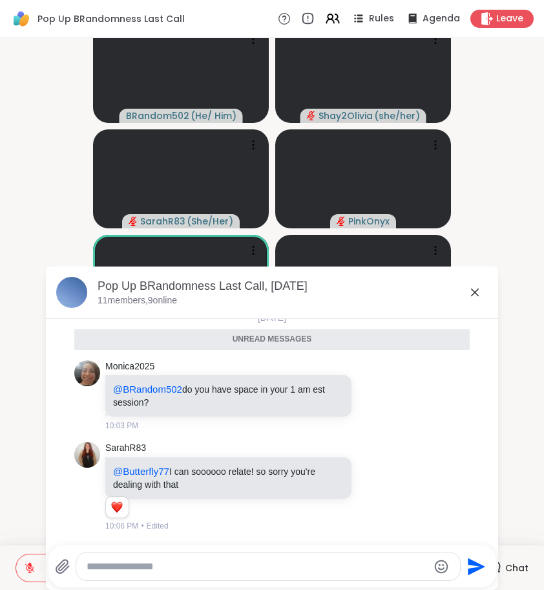
click at [473, 288] on icon at bounding box center [475, 292] width 16 height 16
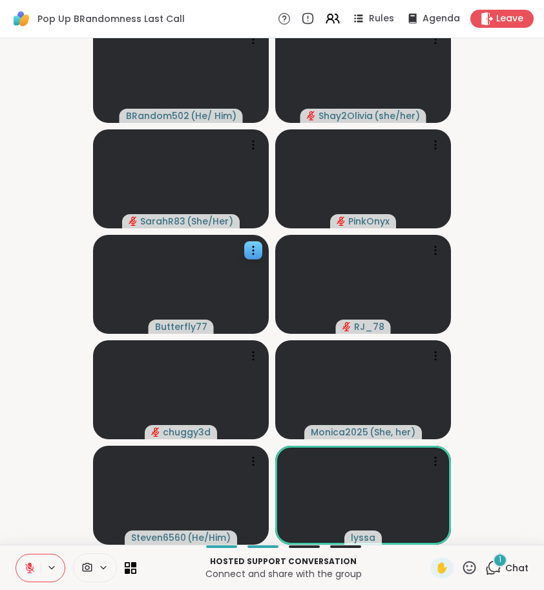
click at [445, 564] on span "✋" at bounding box center [442, 568] width 13 height 16
click at [505, 573] on div "1 Chat" at bounding box center [506, 567] width 43 height 21
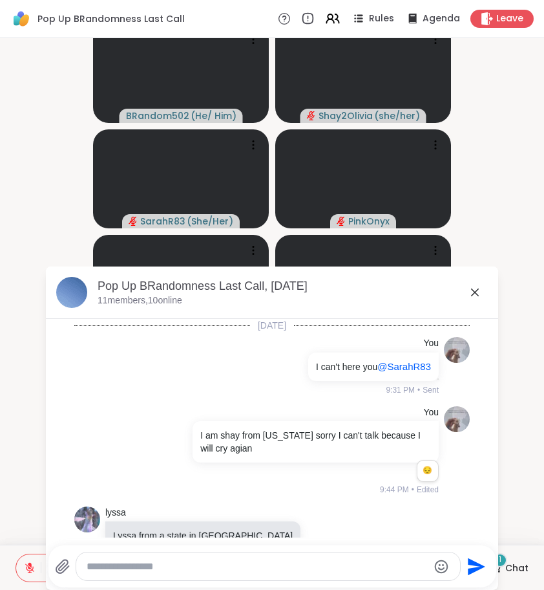
scroll to position [1981, 0]
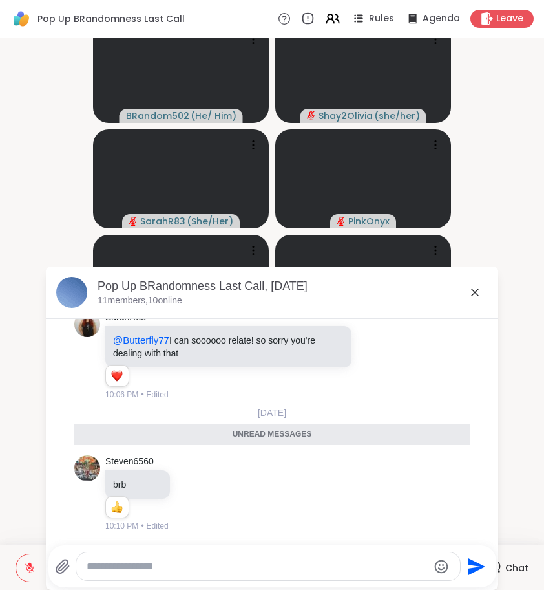
click at [472, 293] on icon at bounding box center [475, 292] width 16 height 16
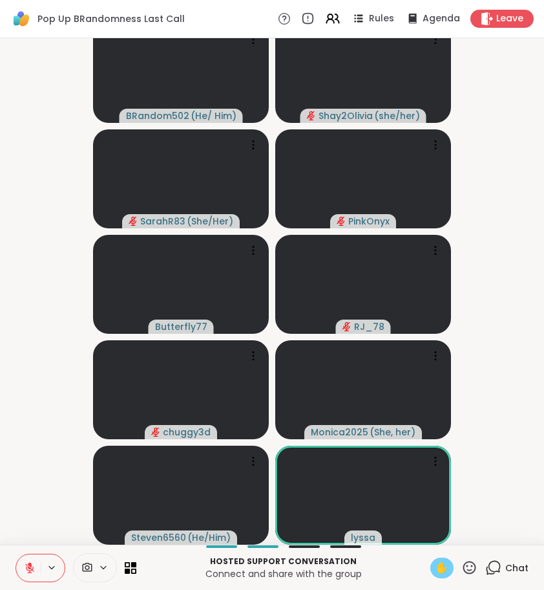
click at [442, 566] on span "✋" at bounding box center [442, 568] width 13 height 16
click at [443, 570] on span "✋" at bounding box center [442, 568] width 13 height 16
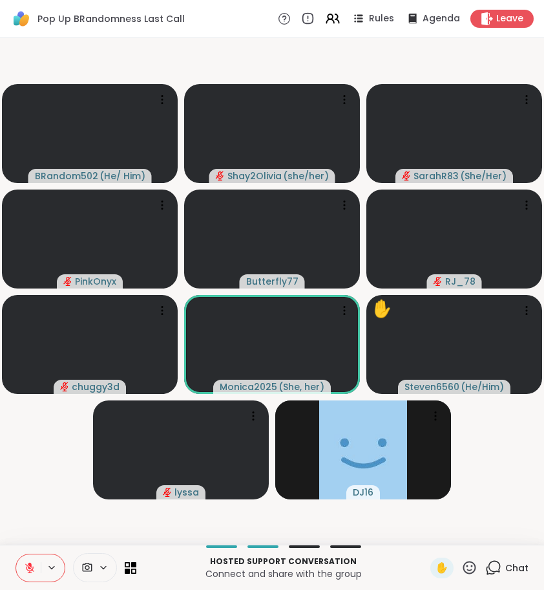
scroll to position [0, 0]
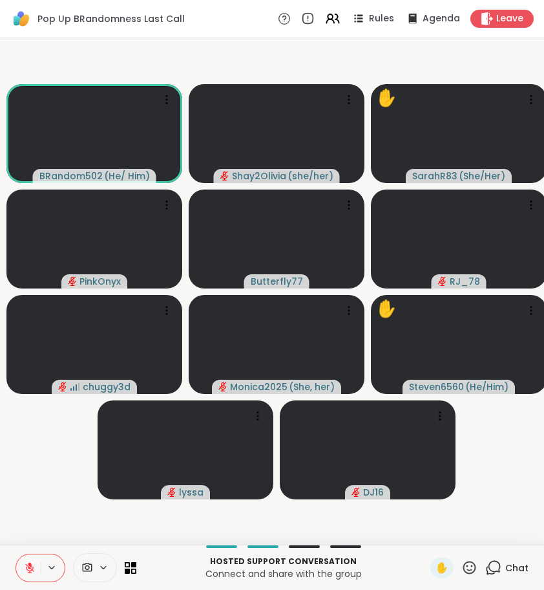
click at [491, 566] on icon at bounding box center [493, 567] width 16 height 16
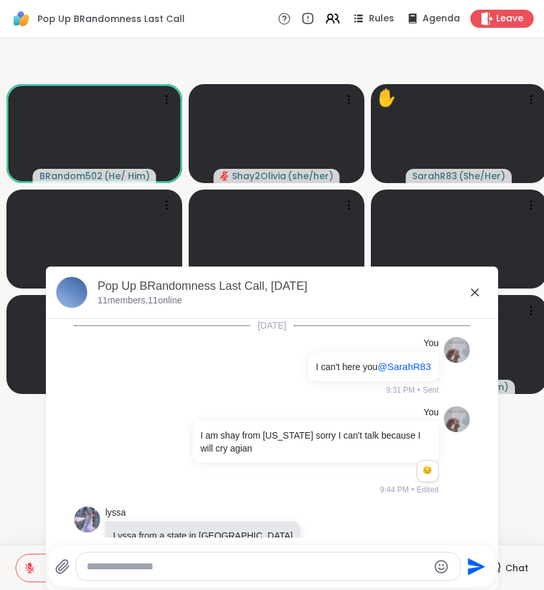
scroll to position [2006, 0]
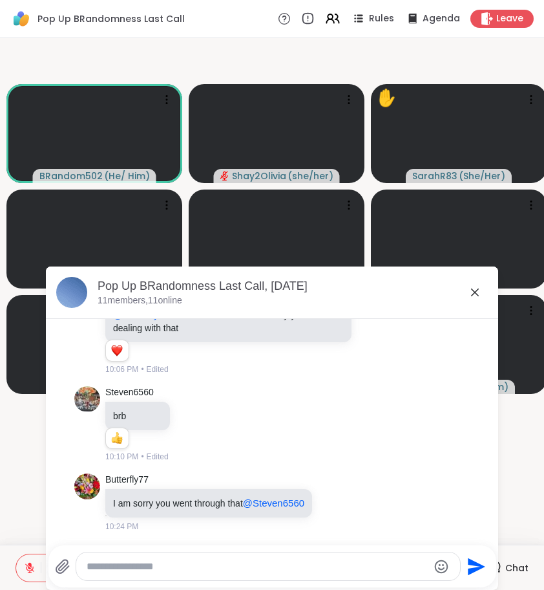
click at [352, 561] on textarea "Type your message" at bounding box center [258, 566] width 342 height 13
type textarea "**********"
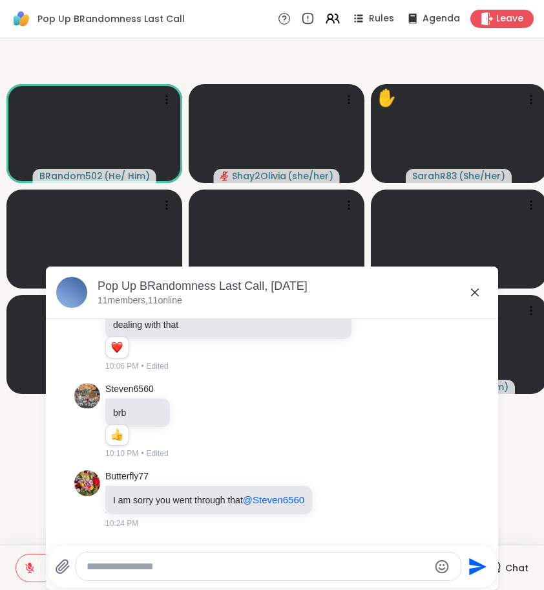
scroll to position [2074, 0]
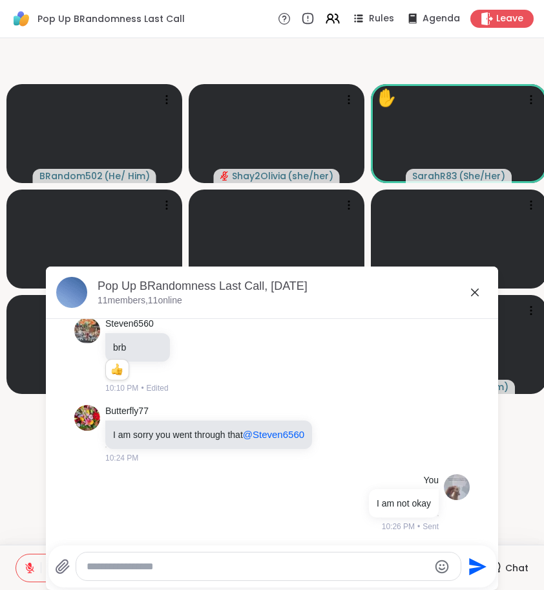
click at [479, 286] on icon at bounding box center [475, 292] width 16 height 16
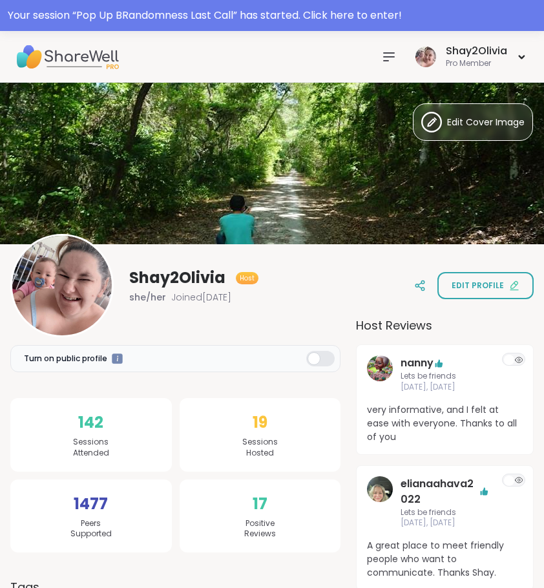
click at [394, 53] on icon at bounding box center [389, 57] width 10 height 8
click at [392, 58] on icon at bounding box center [389, 57] width 16 height 16
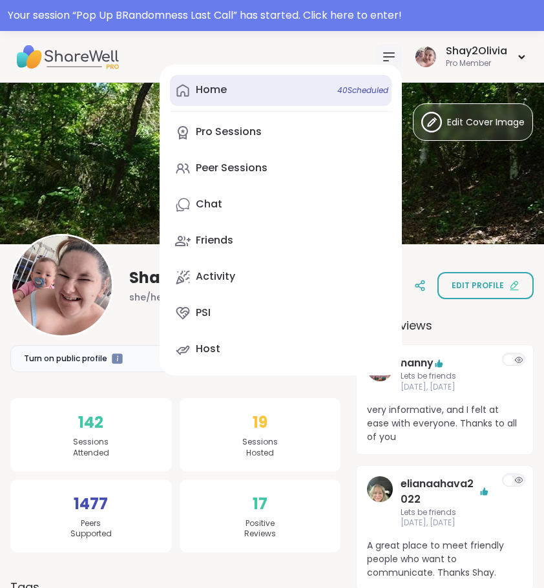
click at [248, 87] on link "Home 40 Scheduled" at bounding box center [281, 90] width 222 height 31
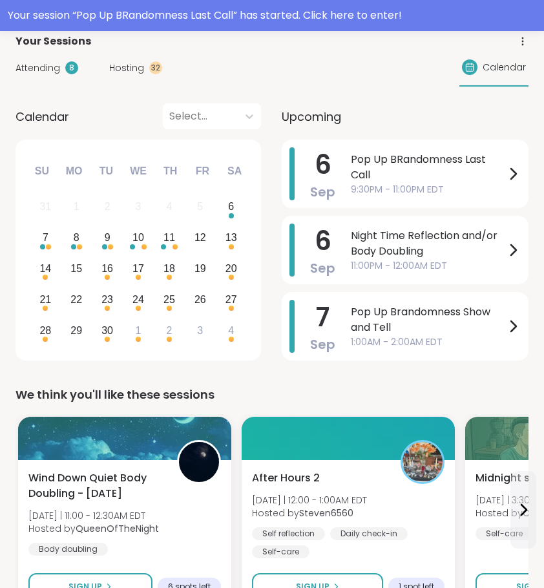
scroll to position [80, 0]
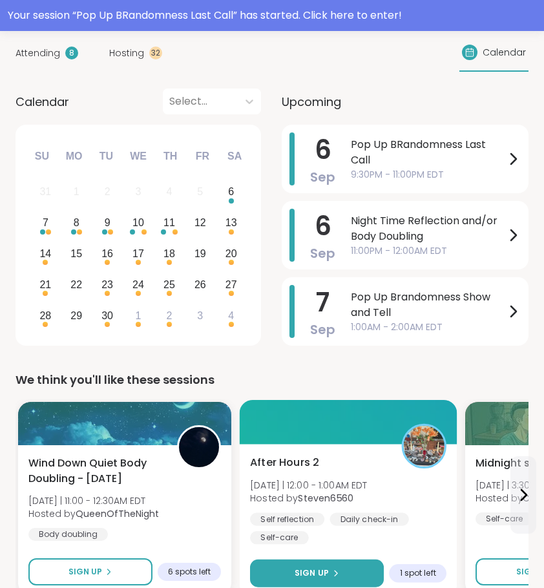
click at [356, 569] on button "Sign Up" at bounding box center [317, 574] width 134 height 28
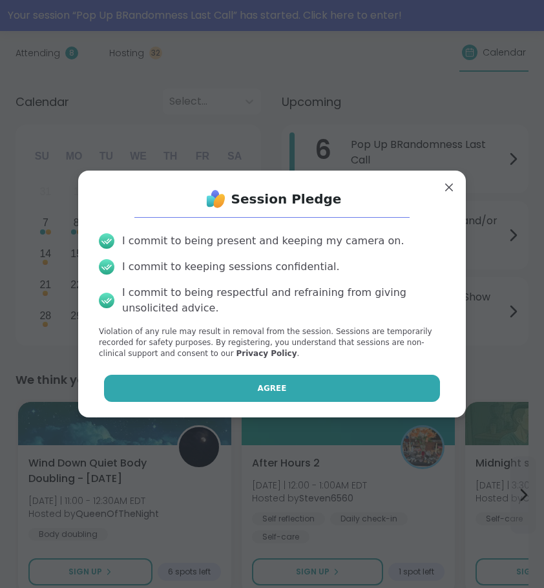
click at [376, 392] on button "Agree" at bounding box center [272, 388] width 337 height 27
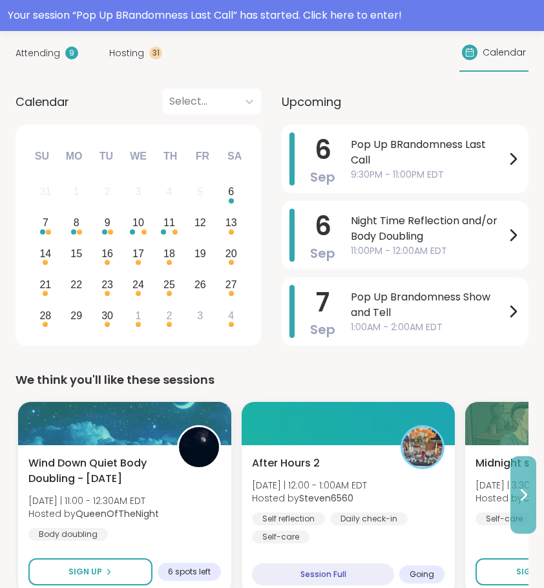
click at [522, 482] on button at bounding box center [524, 495] width 26 height 78
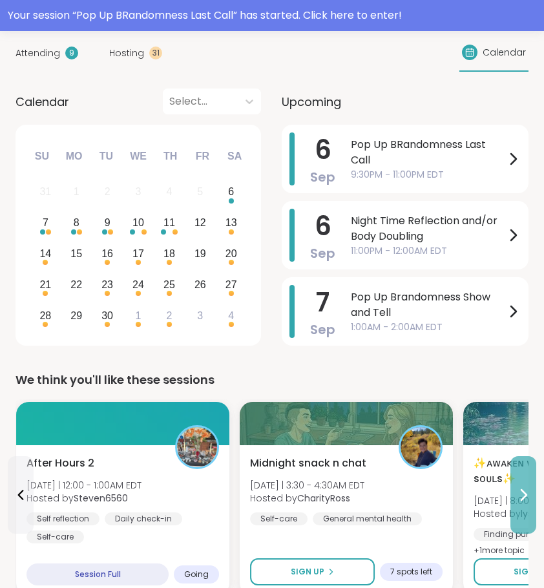
click at [522, 480] on button at bounding box center [524, 495] width 26 height 78
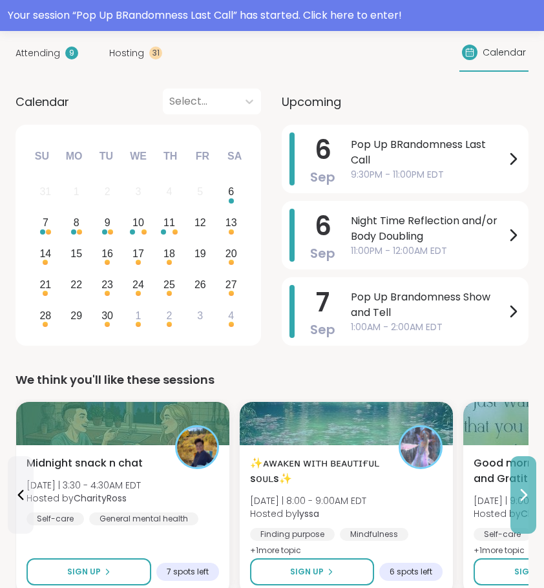
click at [522, 480] on button at bounding box center [524, 495] width 26 height 78
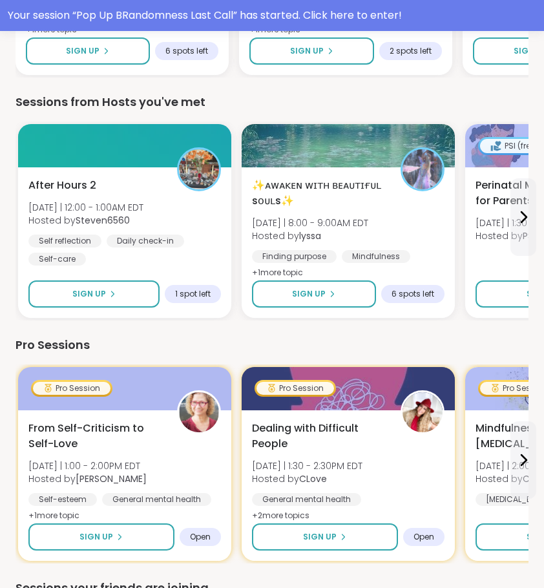
scroll to position [650, 0]
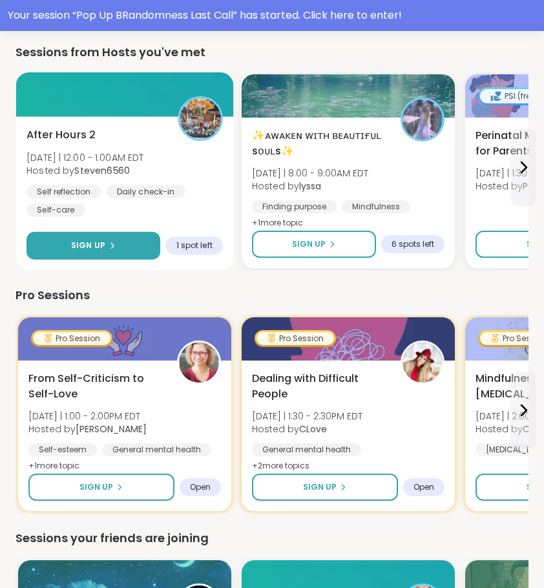
click at [114, 236] on button "Sign Up" at bounding box center [94, 246] width 134 height 28
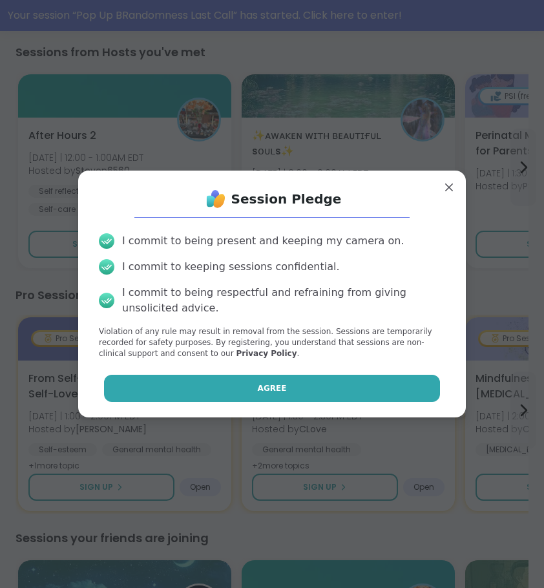
click at [259, 388] on span "Agree" at bounding box center [272, 389] width 29 height 12
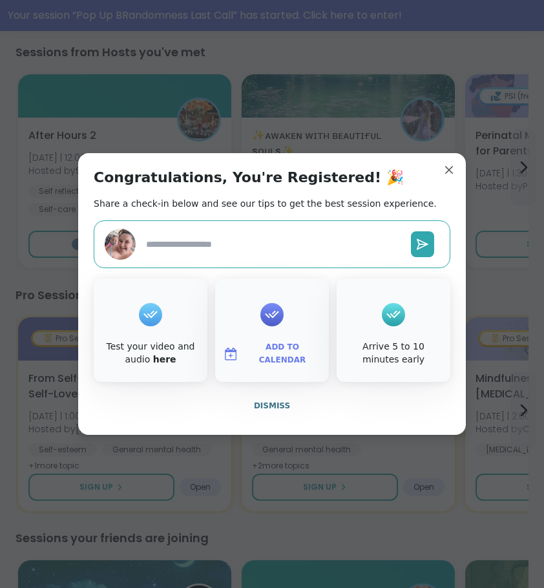
type textarea "*"
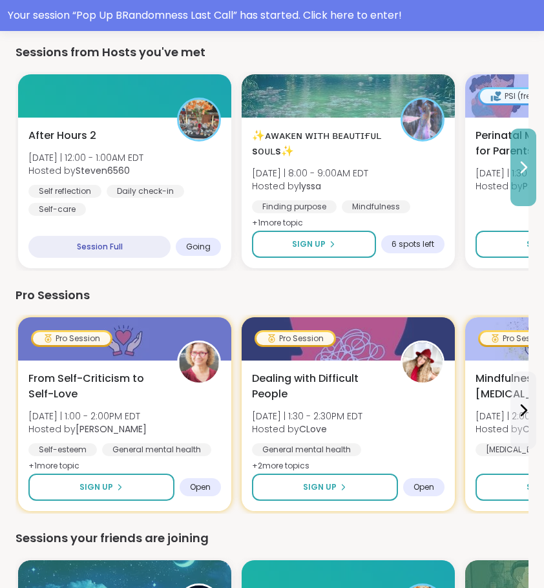
click at [526, 184] on button at bounding box center [524, 168] width 26 height 78
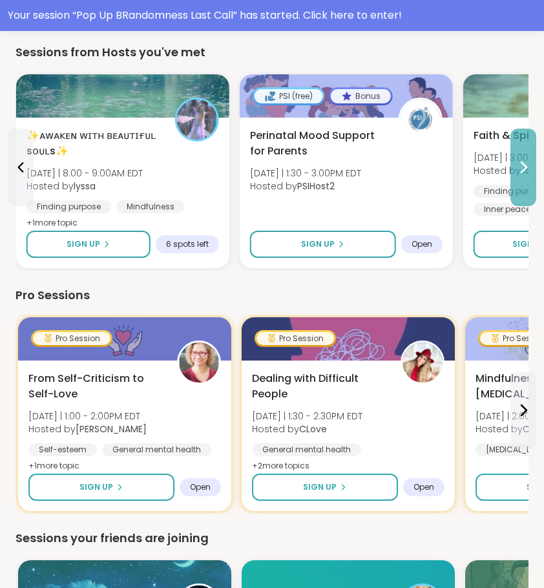
click at [526, 180] on button at bounding box center [524, 168] width 26 height 78
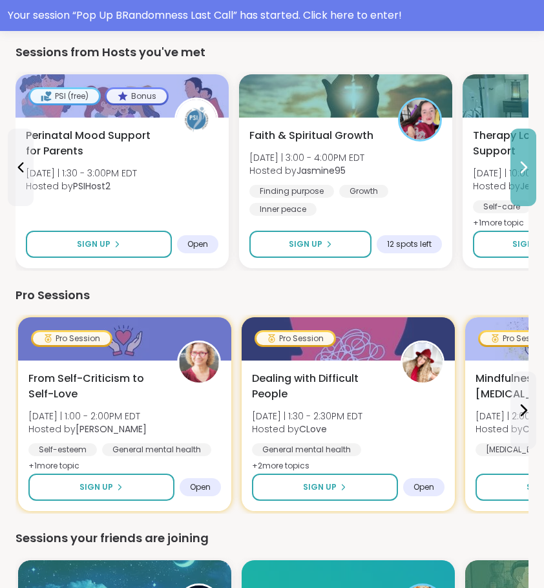
click at [526, 184] on button at bounding box center [524, 168] width 26 height 78
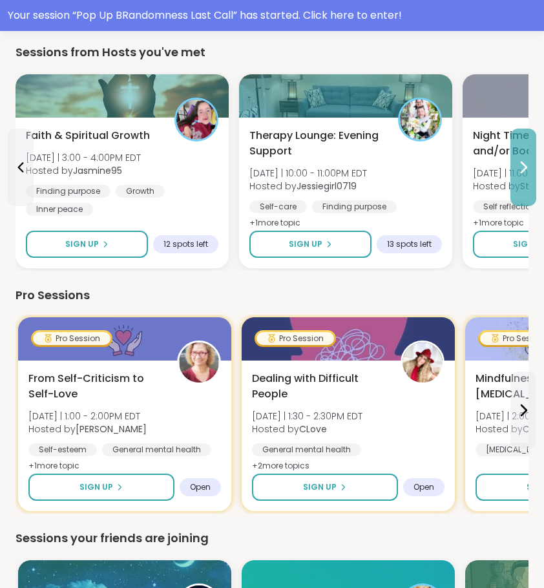
click at [526, 184] on button at bounding box center [524, 168] width 26 height 78
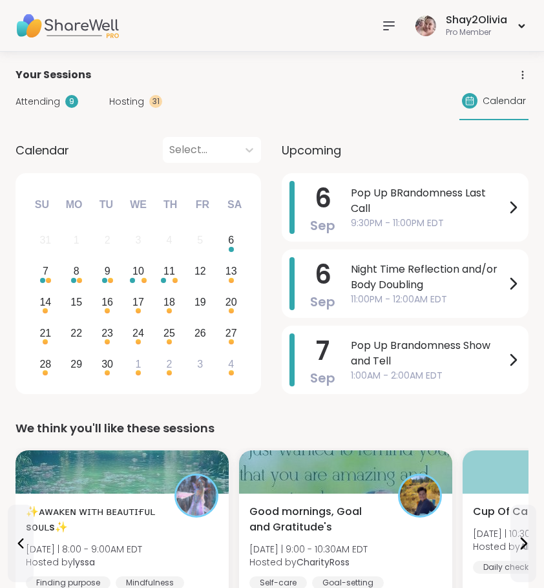
scroll to position [0, 0]
click at [389, 32] on icon at bounding box center [389, 26] width 16 height 16
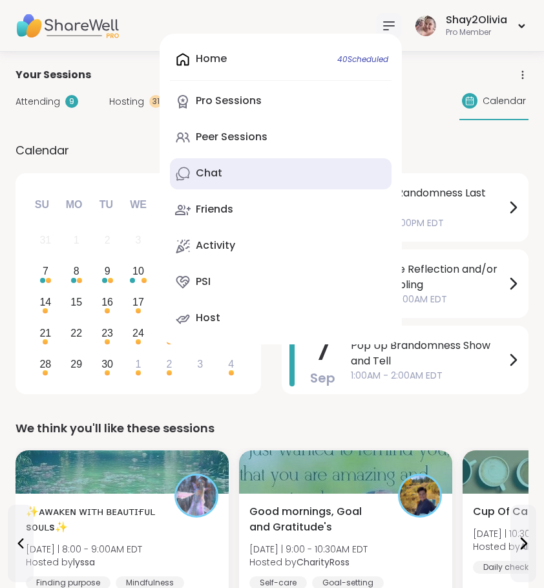
click at [233, 175] on link "Chat" at bounding box center [281, 173] width 222 height 31
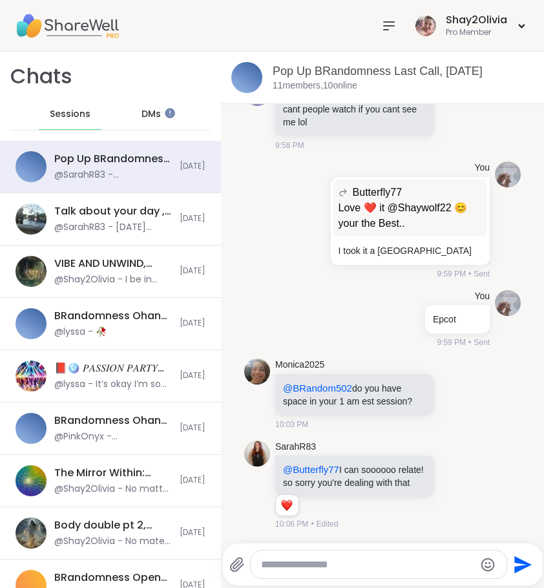
click at [386, 29] on icon at bounding box center [389, 26] width 10 height 8
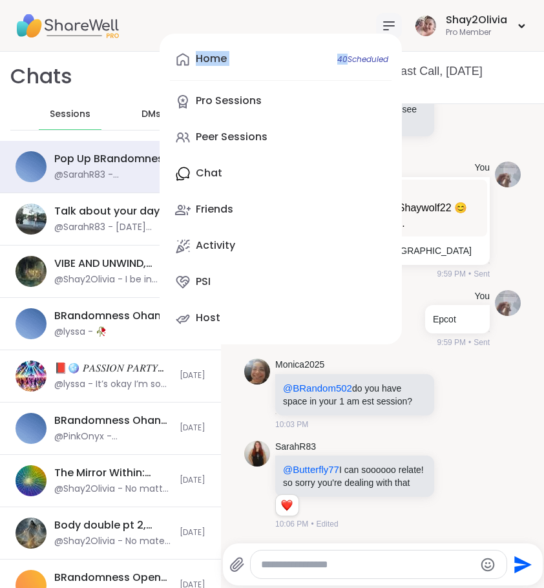
click at [386, 29] on icon at bounding box center [389, 26] width 10 height 8
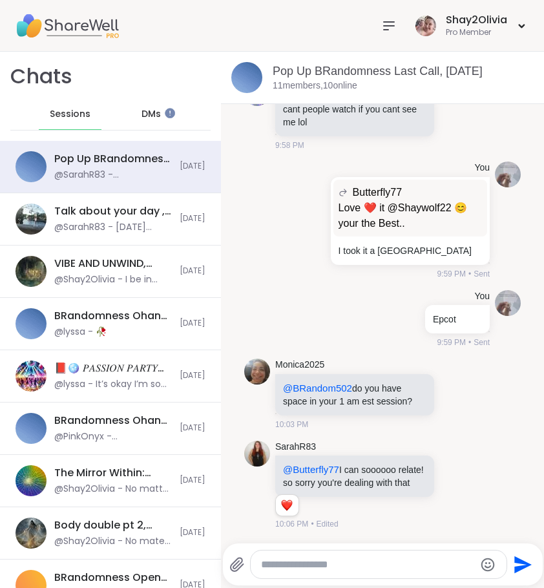
click at [386, 29] on icon at bounding box center [389, 26] width 10 height 8
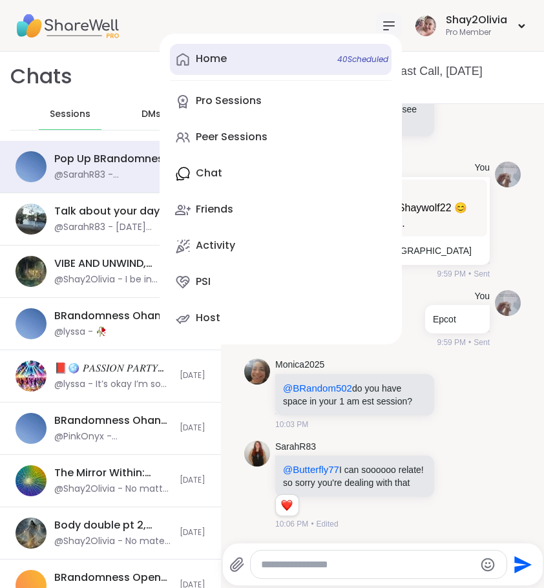
click at [253, 58] on link "Home 40 Scheduled" at bounding box center [281, 59] width 222 height 31
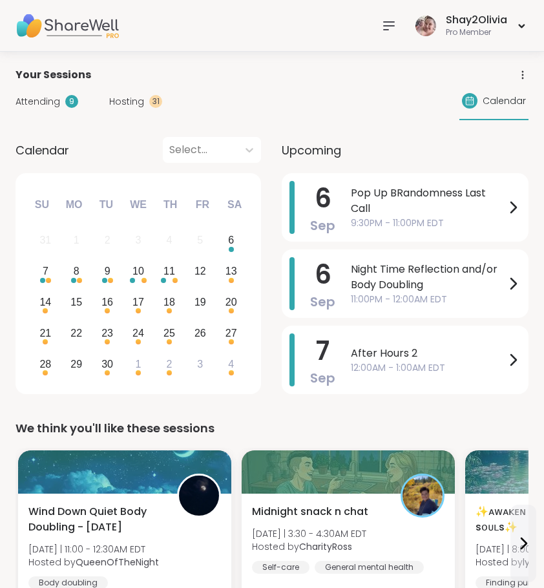
click at [389, 33] on icon at bounding box center [389, 26] width 16 height 16
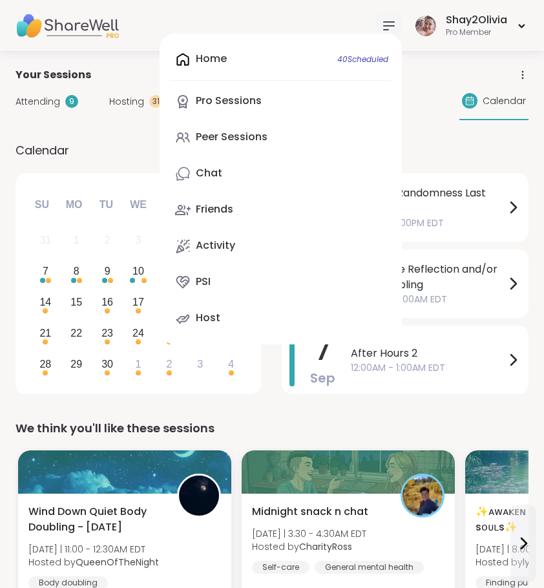
click at [317, 55] on div "Home 40 Scheduled Pro Sessions Peer Sessions Chat Friends Activity PSI Host" at bounding box center [281, 189] width 242 height 311
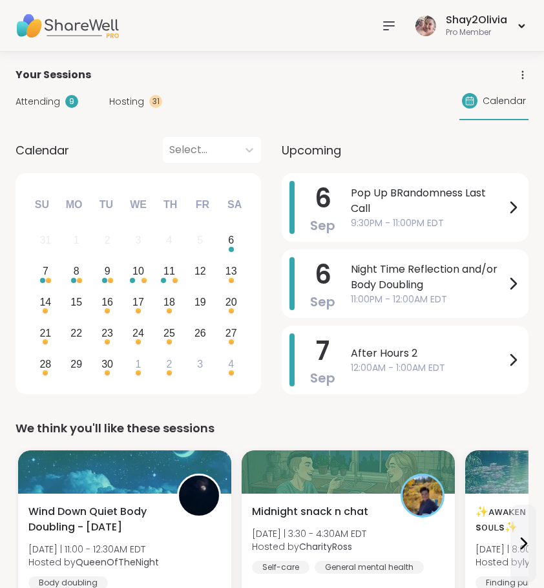
click at [394, 30] on icon at bounding box center [389, 26] width 16 height 16
click at [475, 30] on div "Pro Member" at bounding box center [476, 32] width 61 height 11
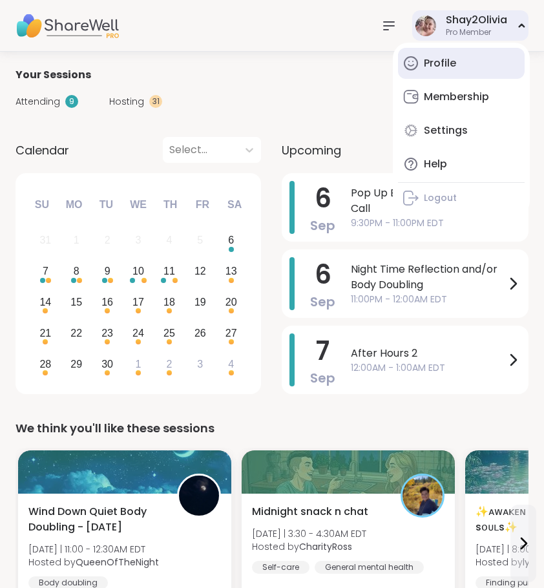
click at [460, 70] on link "Profile" at bounding box center [461, 63] width 127 height 31
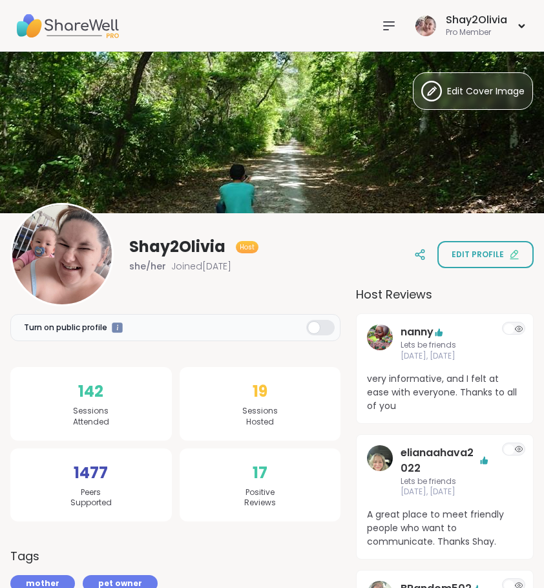
click at [390, 28] on icon at bounding box center [389, 26] width 16 height 16
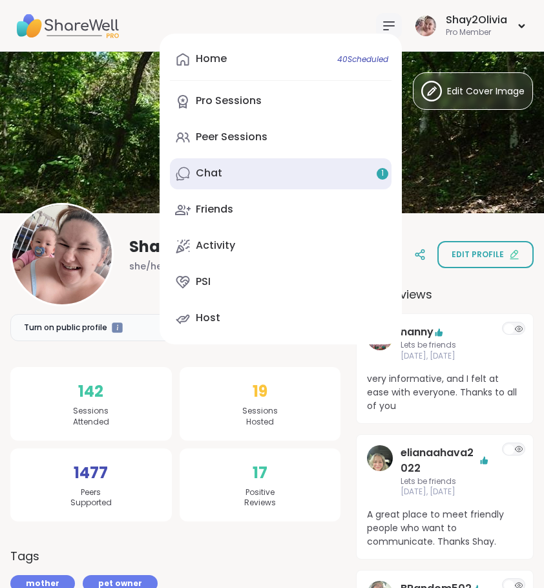
click at [318, 162] on link "Chat 1" at bounding box center [281, 173] width 222 height 31
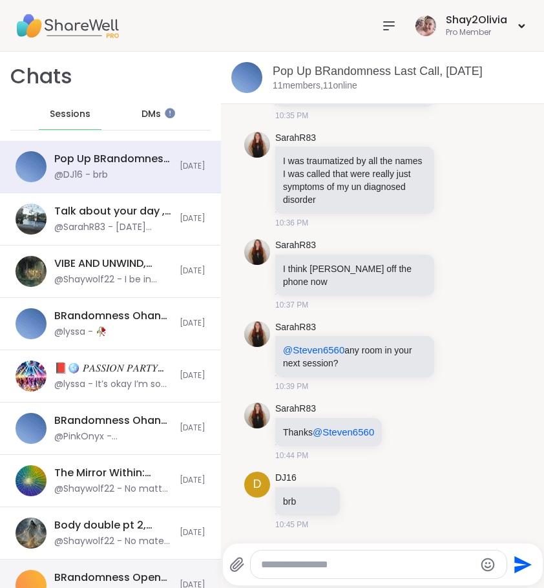
scroll to position [3211, 0]
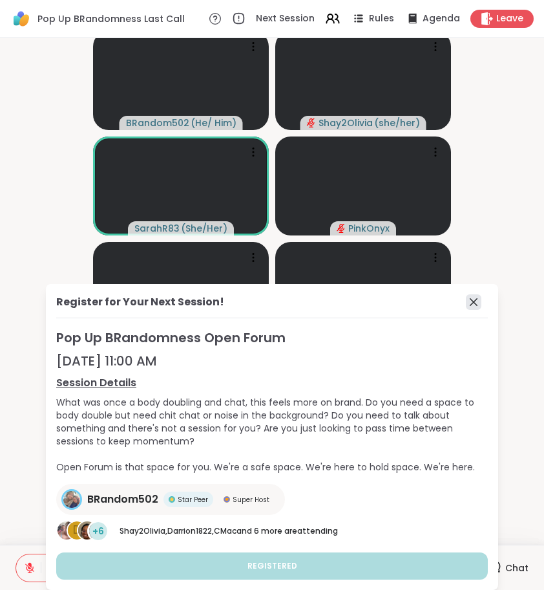
click at [476, 301] on icon at bounding box center [474, 302] width 8 height 8
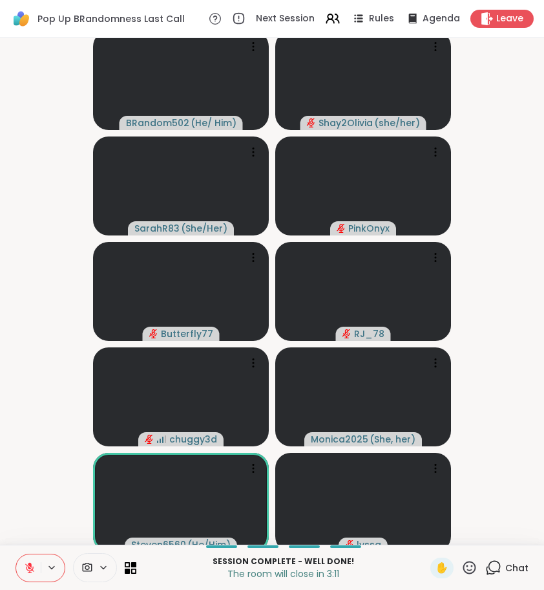
click at [465, 569] on icon at bounding box center [469, 566] width 13 height 13
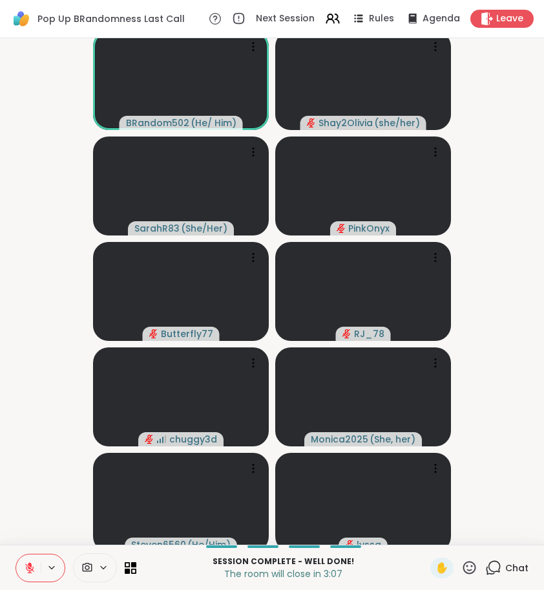
click at [470, 463] on video-player-container "BRandom502 ( He/ Him ) Shay2Olivia ( she/her ) SarahR83 ( She/Her ) PinkOnyx Bu…" at bounding box center [272, 291] width 529 height 496
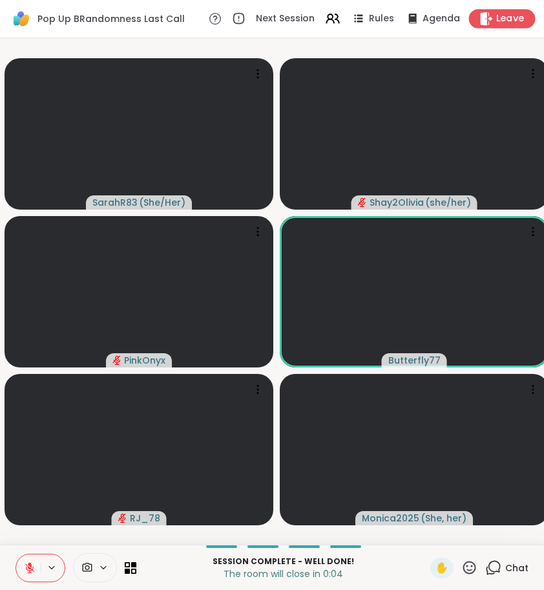
click at [499, 19] on span "Leave" at bounding box center [510, 19] width 28 height 14
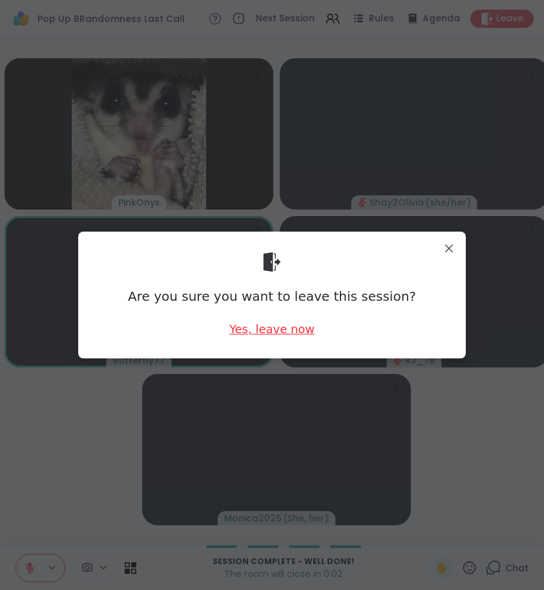
click at [264, 335] on div "Yes, leave now" at bounding box center [271, 329] width 85 height 16
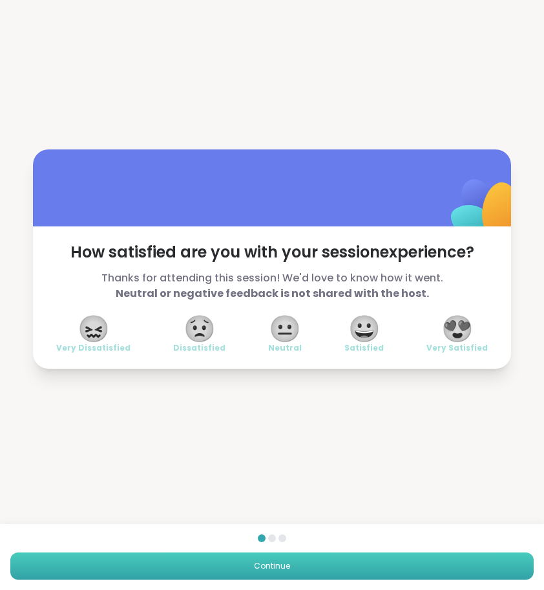
click at [382, 553] on button "Continue" at bounding box center [272, 565] width 524 height 27
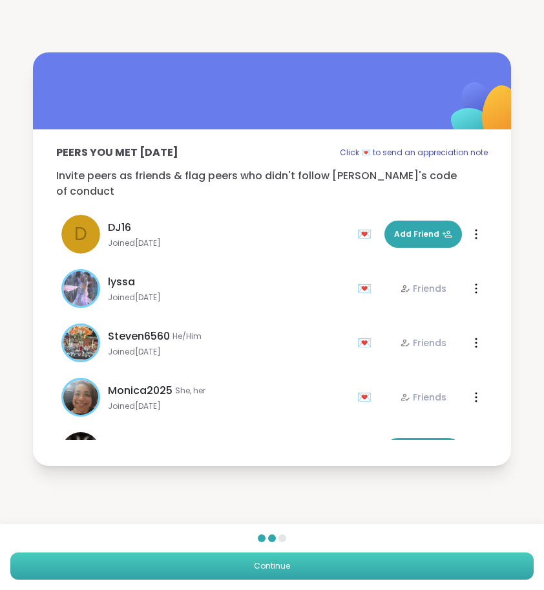
click at [383, 560] on button "Continue" at bounding box center [272, 565] width 524 height 27
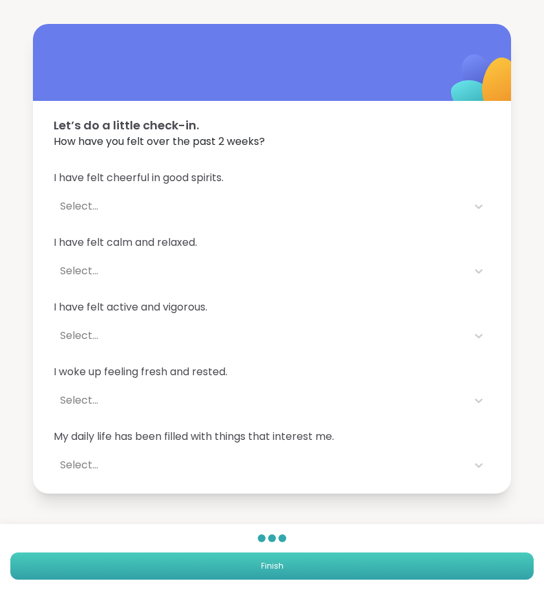
click at [383, 560] on button "Finish" at bounding box center [272, 565] width 524 height 27
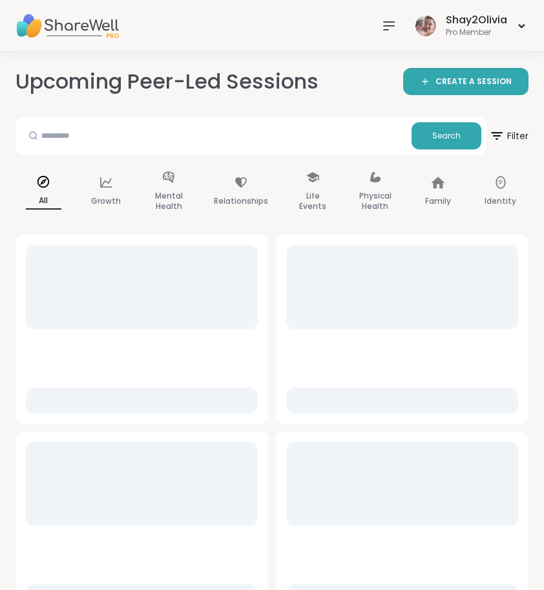
click at [393, 34] on div at bounding box center [389, 26] width 26 height 26
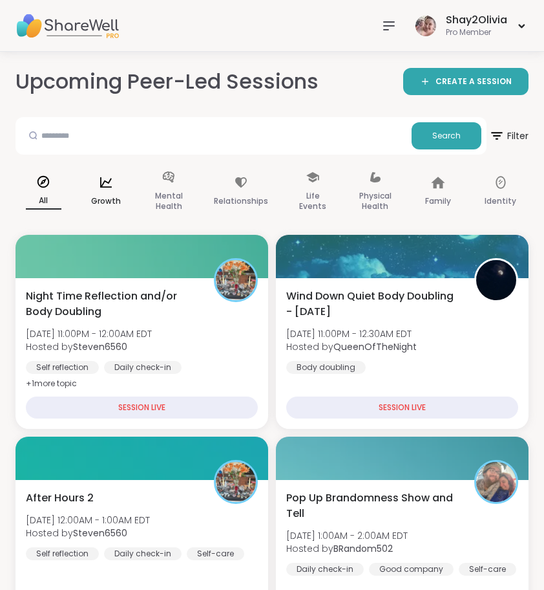
click at [105, 194] on p "Growth" at bounding box center [106, 201] width 30 height 16
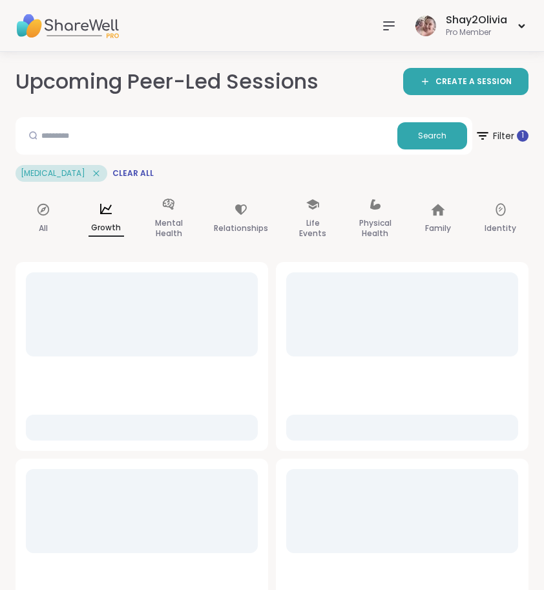
click at [374, 30] on div "Shay2Olivia Pro Member" at bounding box center [272, 26] width 544 height 52
click at [377, 29] on div at bounding box center [389, 26] width 26 height 26
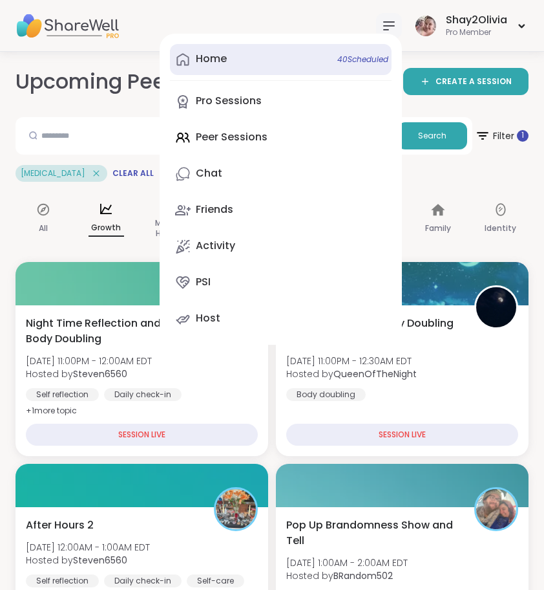
click at [332, 55] on link "Home 40 Scheduled" at bounding box center [281, 59] width 222 height 31
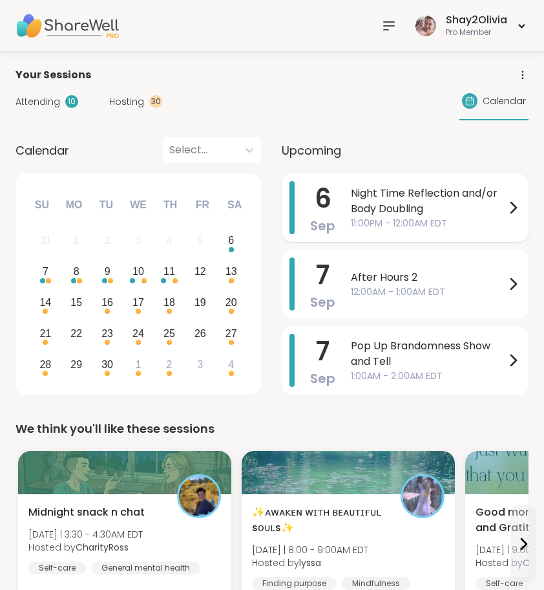
click at [417, 207] on span "Night Time Reflection and/or Body Doubling" at bounding box center [428, 201] width 154 height 31
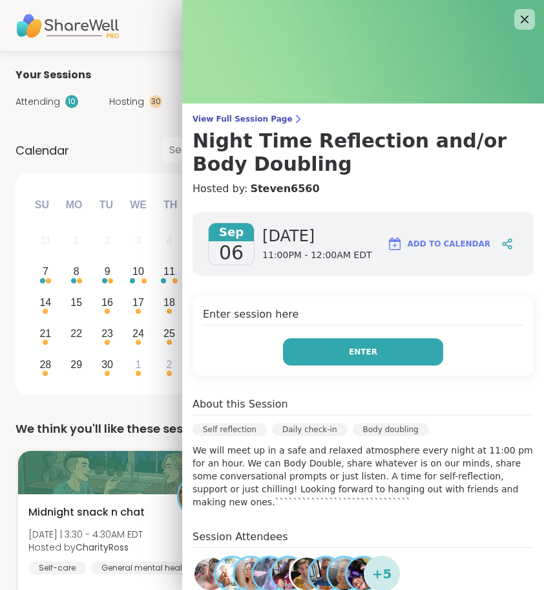
click at [389, 345] on button "Enter" at bounding box center [363, 351] width 160 height 27
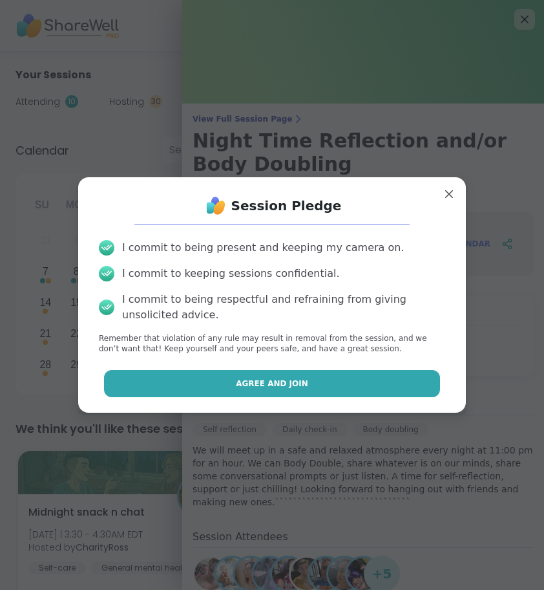
click at [367, 387] on button "Agree and Join" at bounding box center [272, 383] width 337 height 27
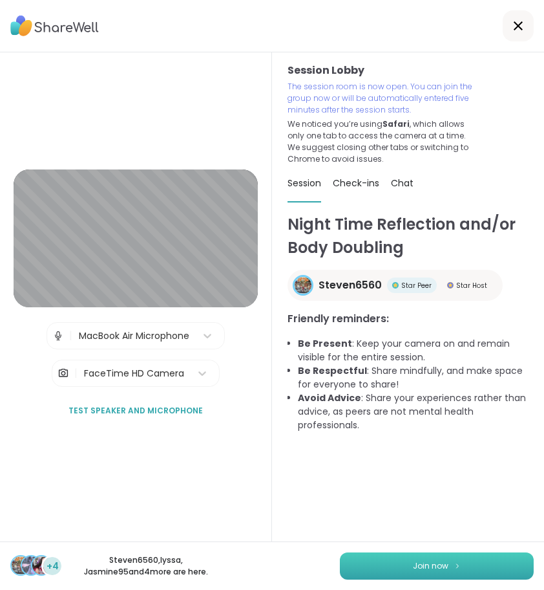
click at [447, 562] on span "Join now" at bounding box center [431, 566] width 36 height 12
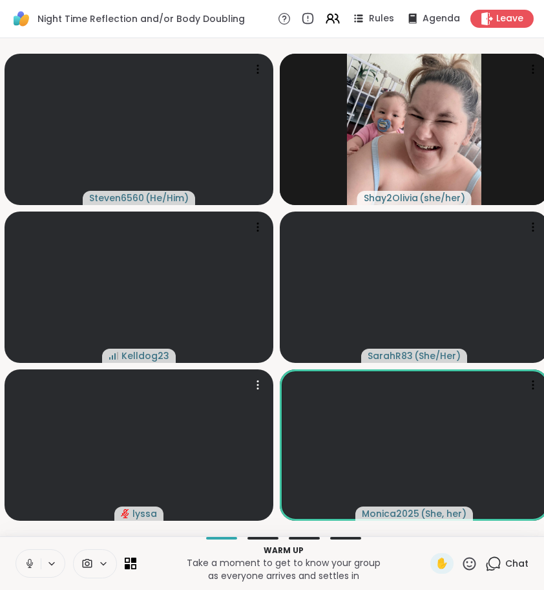
click at [25, 568] on icon at bounding box center [30, 563] width 12 height 12
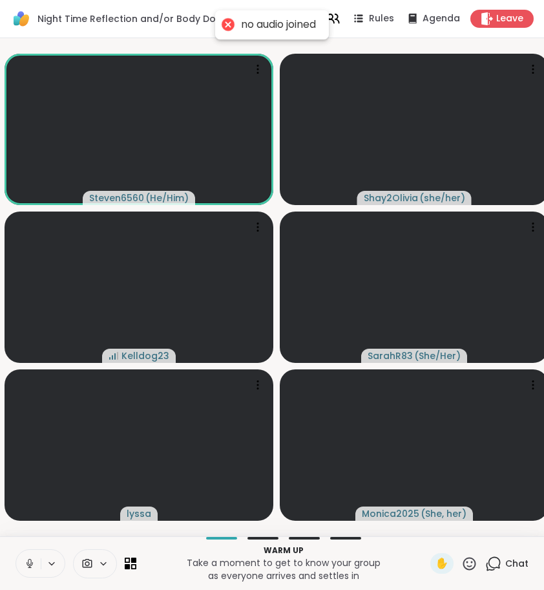
click at [26, 564] on icon at bounding box center [30, 563] width 12 height 12
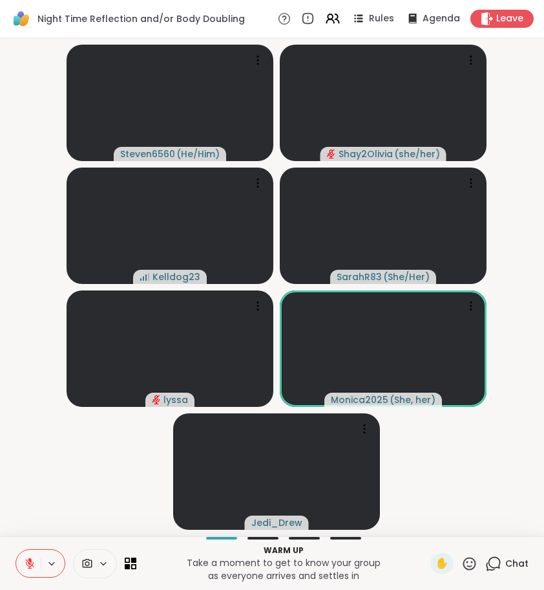
click at [477, 560] on icon at bounding box center [470, 563] width 16 height 16
click at [537, 470] on video-player-container "Steven6560 ( He/Him ) Shay2Olivia ( she/her ) Kelldog23 SarahR83 ( She/Her ) ly…" at bounding box center [272, 286] width 529 height 487
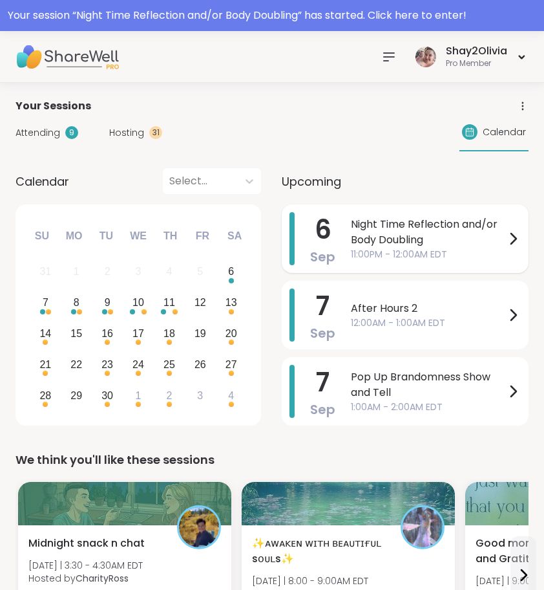
click at [357, 241] on span "Night Time Reflection and/or Body Doubling" at bounding box center [428, 232] width 154 height 31
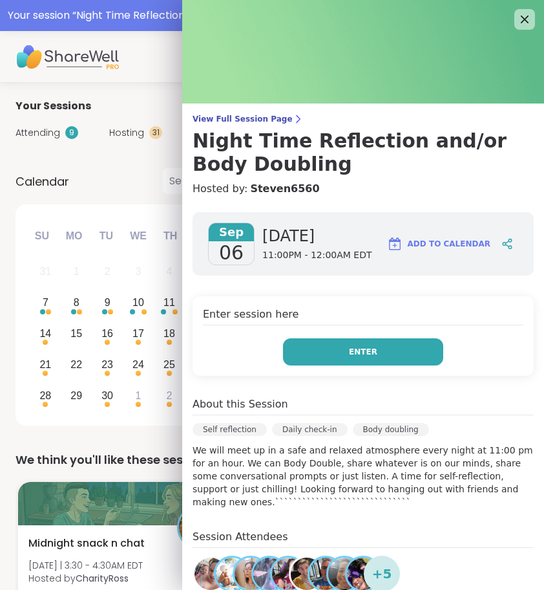
click at [330, 349] on button "Enter" at bounding box center [363, 351] width 160 height 27
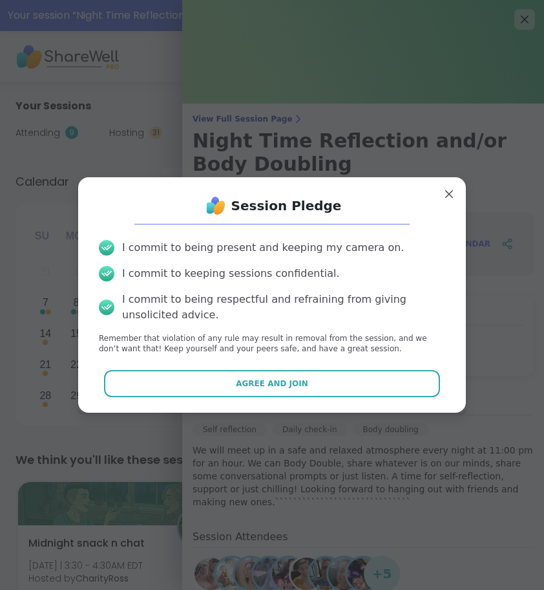
click at [330, 364] on div "I commit to being present and keeping my camera on. I commit to keeping session…" at bounding box center [272, 297] width 367 height 136
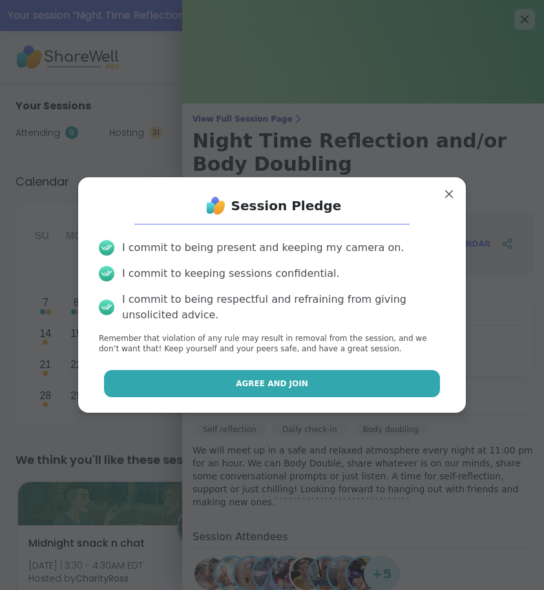
click at [330, 381] on button "Agree and Join" at bounding box center [272, 383] width 337 height 27
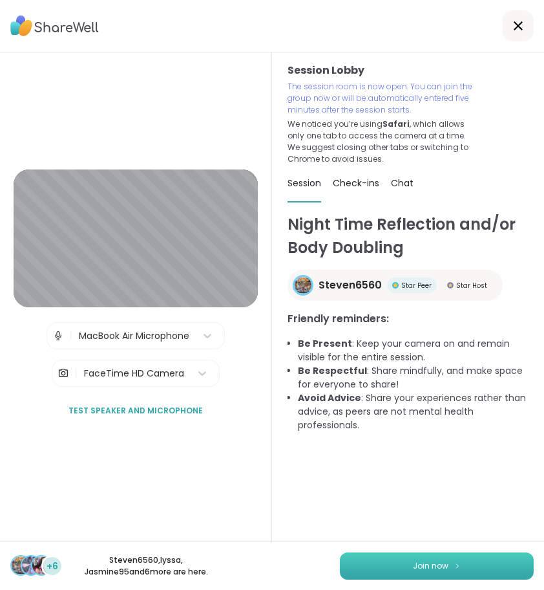
click at [421, 572] on button "Join now" at bounding box center [437, 565] width 194 height 27
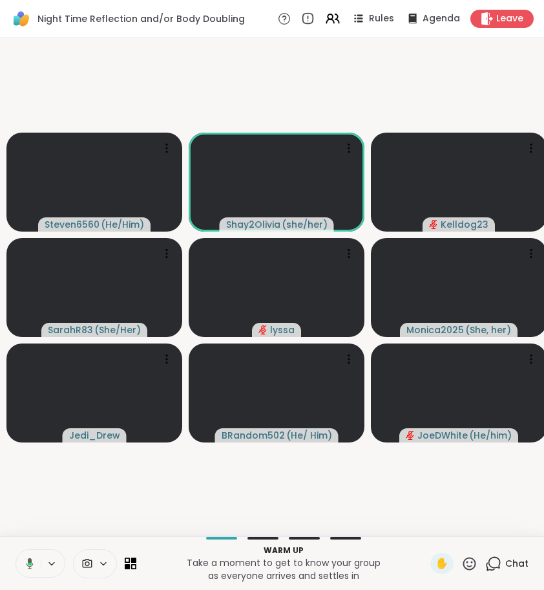
click at [23, 568] on icon at bounding box center [28, 563] width 12 height 12
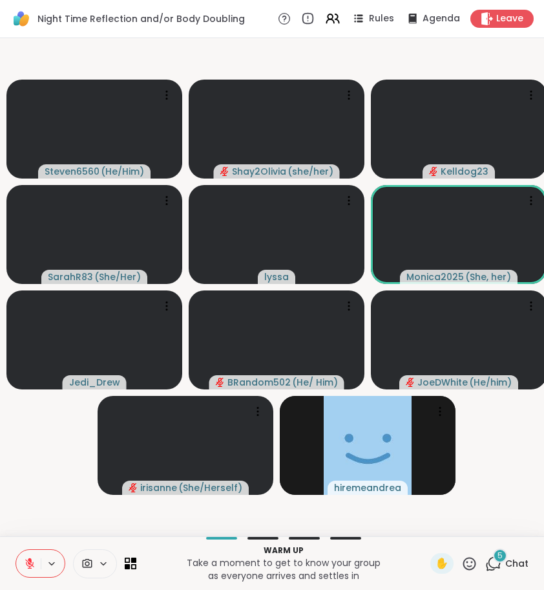
click at [494, 558] on icon at bounding box center [493, 563] width 16 height 16
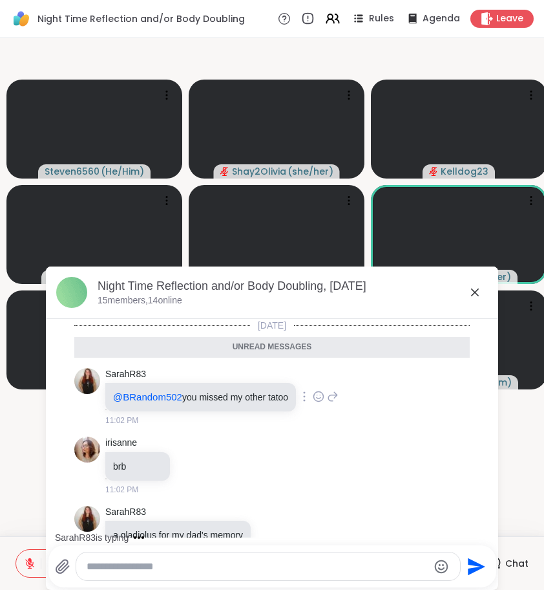
click at [218, 560] on textarea "Type your message" at bounding box center [258, 566] width 342 height 13
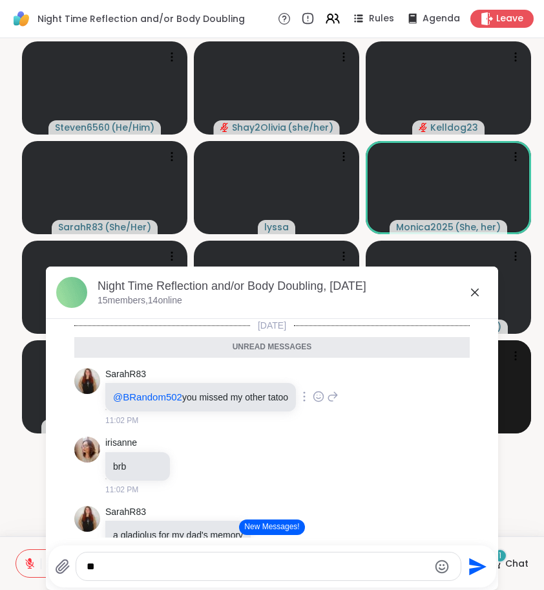
type textarea "*"
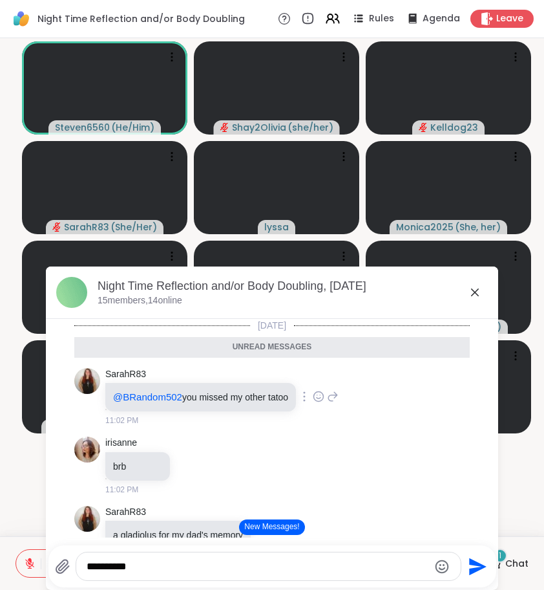
type textarea "**********"
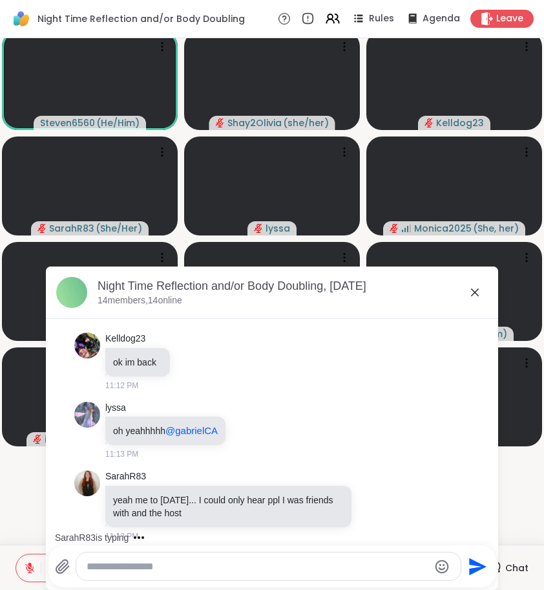
scroll to position [1639, 0]
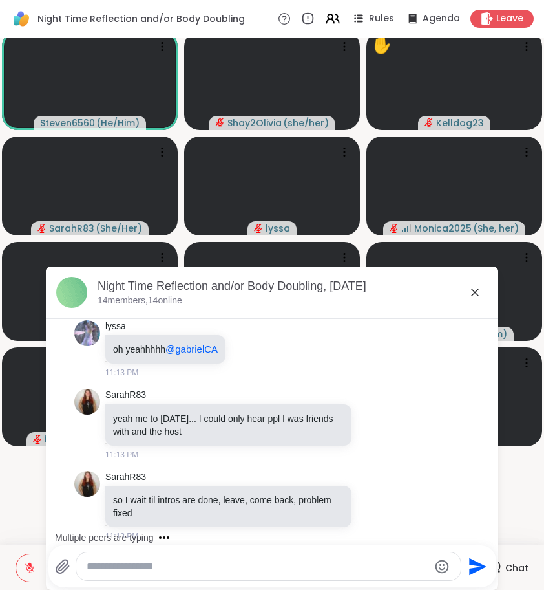
click at [477, 286] on icon at bounding box center [475, 292] width 16 height 16
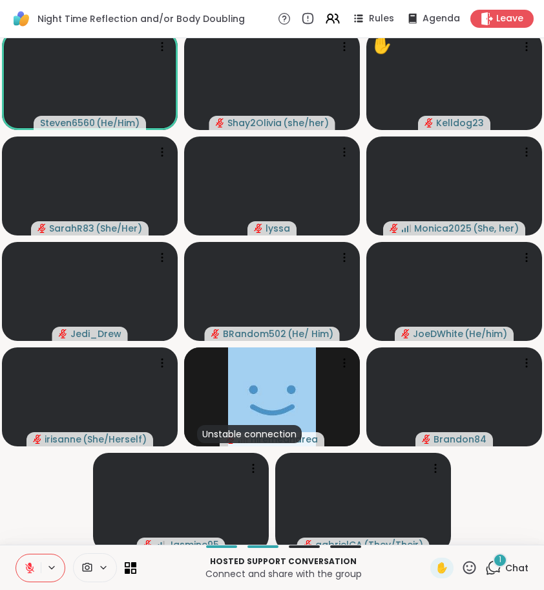
click at [497, 563] on div "1" at bounding box center [500, 560] width 14 height 14
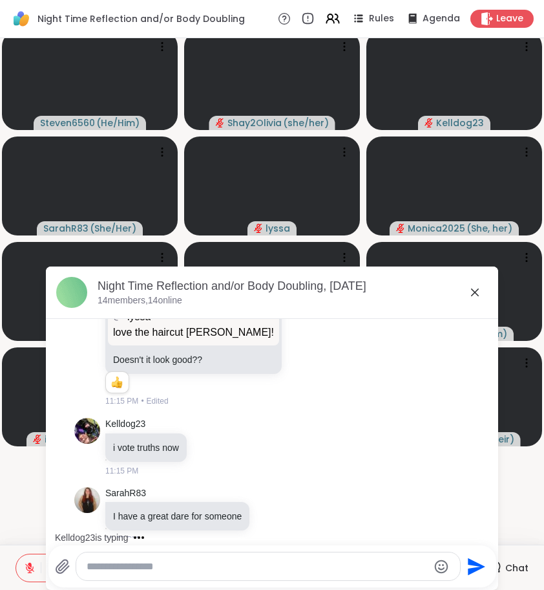
scroll to position [2206, 0]
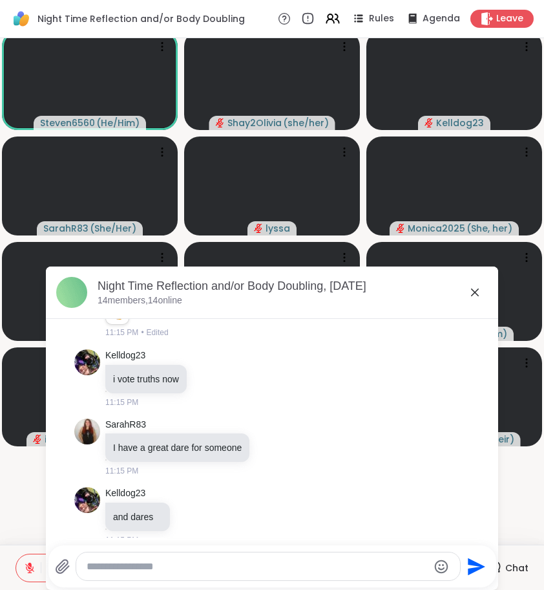
click at [470, 290] on icon at bounding box center [475, 292] width 16 height 16
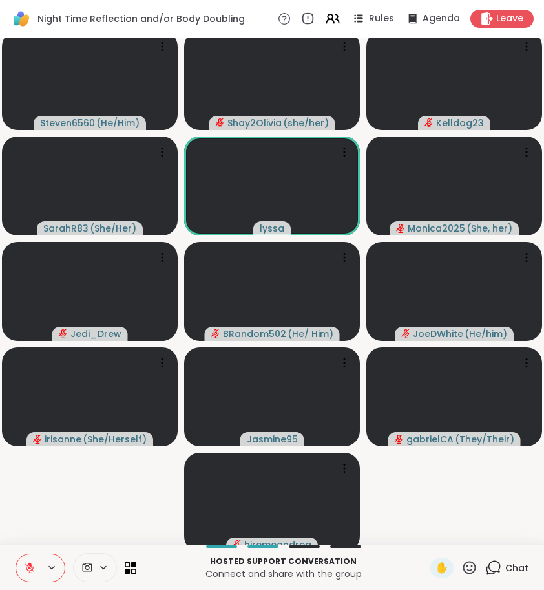
click at [500, 570] on icon at bounding box center [495, 566] width 12 height 12
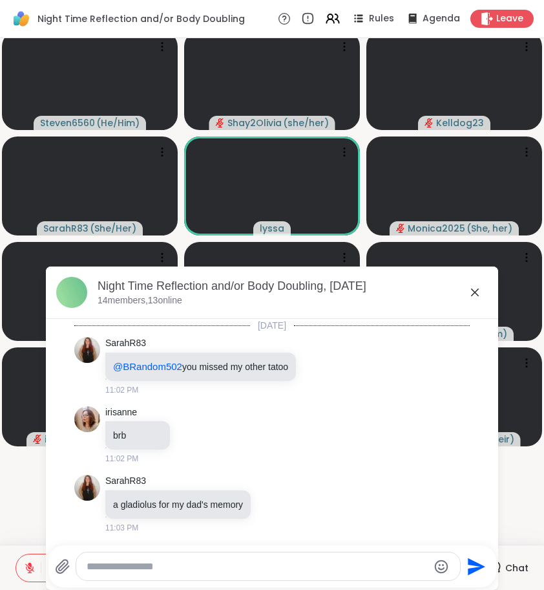
scroll to position [2193, 0]
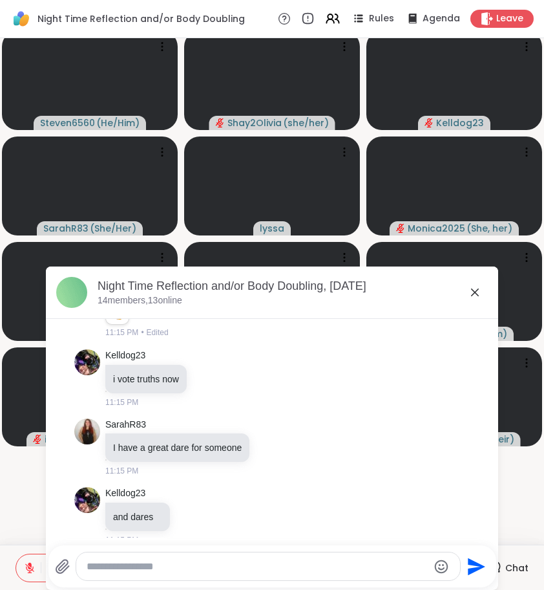
click at [297, 564] on textarea "Type your message" at bounding box center [258, 566] width 342 height 13
type textarea "*********"
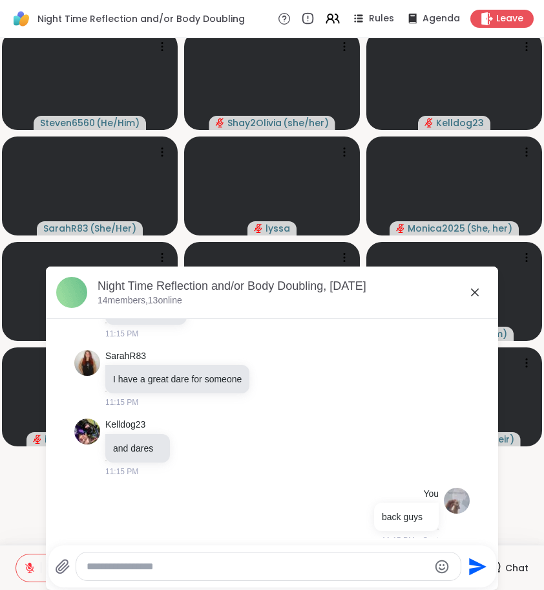
click at [473, 292] on icon at bounding box center [475, 292] width 16 height 16
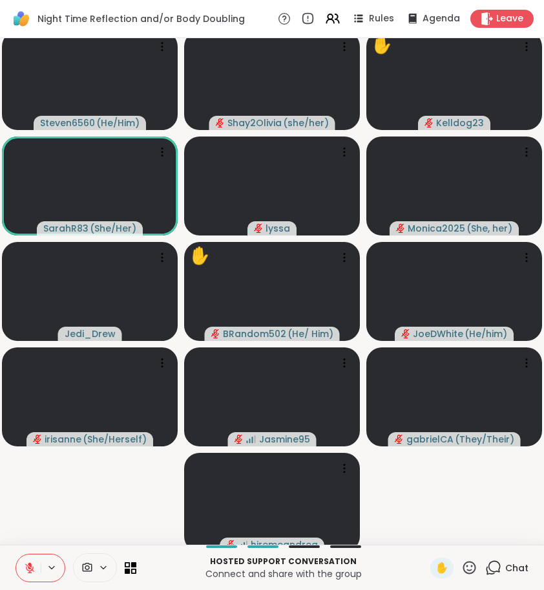
click at [496, 571] on icon at bounding box center [495, 566] width 12 height 12
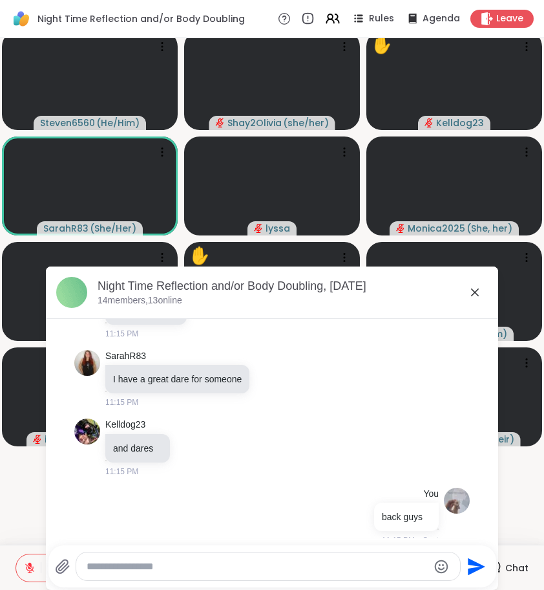
click at [352, 567] on textarea "Type your message" at bounding box center [258, 566] width 342 height 13
click at [477, 287] on icon at bounding box center [475, 292] width 16 height 16
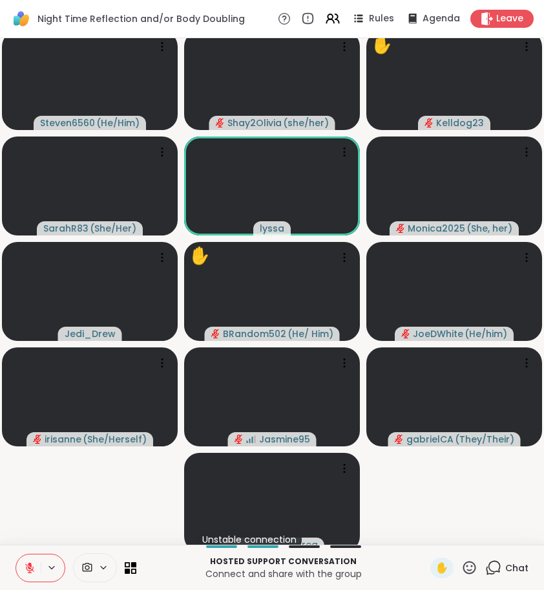
click at [496, 568] on icon at bounding box center [493, 567] width 16 height 16
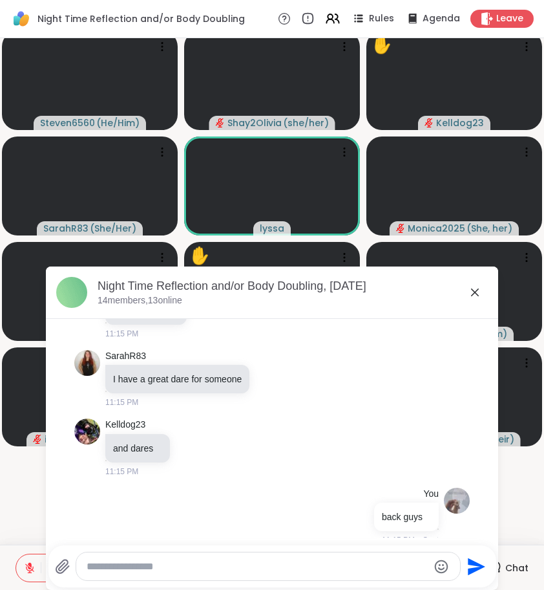
click at [321, 560] on textarea "Type your message" at bounding box center [258, 566] width 342 height 13
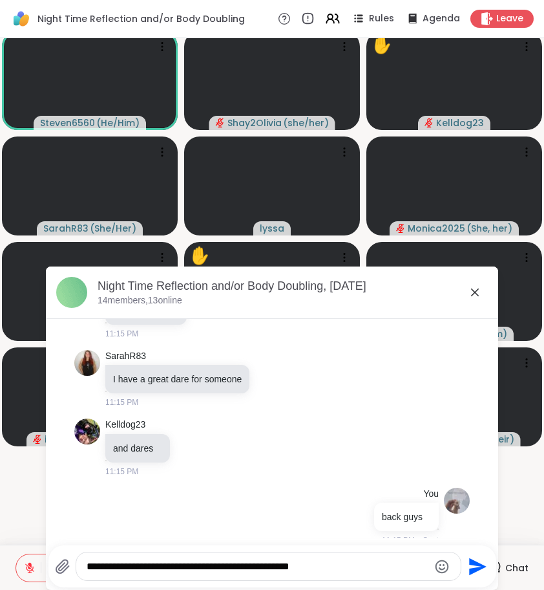
type textarea "**********"
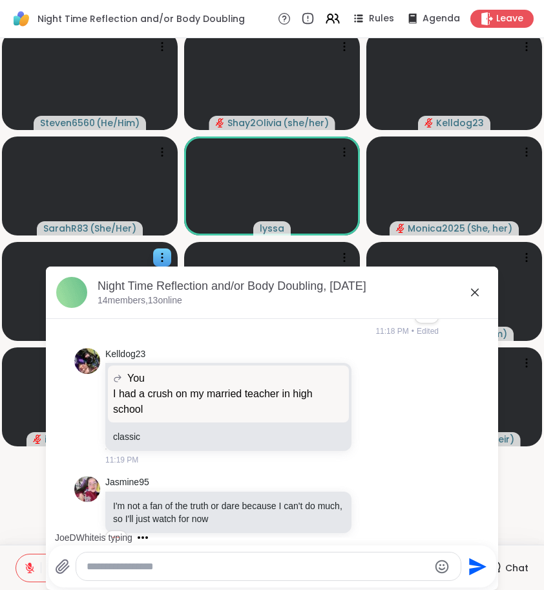
scroll to position [2575, 0]
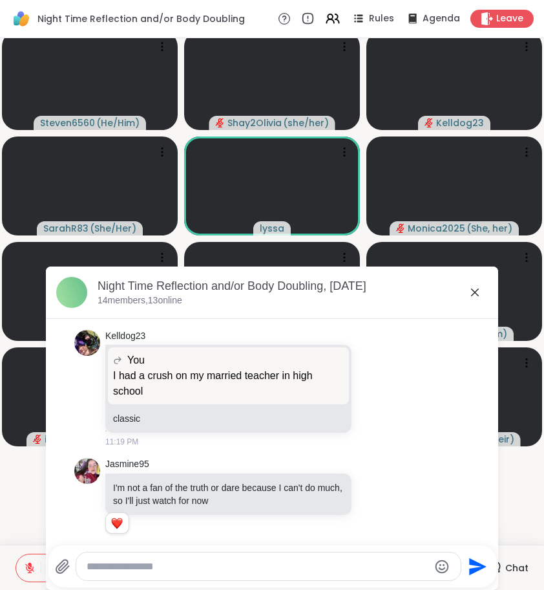
click at [473, 288] on icon at bounding box center [475, 292] width 16 height 16
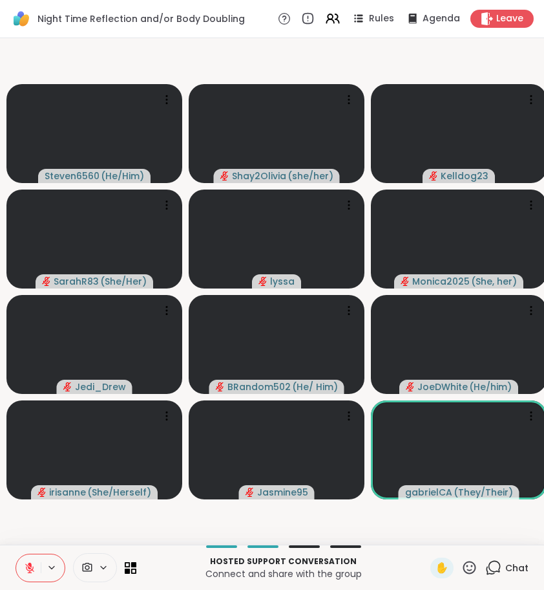
click at [23, 566] on button at bounding box center [28, 567] width 25 height 27
click at [23, 565] on button at bounding box center [28, 567] width 25 height 27
click at [23, 566] on button at bounding box center [28, 567] width 25 height 27
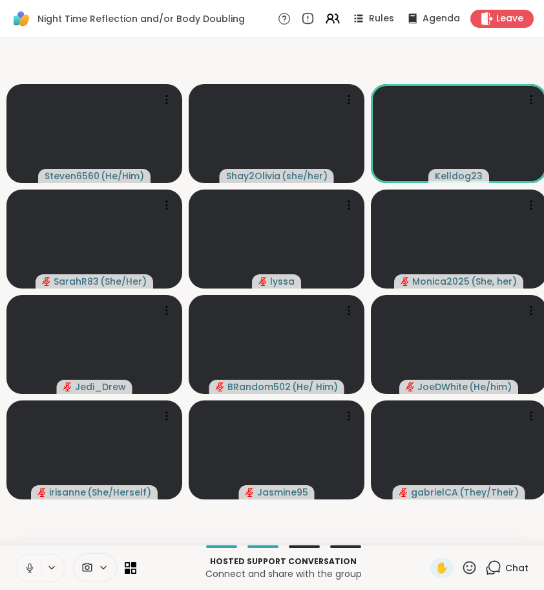
click at [30, 569] on icon at bounding box center [30, 568] width 12 height 12
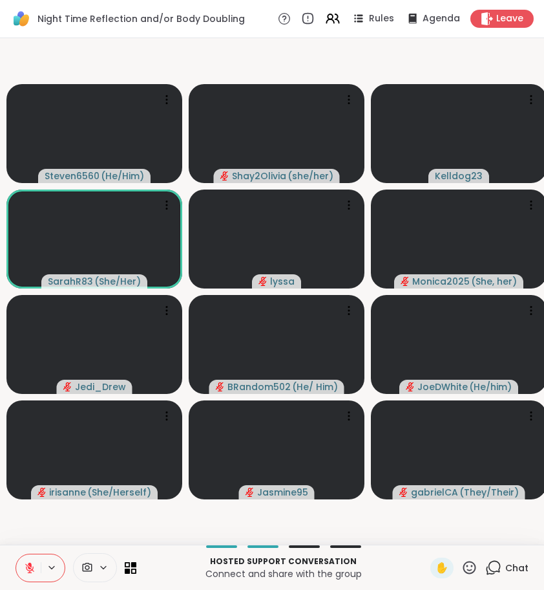
click at [496, 563] on icon at bounding box center [493, 567] width 16 height 16
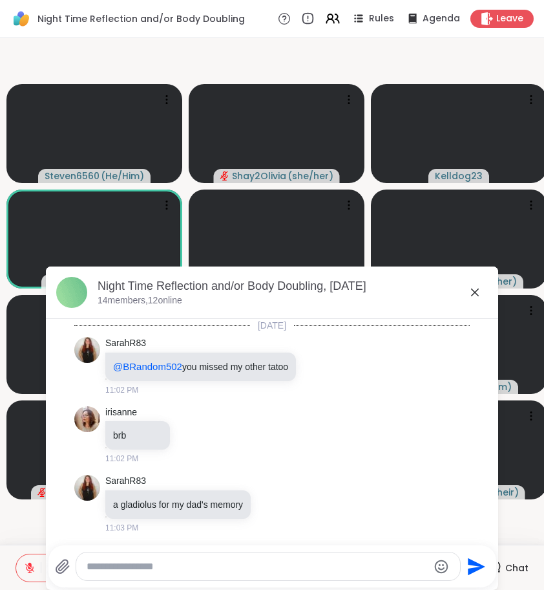
scroll to position [3127, 0]
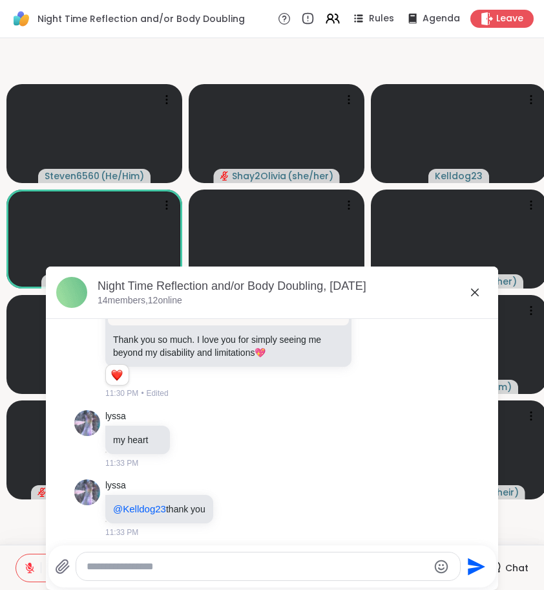
click at [247, 560] on textarea "Type your message" at bounding box center [258, 566] width 342 height 13
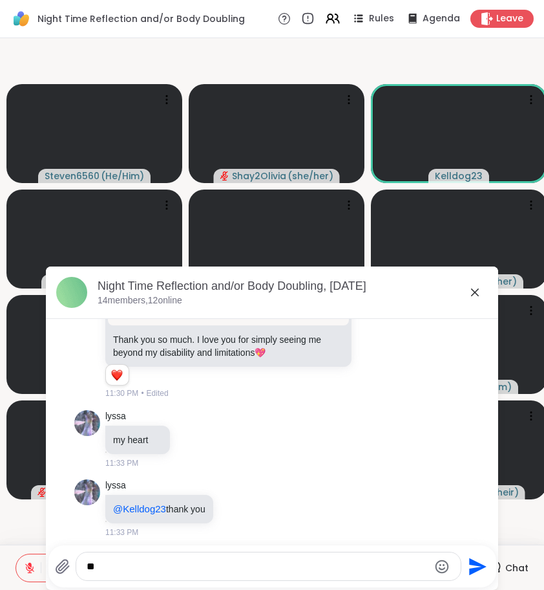
type textarea "*"
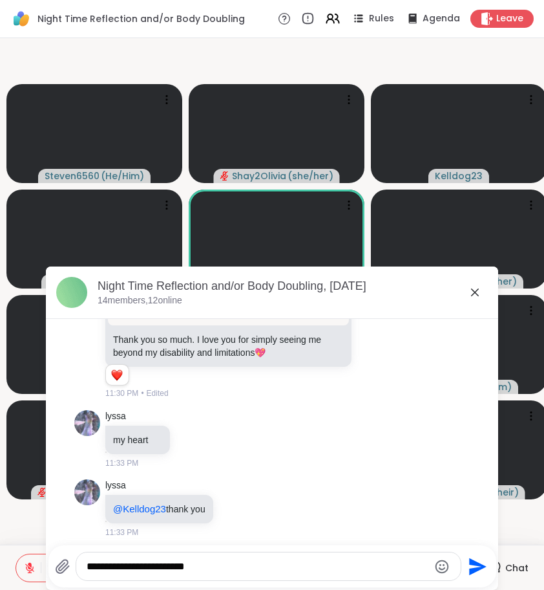
type textarea "**********"
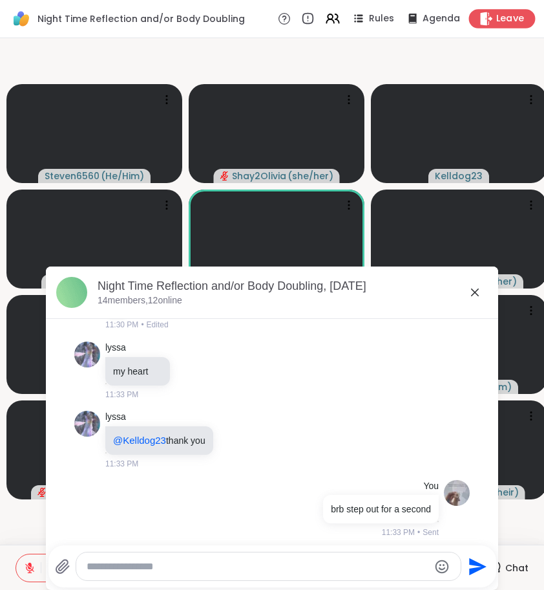
click at [501, 16] on span "Leave" at bounding box center [510, 19] width 28 height 14
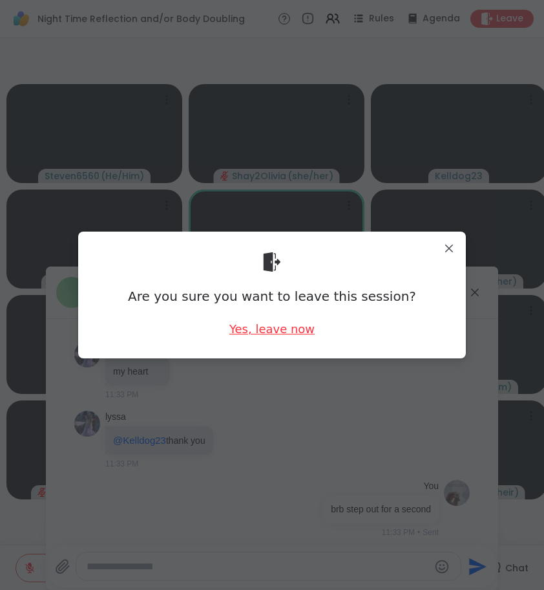
click at [307, 333] on div "Yes, leave now" at bounding box center [271, 329] width 85 height 16
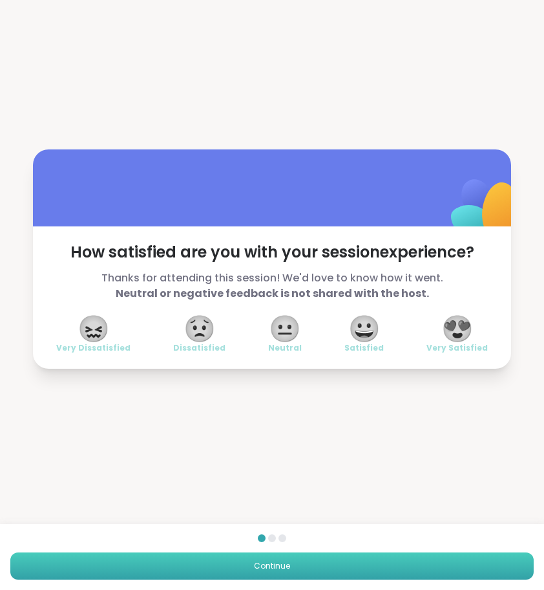
click at [312, 562] on button "Continue" at bounding box center [272, 565] width 524 height 27
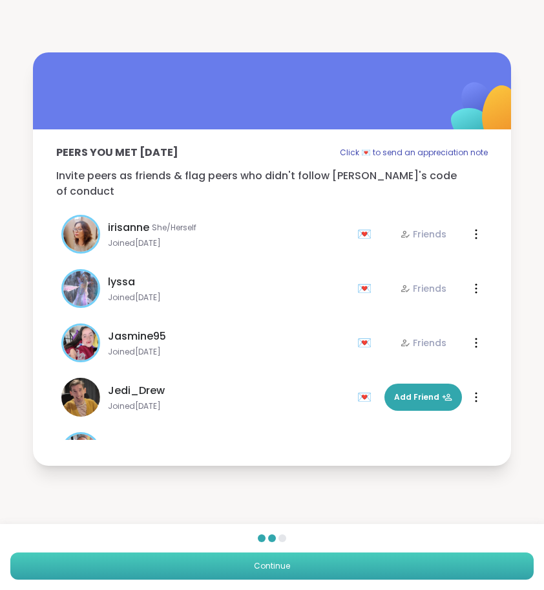
click at [312, 562] on button "Continue" at bounding box center [272, 565] width 524 height 27
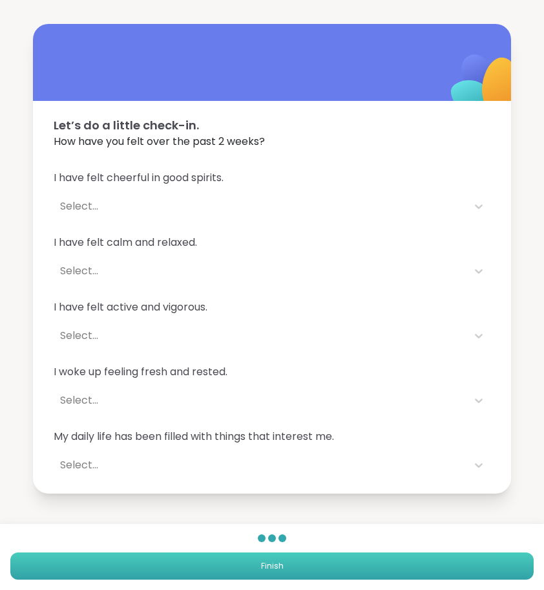
click at [312, 562] on button "Finish" at bounding box center [272, 565] width 524 height 27
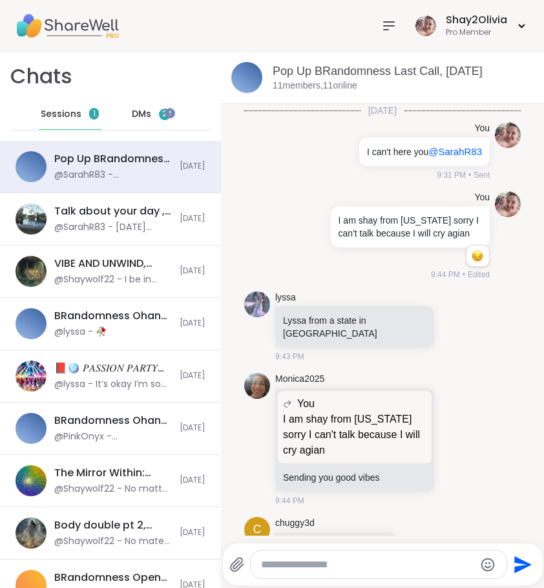
scroll to position [3211, 0]
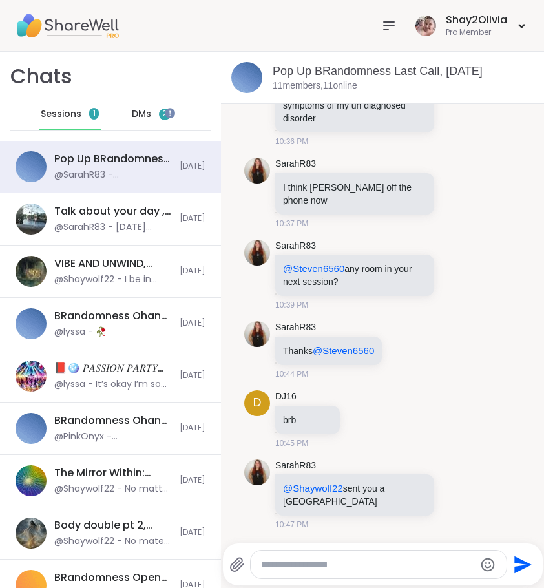
click at [83, 117] on div "Sessions 1" at bounding box center [70, 114] width 63 height 31
click at [151, 109] on div "DMs 2" at bounding box center [151, 114] width 63 height 31
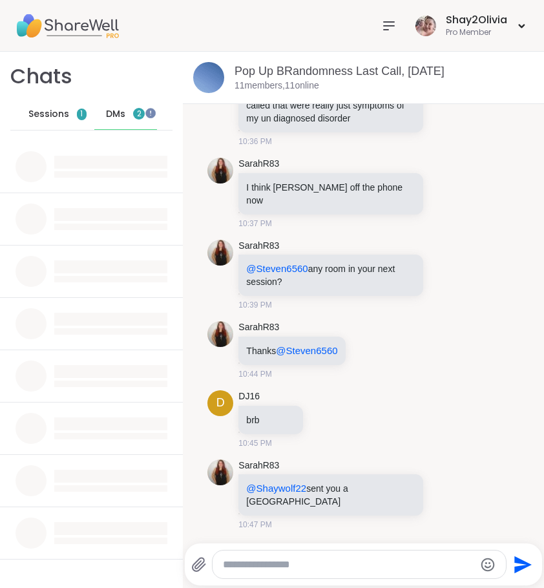
scroll to position [3068, 0]
click at [86, 114] on div "Sessions 1" at bounding box center [57, 114] width 63 height 31
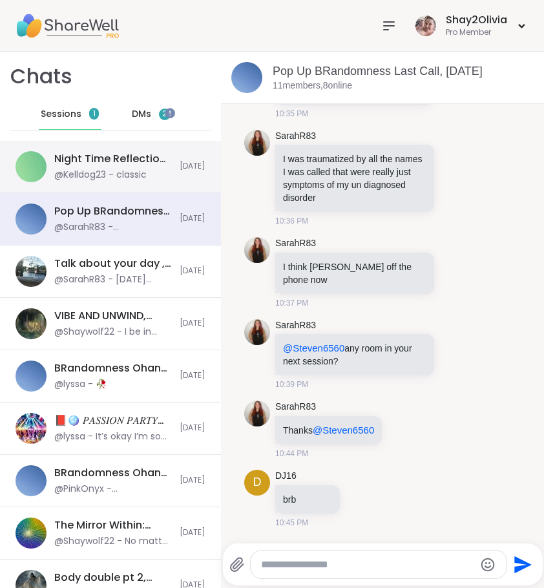
click at [136, 166] on div "Night Time Reflection and/or Body Doubling, Sep 06 @Kelldog23 - classic" at bounding box center [113, 167] width 118 height 30
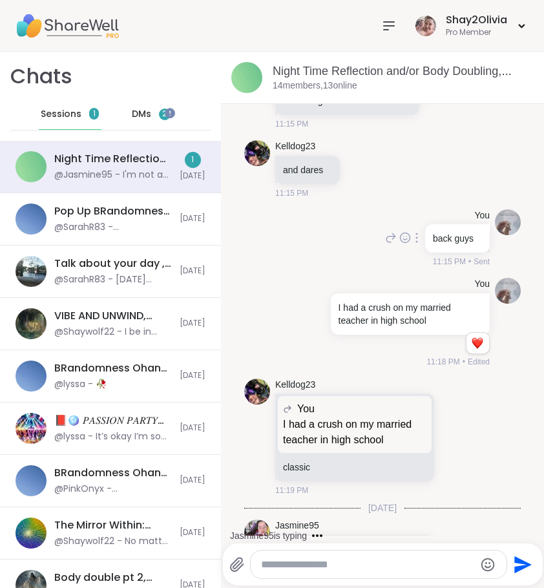
scroll to position [2515, 0]
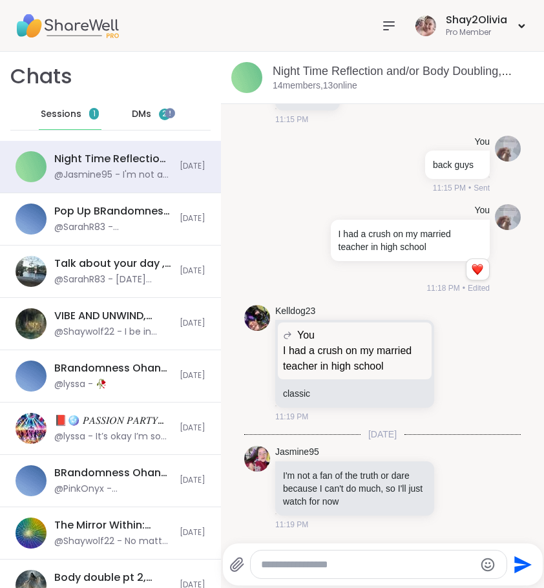
click at [153, 120] on div "DMs 2" at bounding box center [151, 114] width 63 height 31
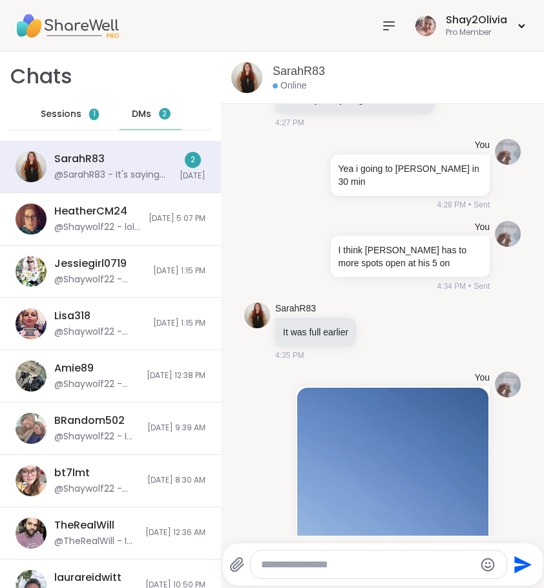
click at [297, 134] on div "SarahR83 Thought I had time and then suddenly everything's full 4:27 PM" at bounding box center [382, 93] width 277 height 82
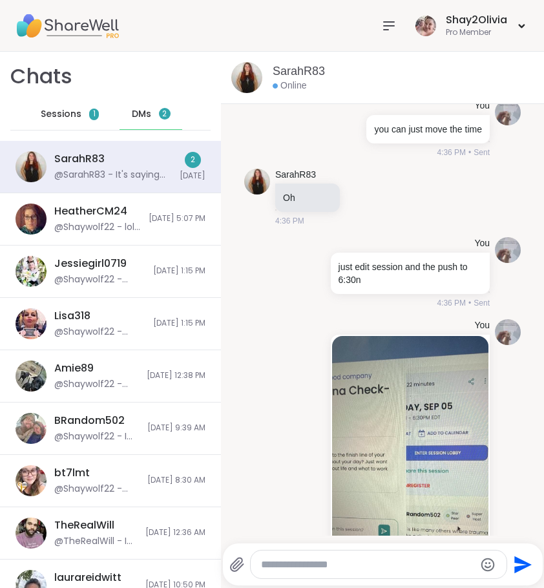
scroll to position [3107, 0]
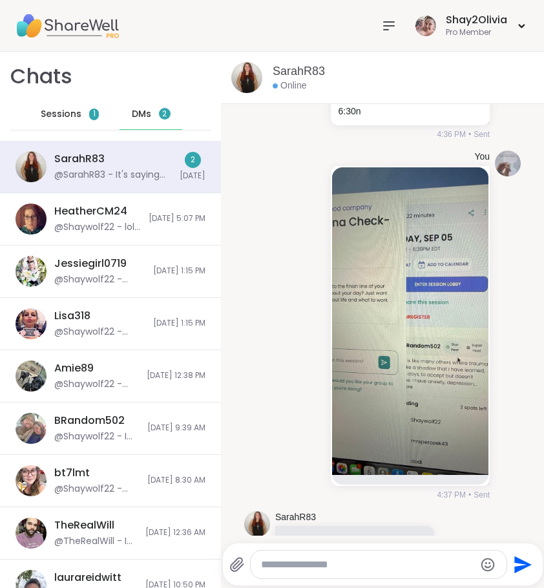
drag, startPoint x: 298, startPoint y: 192, endPoint x: 290, endPoint y: 92, distance: 99.9
click at [292, 102] on div "SarahR83 Online 9/5/2025, 12:33 PM You Hi Sarah, I dont show anyone how I truly…" at bounding box center [382, 320] width 323 height 537
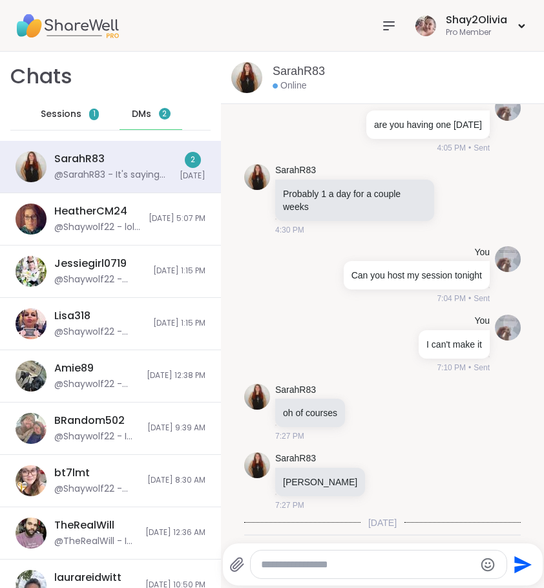
scroll to position [6496, 0]
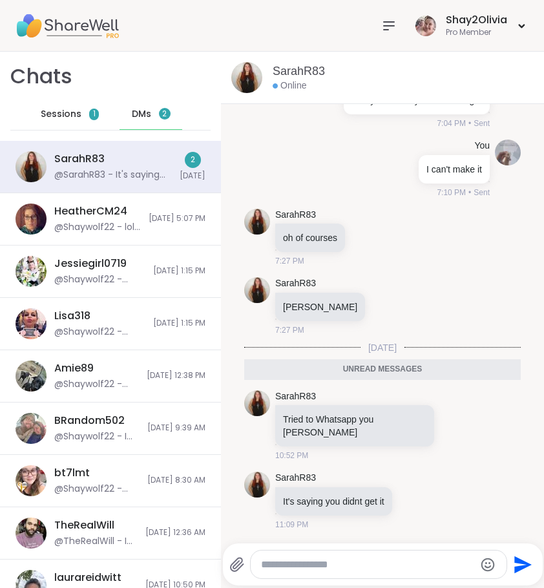
click at [69, 108] on span "Sessions" at bounding box center [61, 114] width 41 height 13
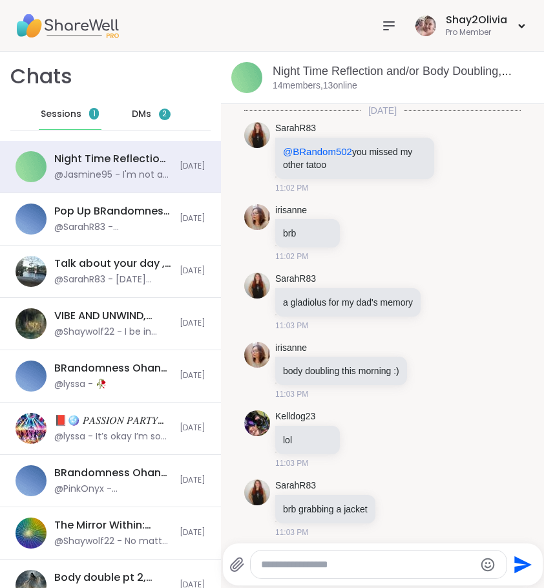
scroll to position [2520, 0]
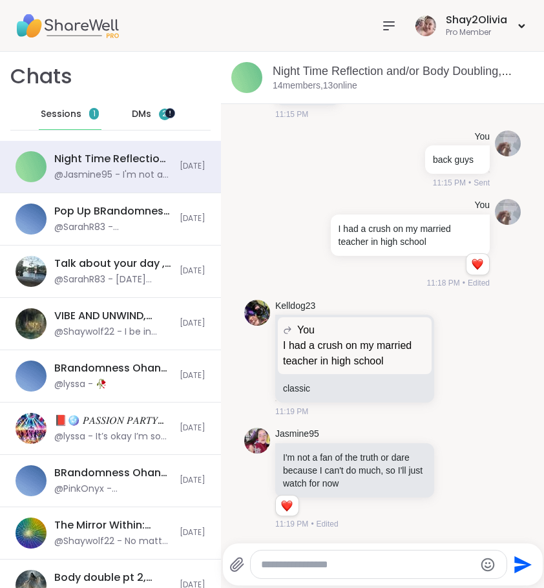
click at [164, 108] on div at bounding box center [164, 108] width 0 height 0
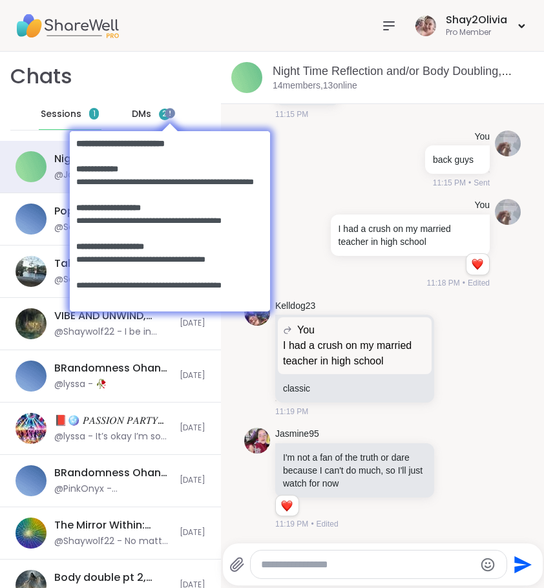
click at [122, 111] on body at bounding box center [169, 220] width 226 height 225
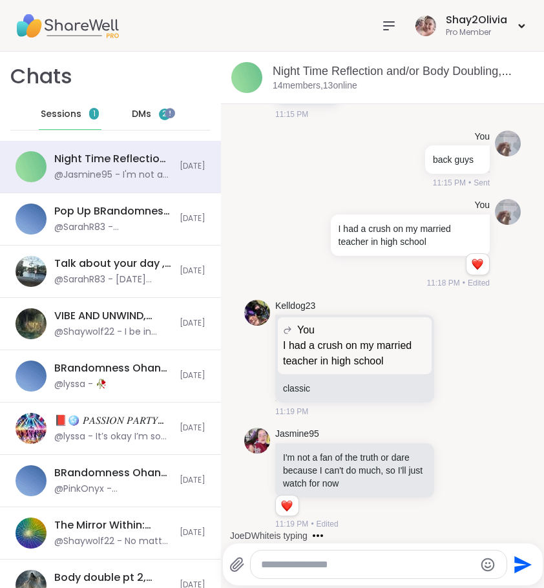
click at [387, 24] on icon at bounding box center [389, 26] width 16 height 16
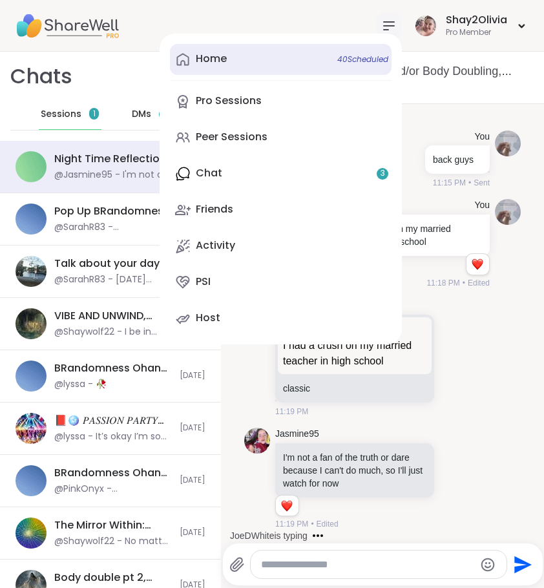
click at [297, 61] on link "Home 40 Scheduled" at bounding box center [281, 59] width 222 height 31
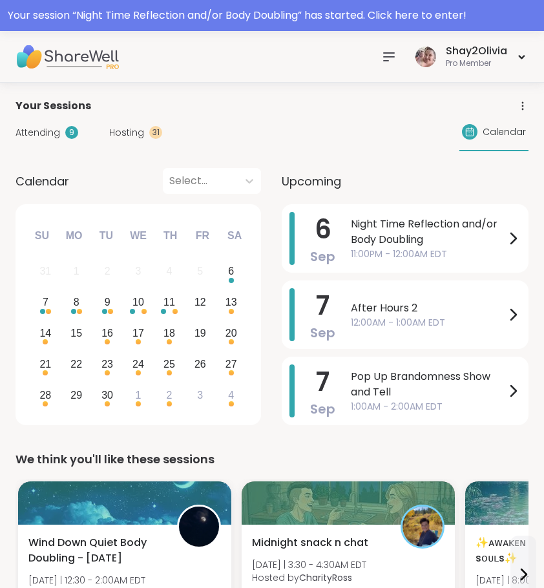
click at [394, 59] on icon at bounding box center [389, 57] width 16 height 16
click at [407, 55] on div "Shay2Olivia Pro Member" at bounding box center [452, 56] width 153 height 30
click at [456, 57] on div "Shay2Olivia" at bounding box center [476, 51] width 61 height 14
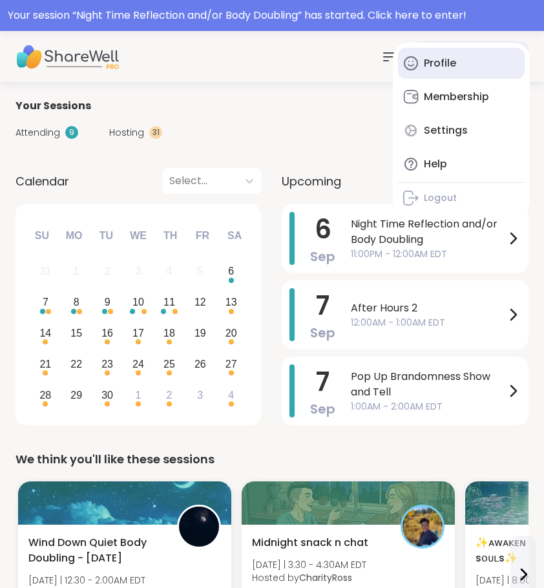
click at [456, 64] on div "Profile" at bounding box center [440, 63] width 32 height 14
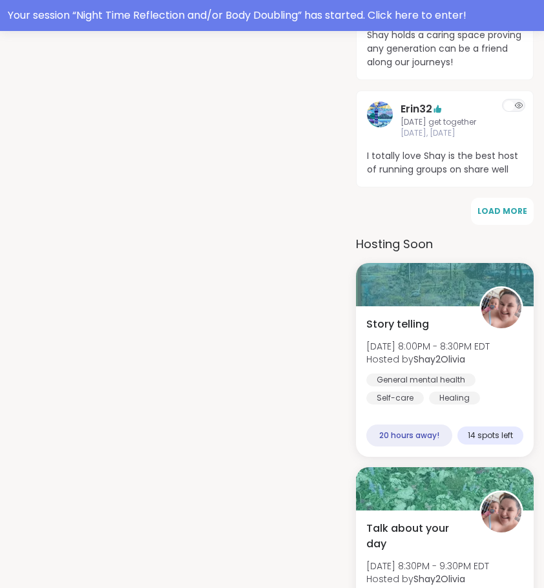
scroll to position [877, 0]
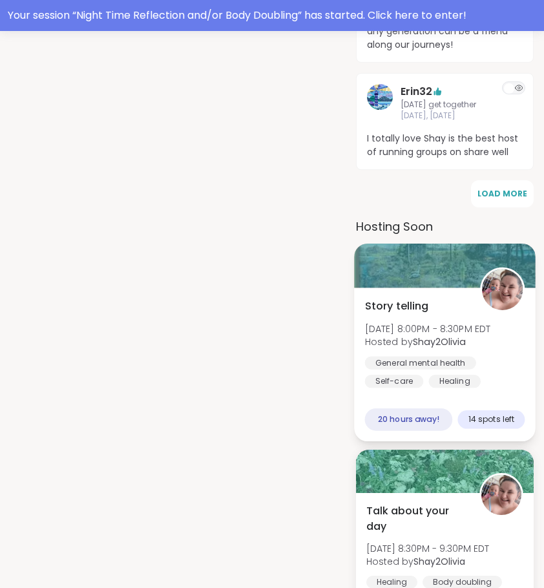
click at [475, 375] on div "Healing" at bounding box center [455, 381] width 52 height 13
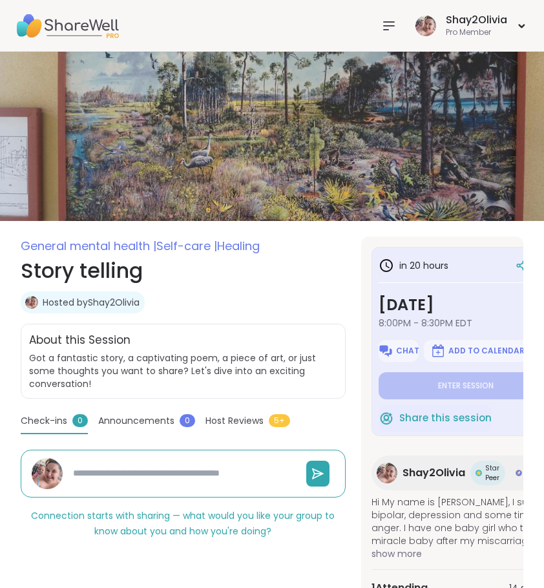
type textarea "*"
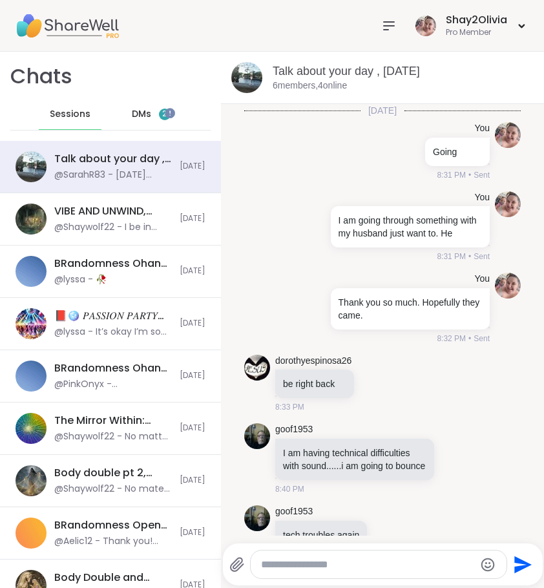
scroll to position [703, 0]
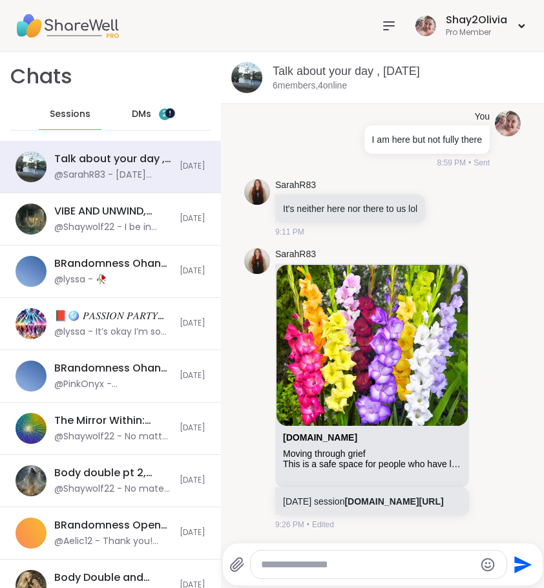
click at [164, 108] on div at bounding box center [164, 108] width 0 height 0
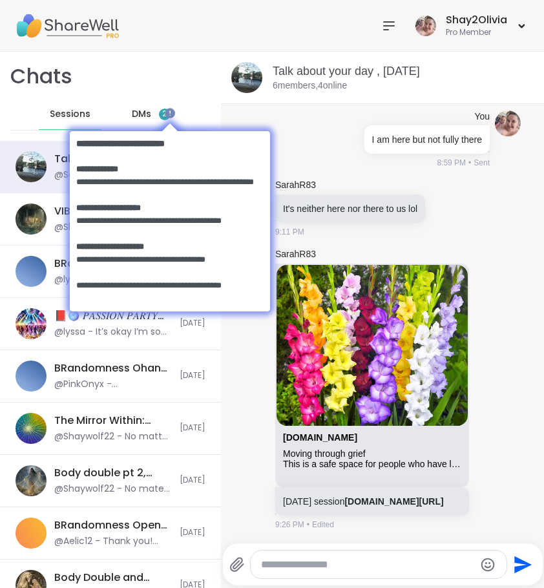
click at [145, 115] on body at bounding box center [169, 220] width 226 height 225
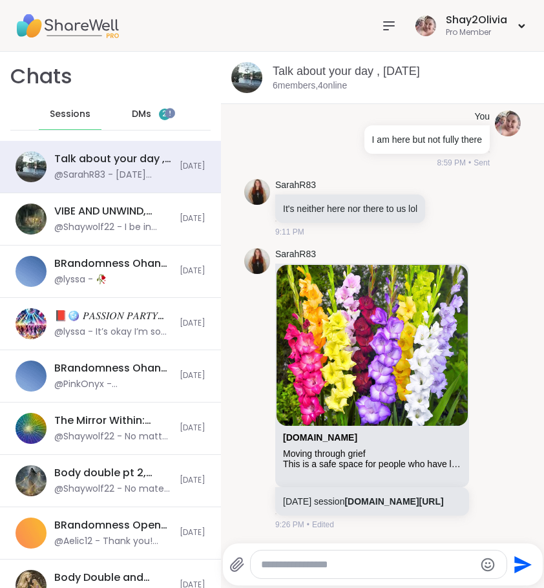
click at [117, 95] on div "Chats Sessions DMs 2" at bounding box center [110, 96] width 221 height 89
click at [134, 117] on span "DMs" at bounding box center [141, 114] width 19 height 13
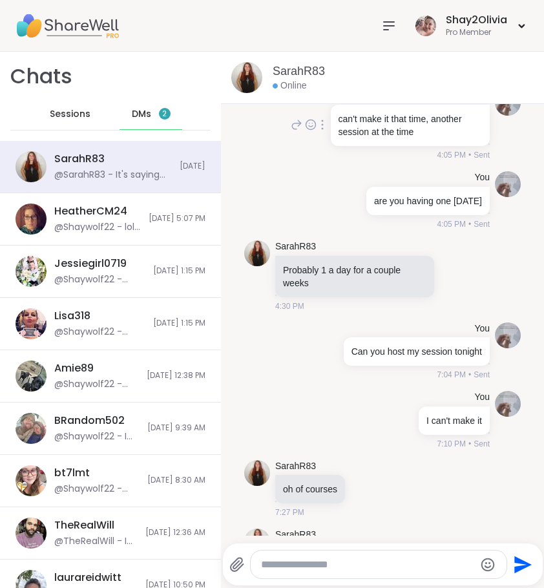
scroll to position [6452, 0]
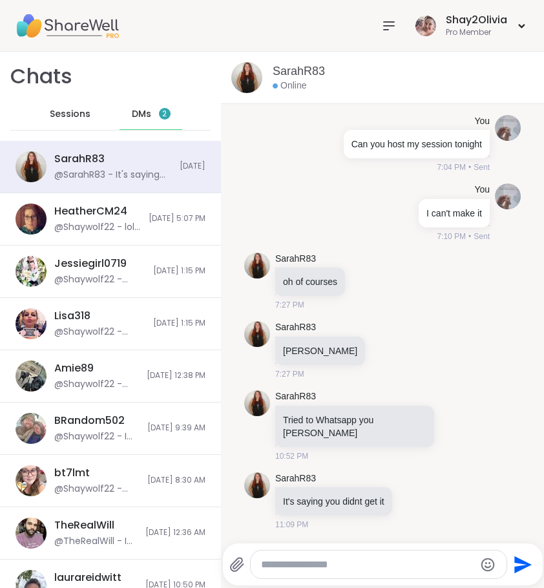
click at [310, 568] on textarea "Type your message" at bounding box center [368, 564] width 214 height 13
type textarea "**********"
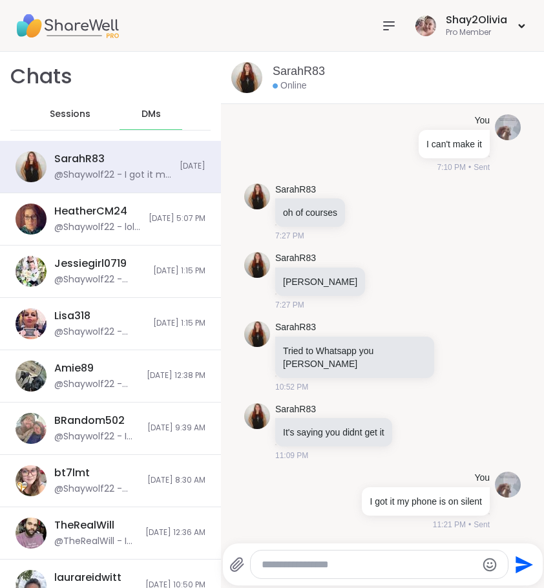
scroll to position [6521, 0]
click at [43, 105] on div "Sessions" at bounding box center [70, 114] width 63 height 31
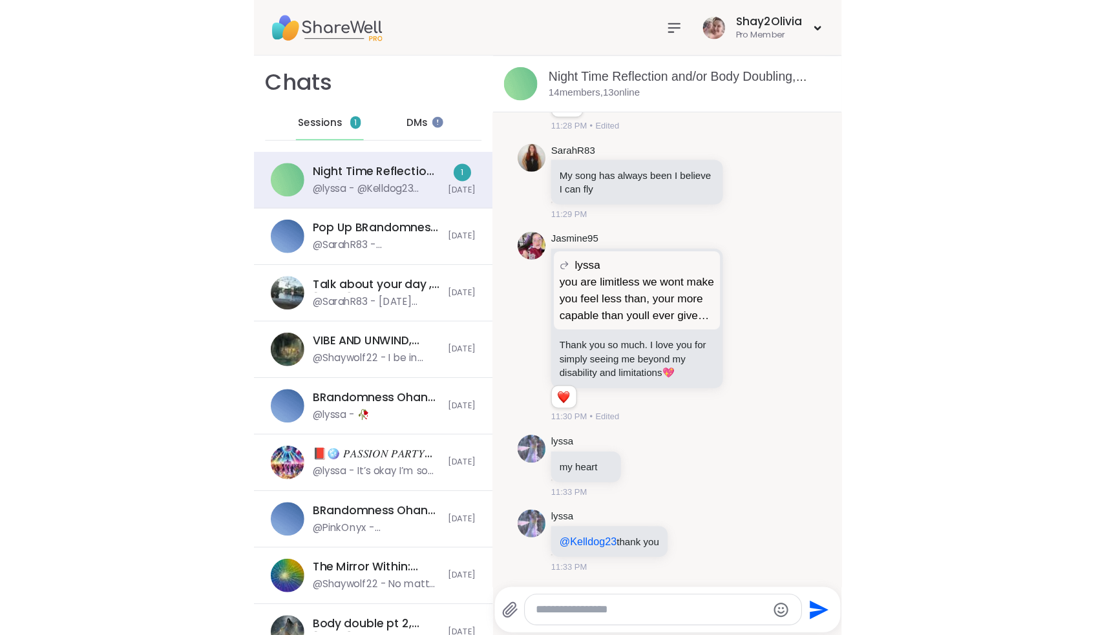
scroll to position [3207, 0]
